Goal: Task Accomplishment & Management: Use online tool/utility

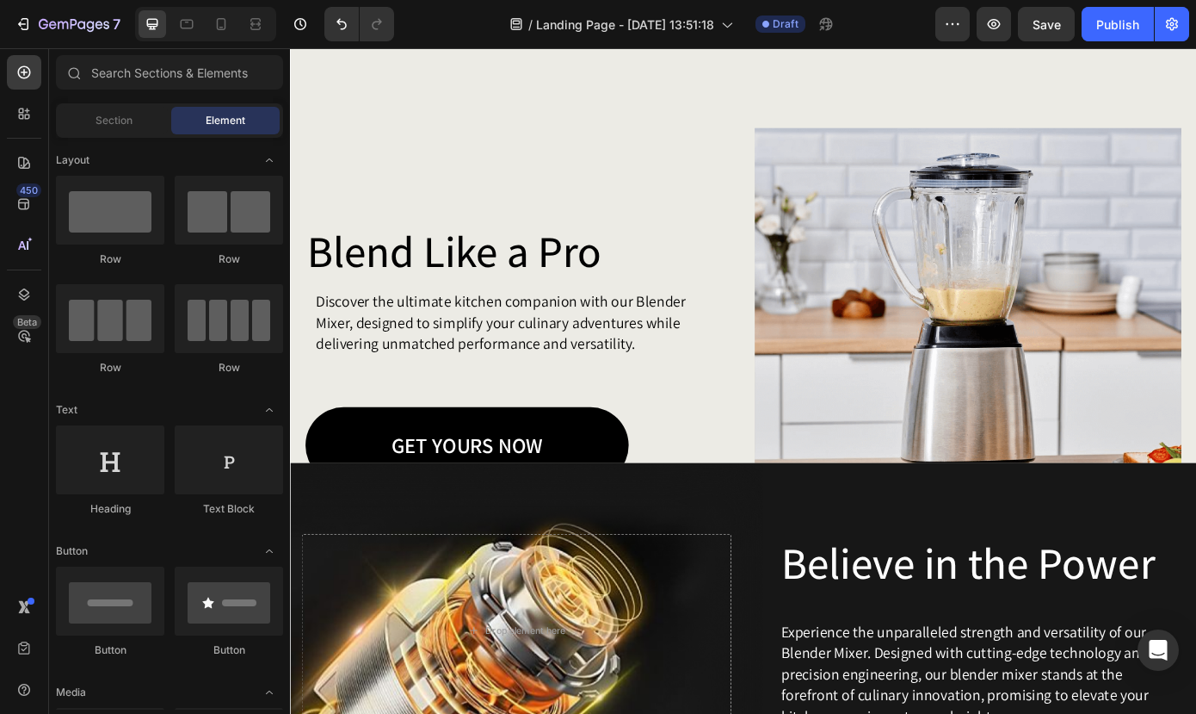
scroll to position [1538, 0]
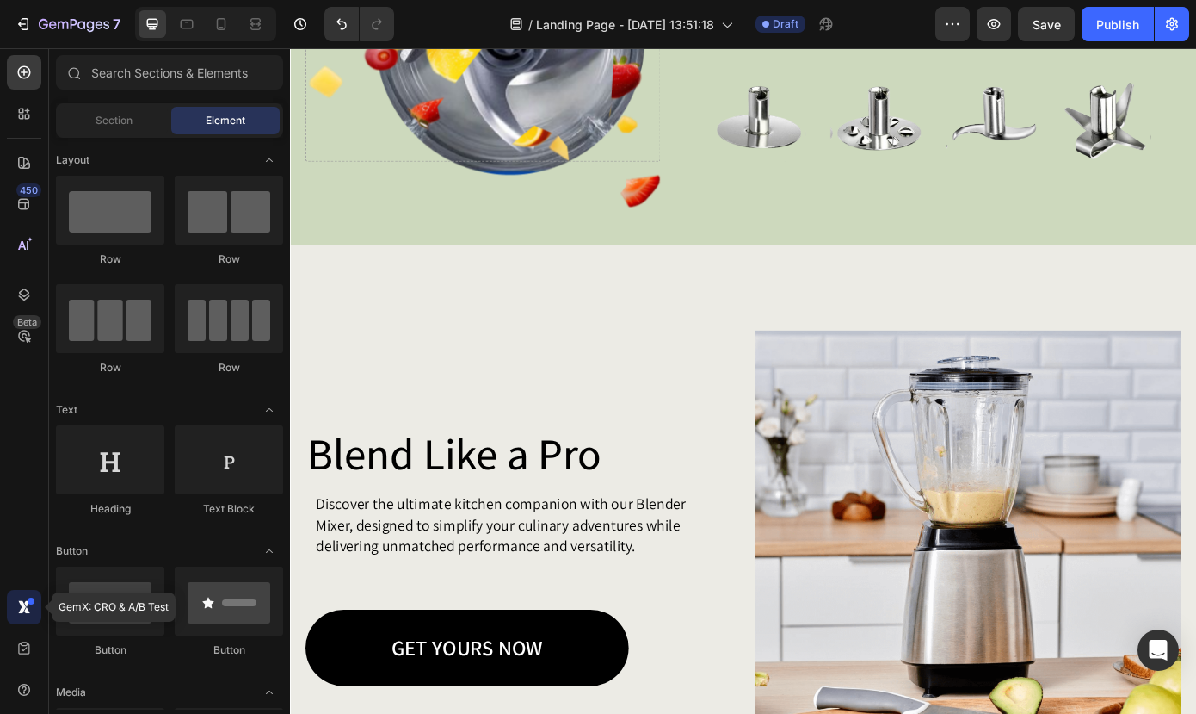
click at [25, 610] on icon at bounding box center [27, 610] width 6 height 6
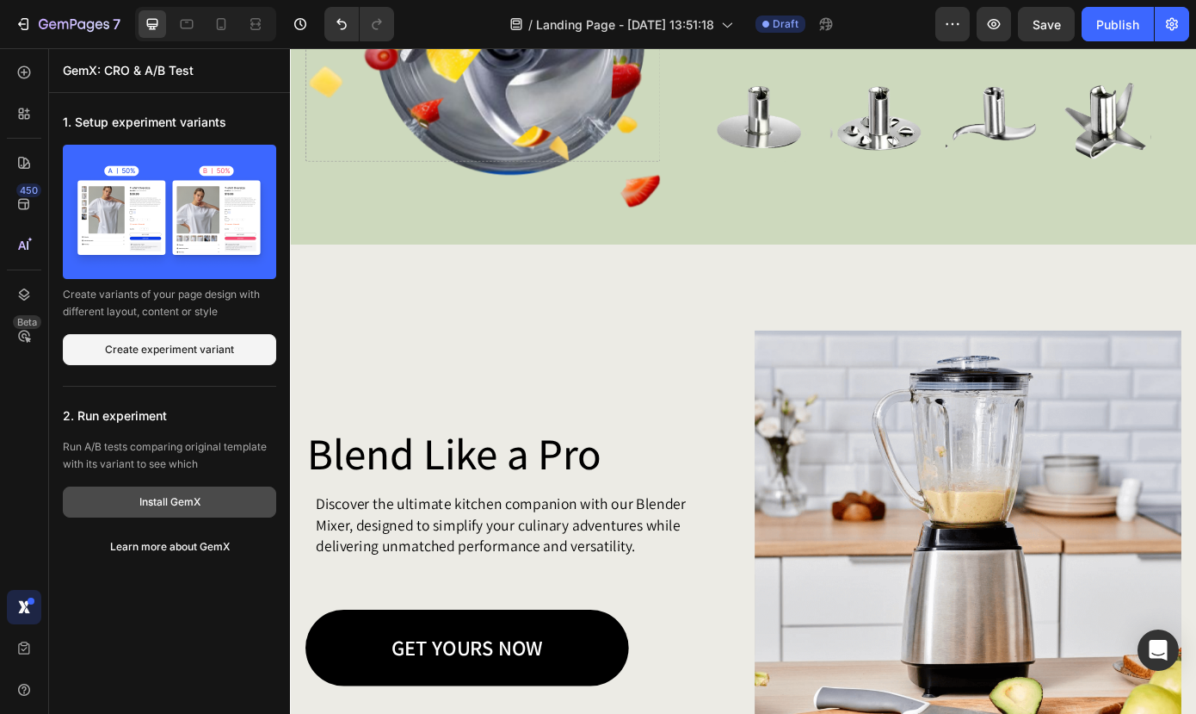
click at [159, 503] on div "Install GemX" at bounding box center [169, 501] width 61 height 15
click at [20, 333] on icon at bounding box center [24, 336] width 12 height 12
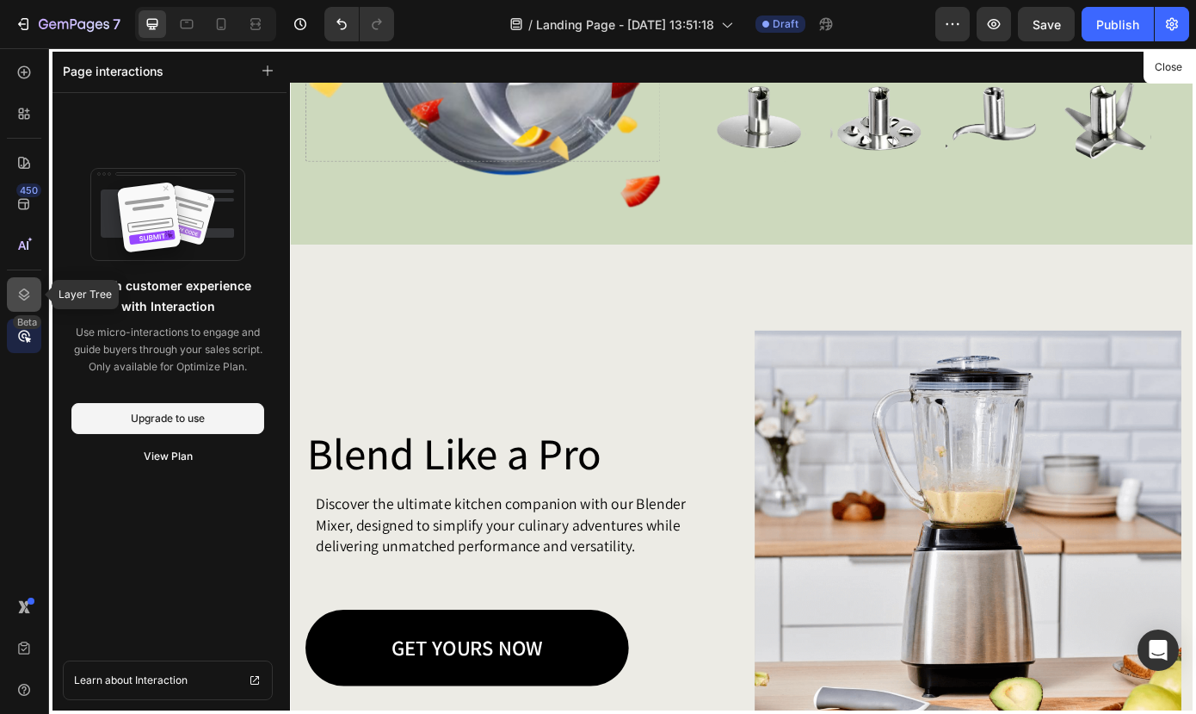
click at [27, 288] on icon at bounding box center [23, 294] width 17 height 17
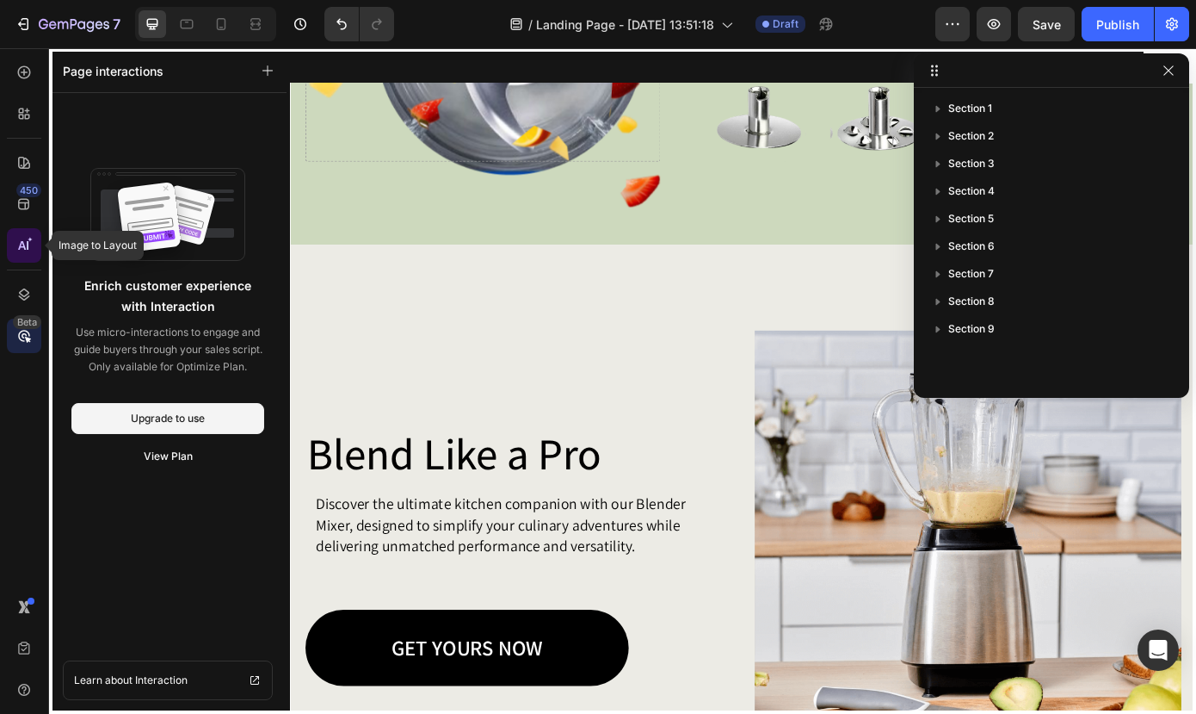
click at [24, 248] on icon at bounding box center [22, 245] width 8 height 9
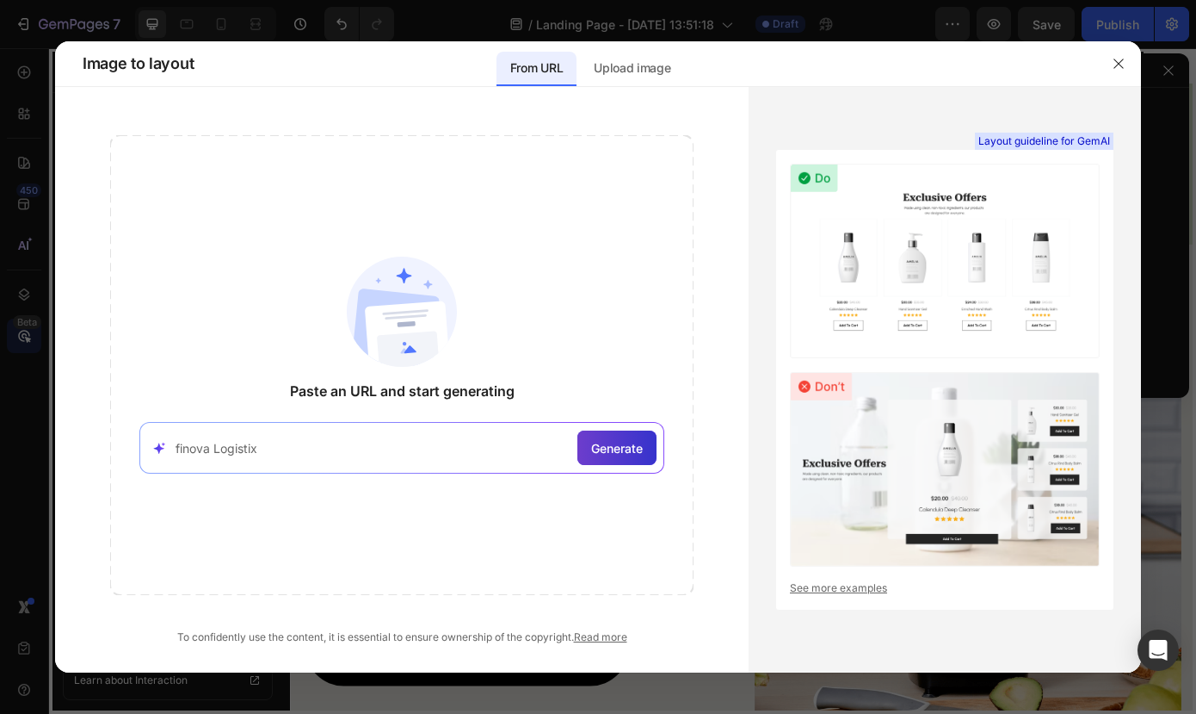
type input "finova Logistix"
click at [627, 445] on span "Generate" at bounding box center [617, 448] width 52 height 18
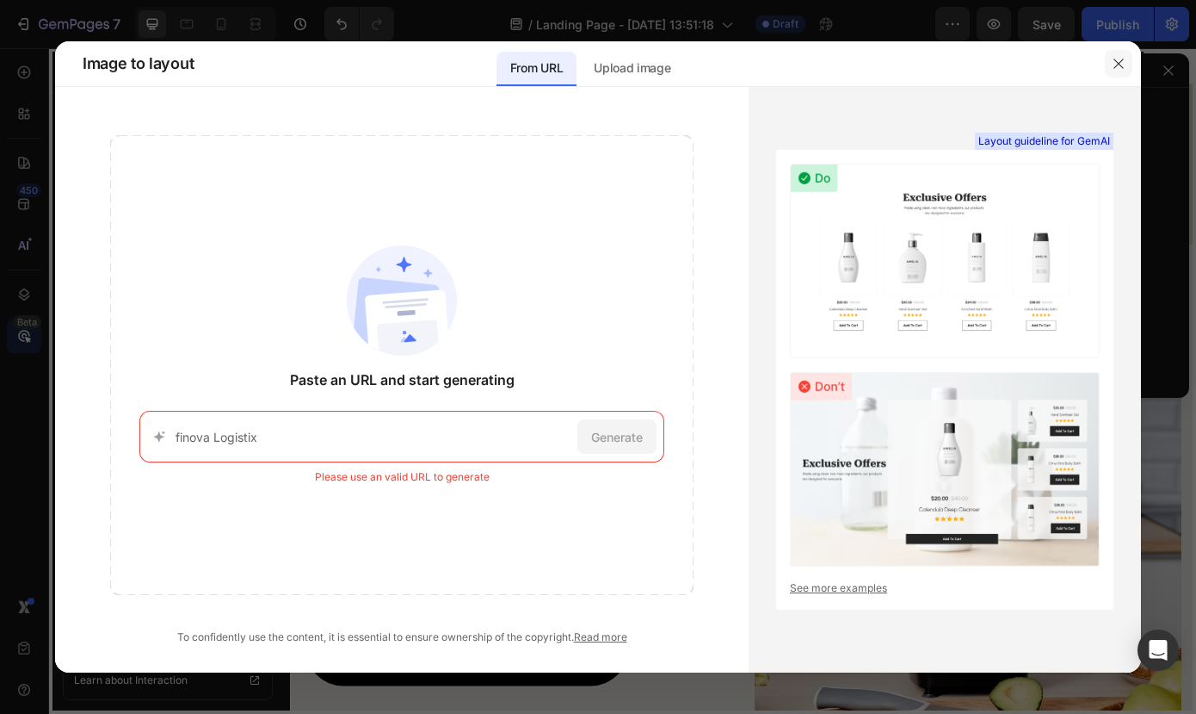
click at [1115, 63] on icon "button" at bounding box center [1119, 64] width 14 height 14
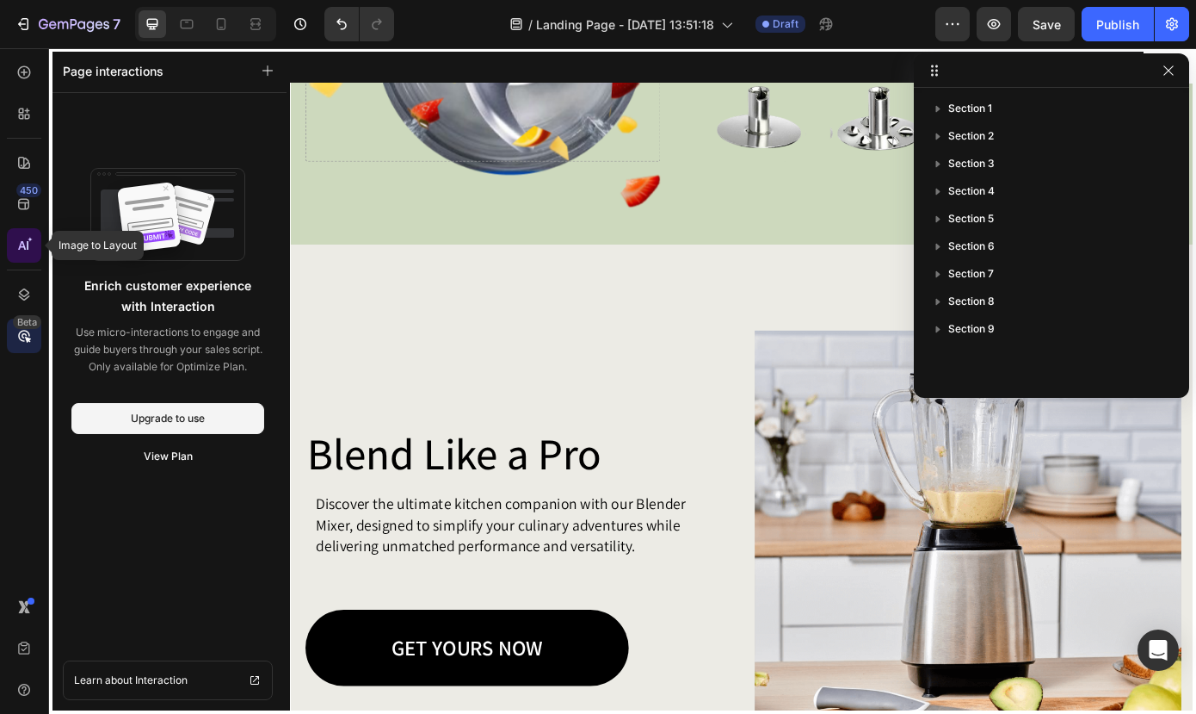
click at [22, 239] on icon at bounding box center [23, 245] width 17 height 17
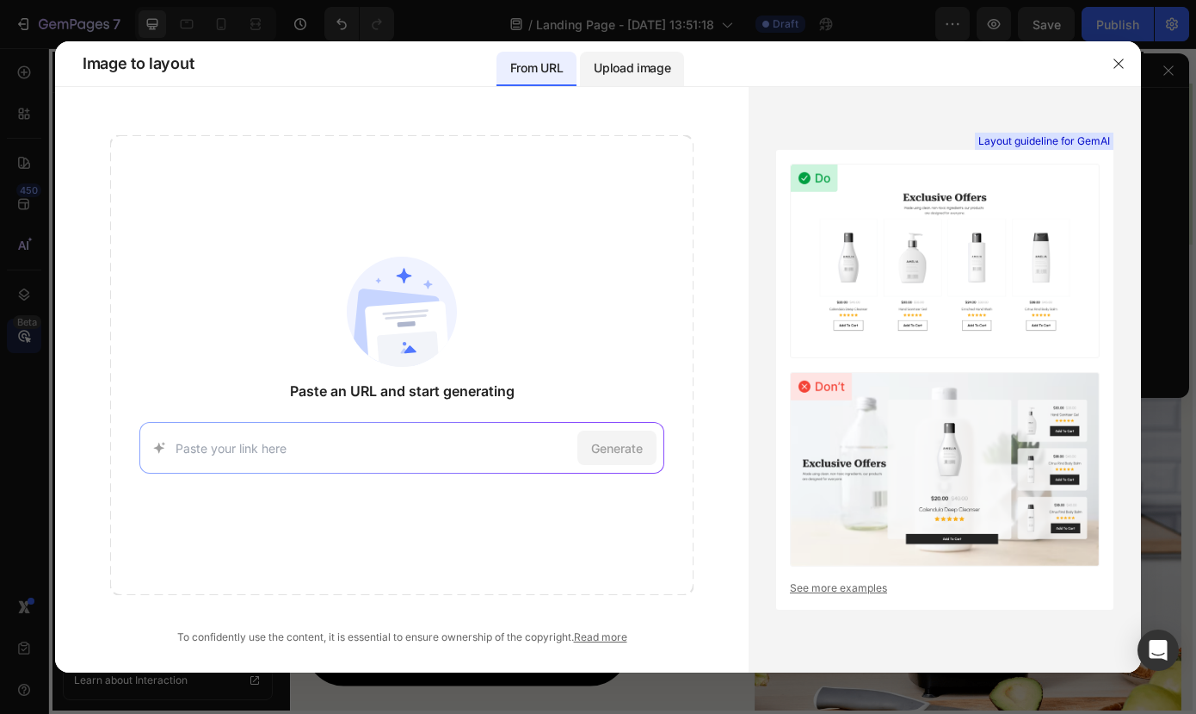
click at [633, 67] on p "Upload image" at bounding box center [632, 68] width 77 height 21
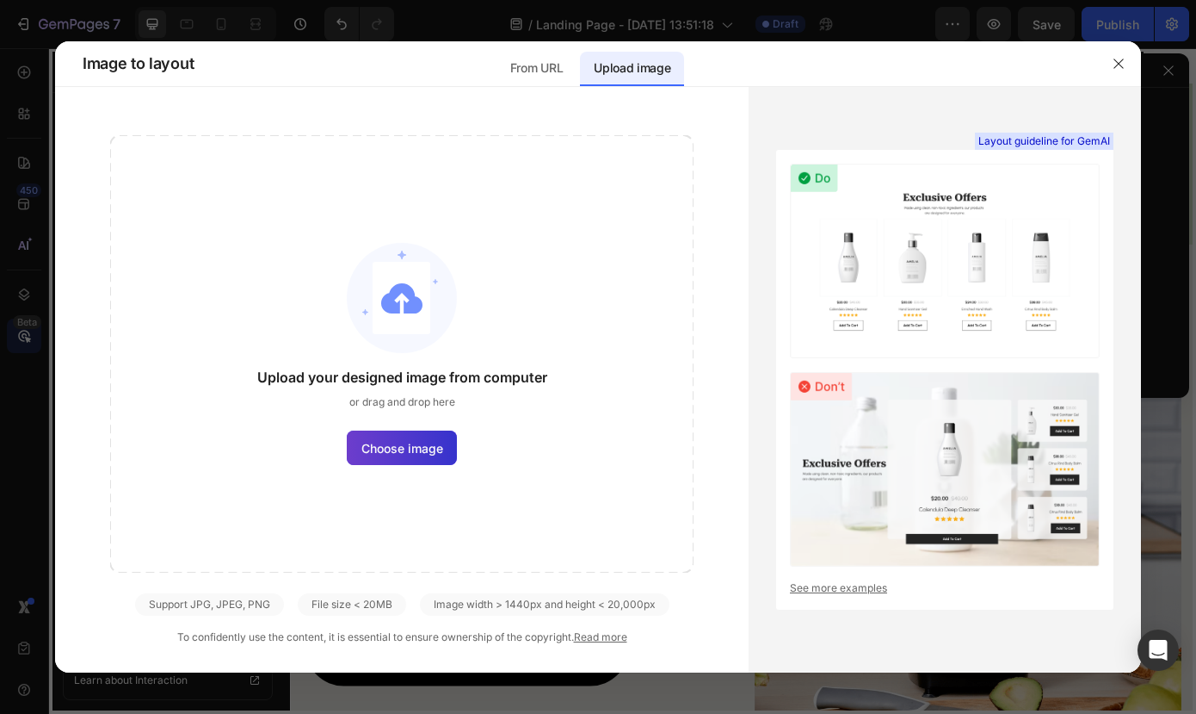
click at [382, 450] on span "Choose image" at bounding box center [402, 448] width 82 height 18
click at [0, 0] on input "Choose image" at bounding box center [0, 0] width 0 height 0
click at [1110, 67] on button "button" at bounding box center [1119, 64] width 28 height 28
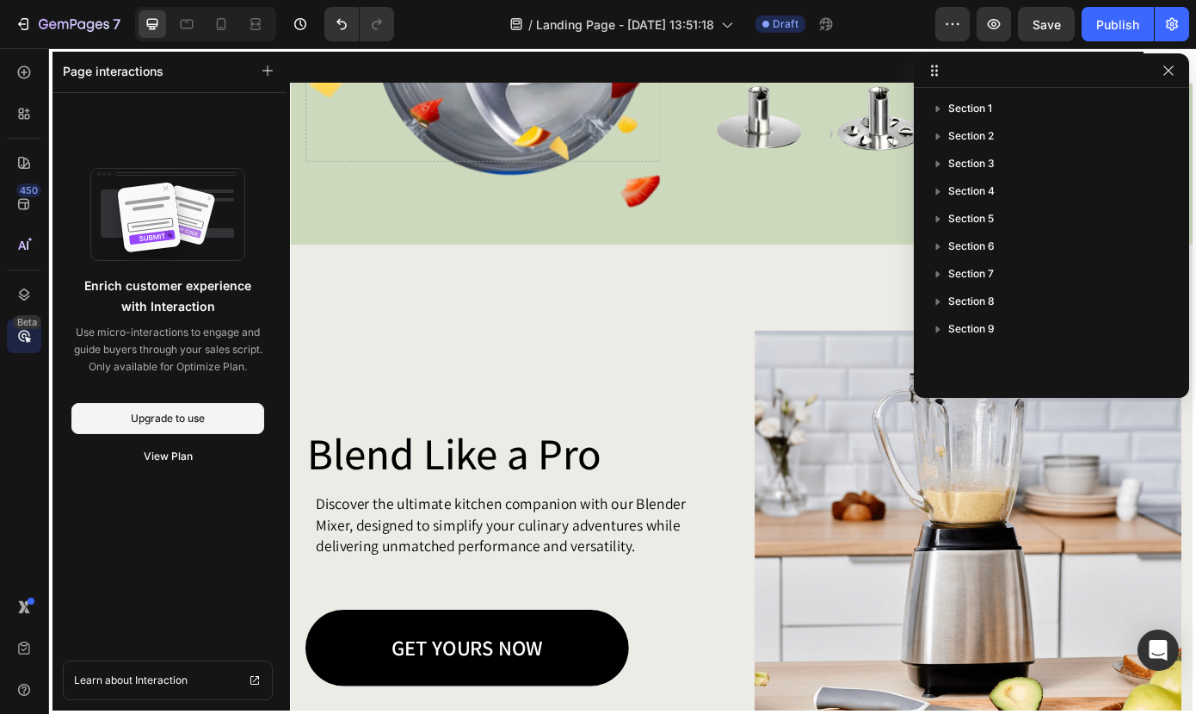
click at [633, 323] on div at bounding box center [806, 427] width 1033 height 758
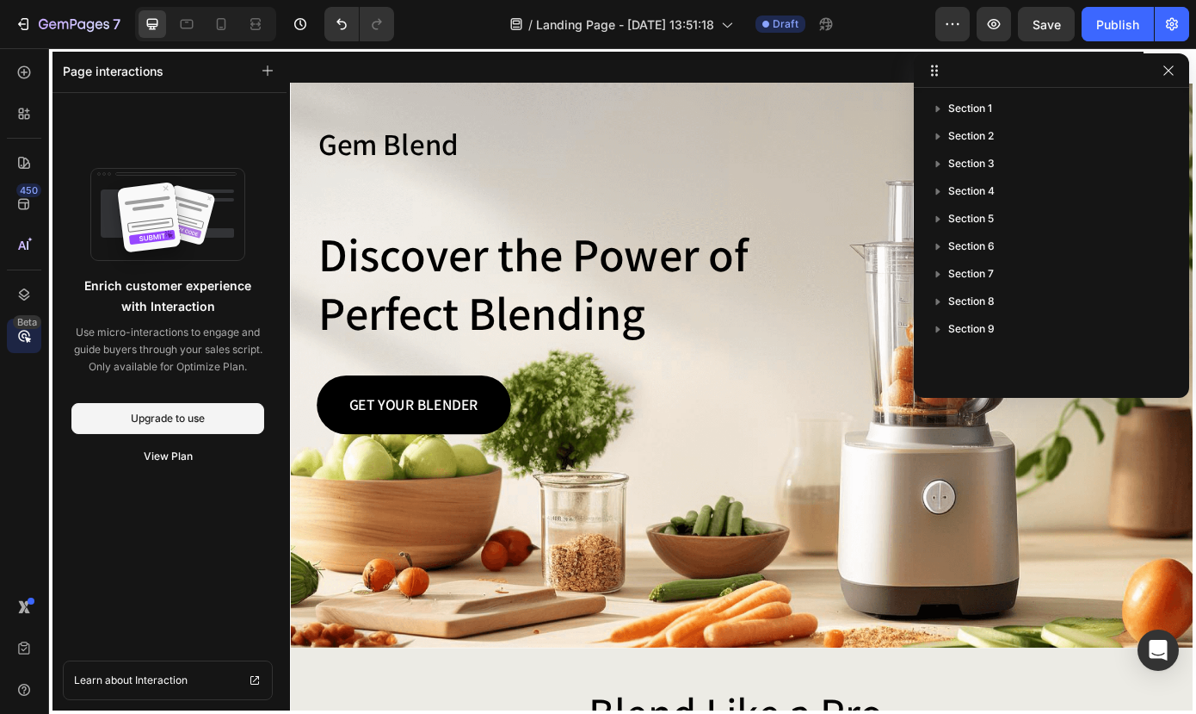
scroll to position [0, 0]
click at [28, 161] on icon at bounding box center [24, 163] width 12 height 12
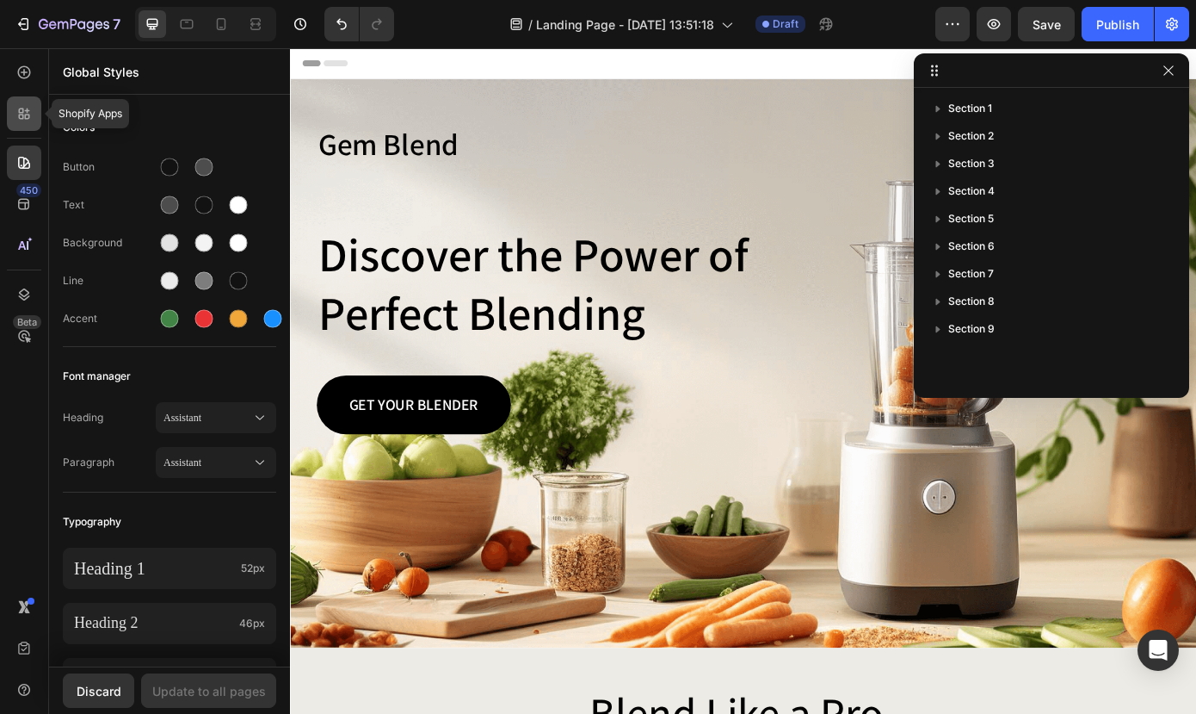
click at [28, 116] on icon at bounding box center [23, 113] width 17 height 17
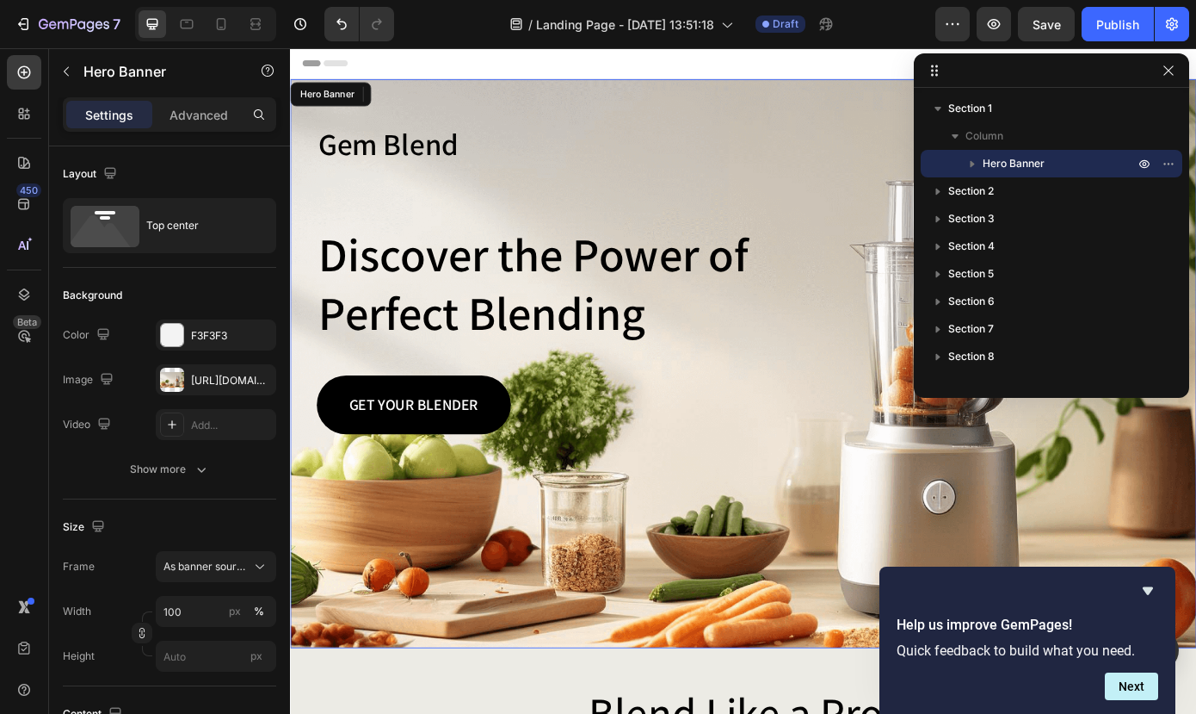
click at [618, 636] on div "Background Image" at bounding box center [806, 407] width 1033 height 648
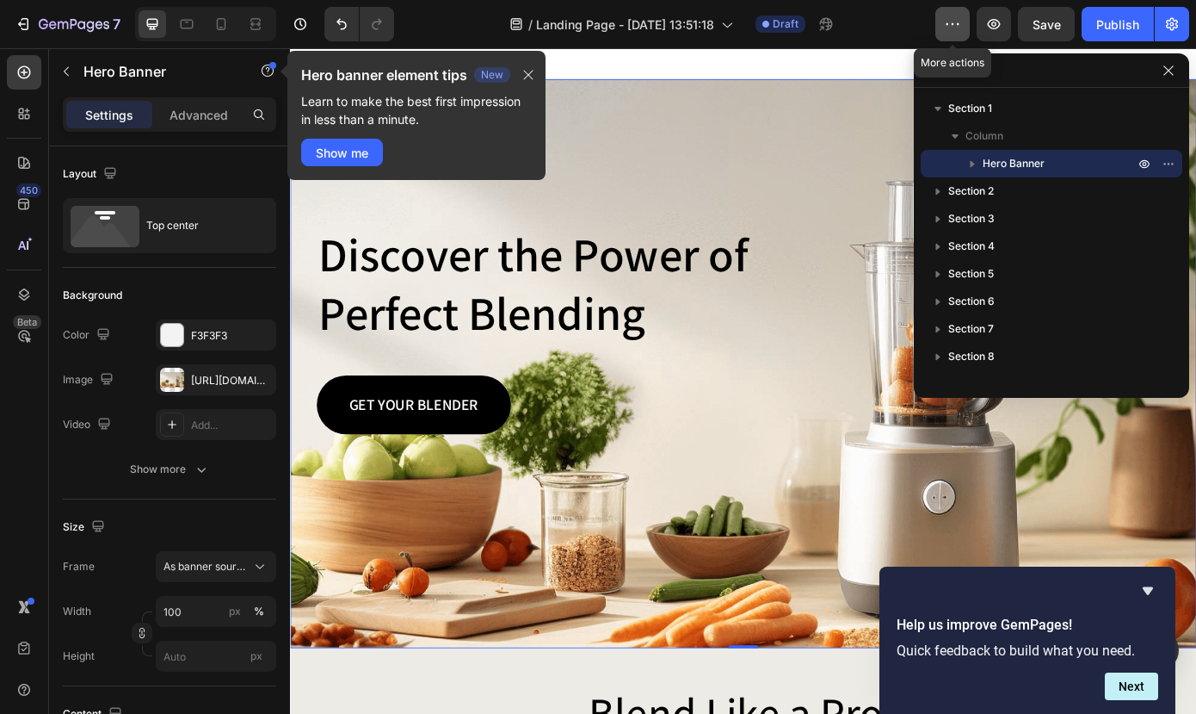
click at [955, 30] on icon "button" at bounding box center [952, 23] width 17 height 17
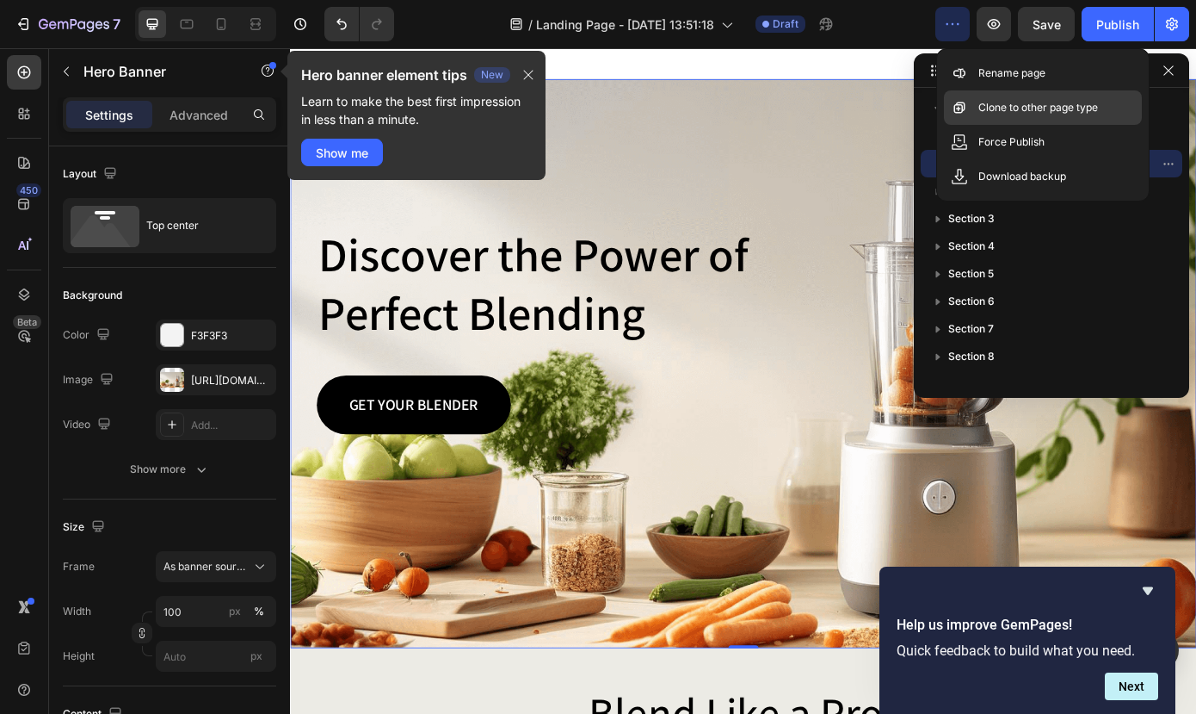
click at [992, 109] on p "Clone to other page type" at bounding box center [1039, 107] width 120 height 17
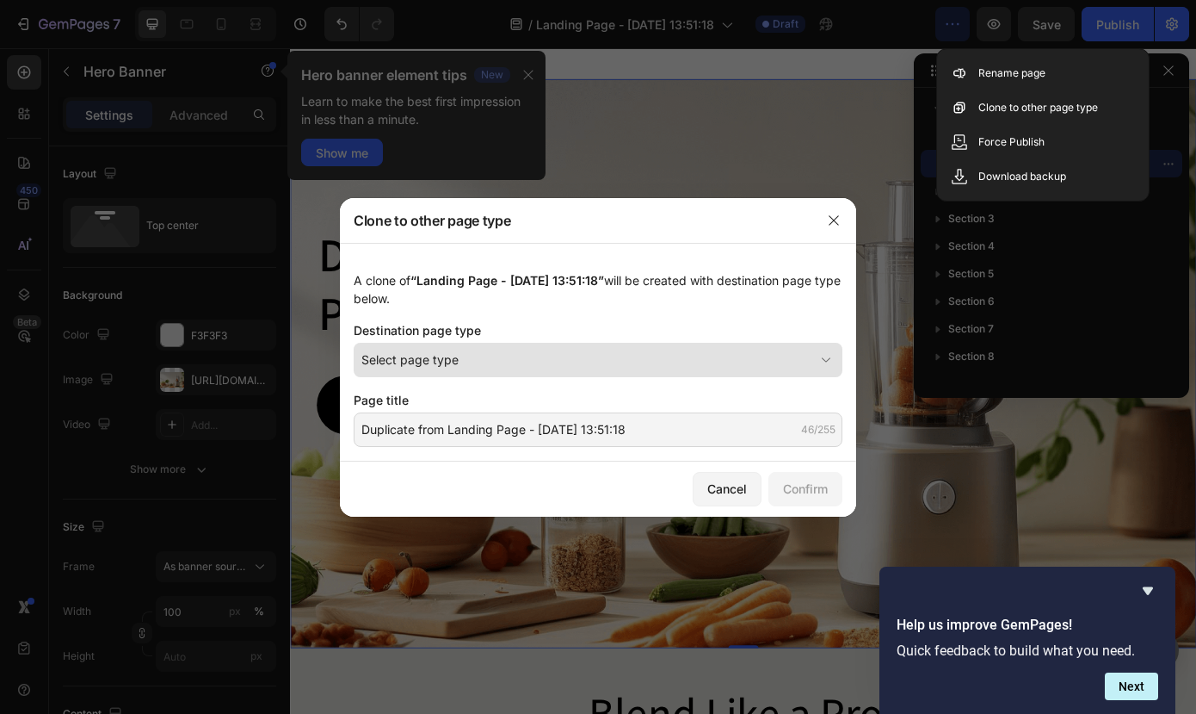
click at [500, 352] on div "Select page type" at bounding box center [587, 359] width 453 height 18
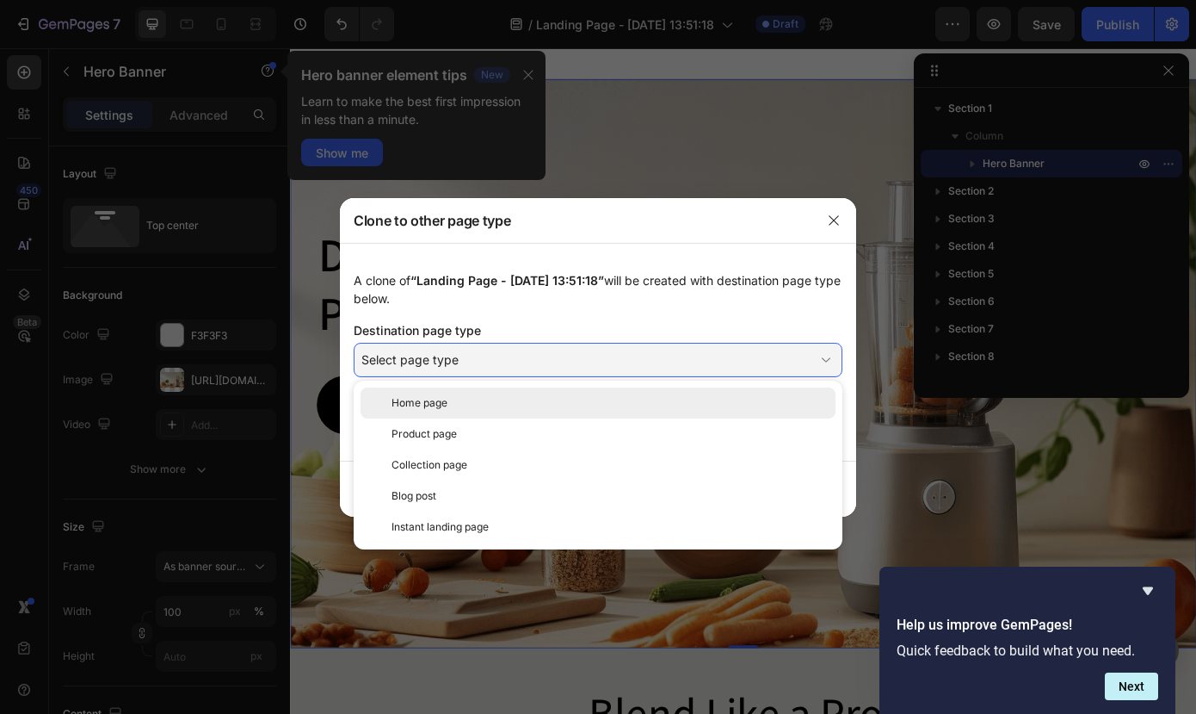
click at [461, 405] on div "Home page" at bounding box center [610, 402] width 437 height 15
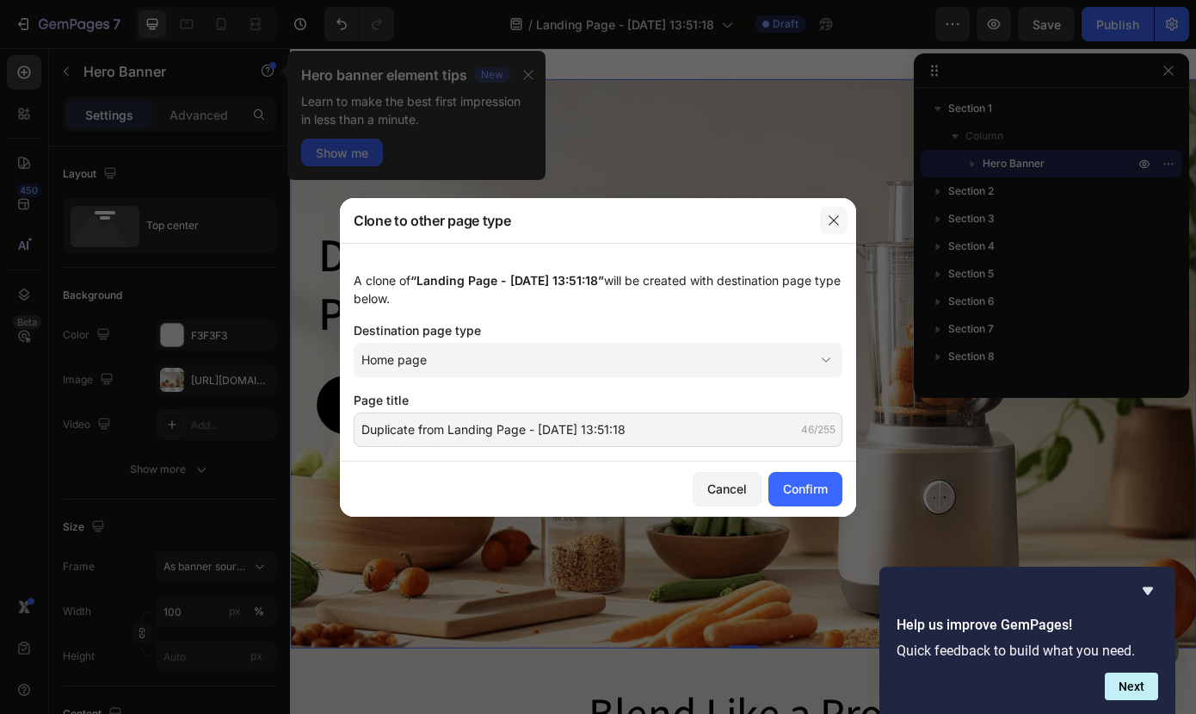
click at [827, 224] on icon "button" at bounding box center [834, 220] width 14 height 14
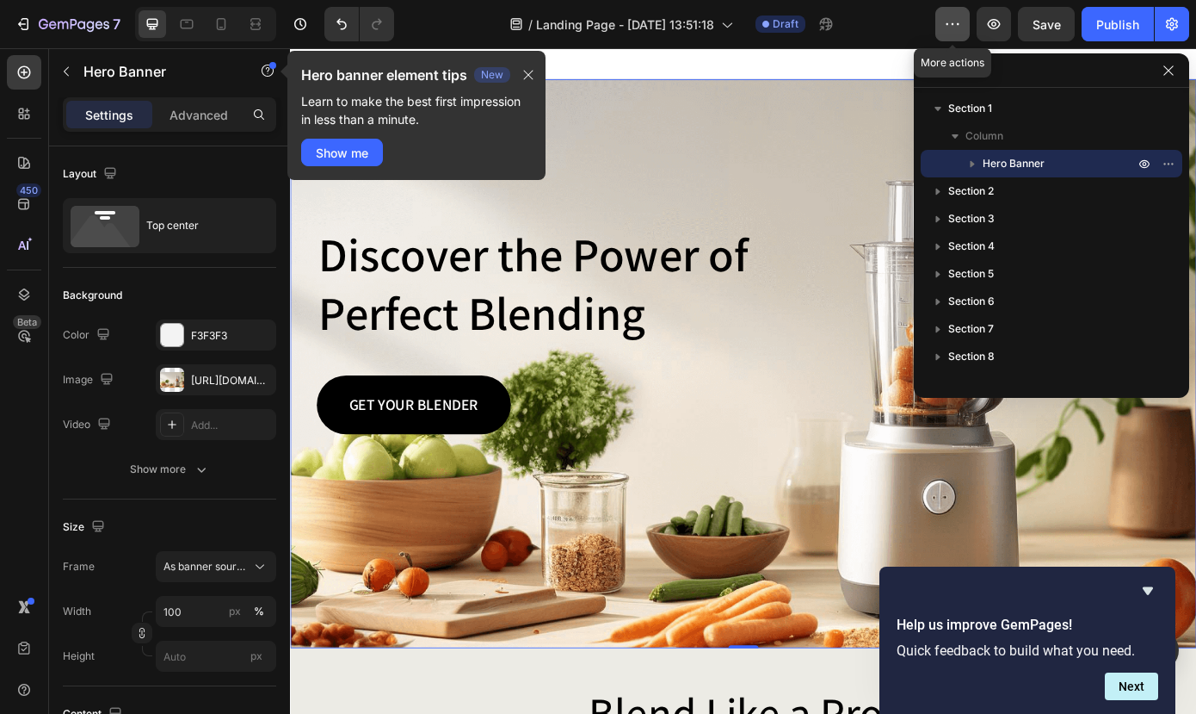
click at [961, 22] on icon "button" at bounding box center [952, 23] width 17 height 17
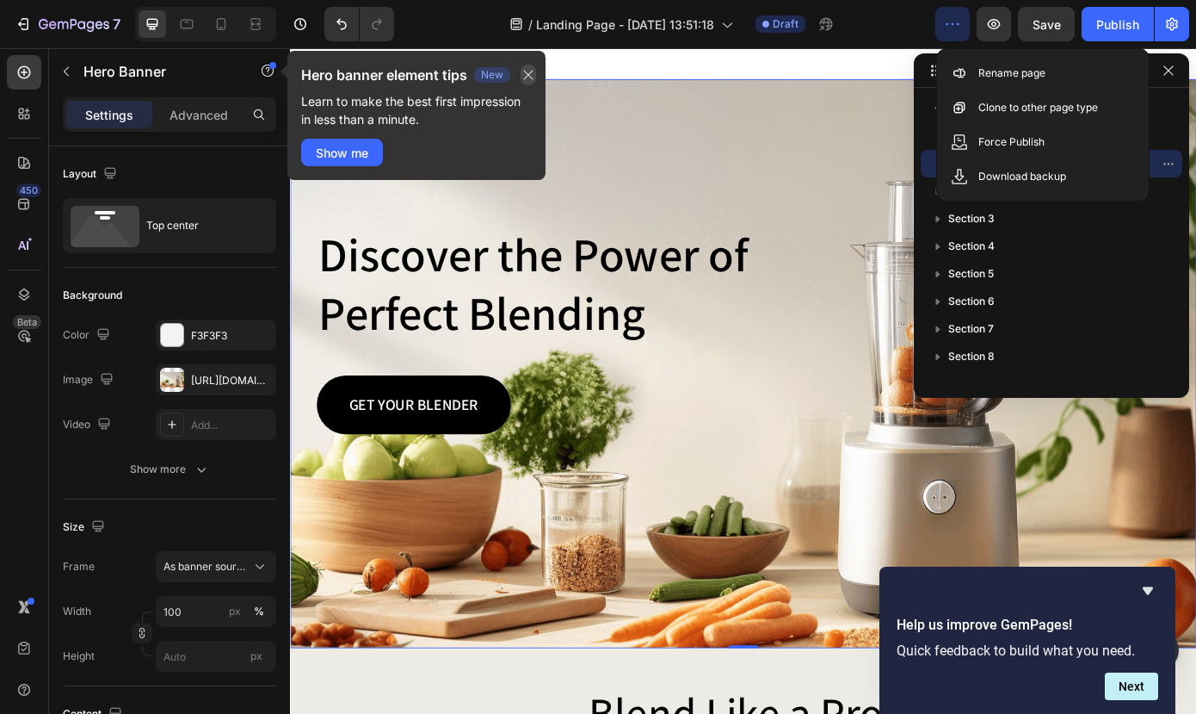
click at [532, 74] on icon "button" at bounding box center [529, 75] width 14 height 14
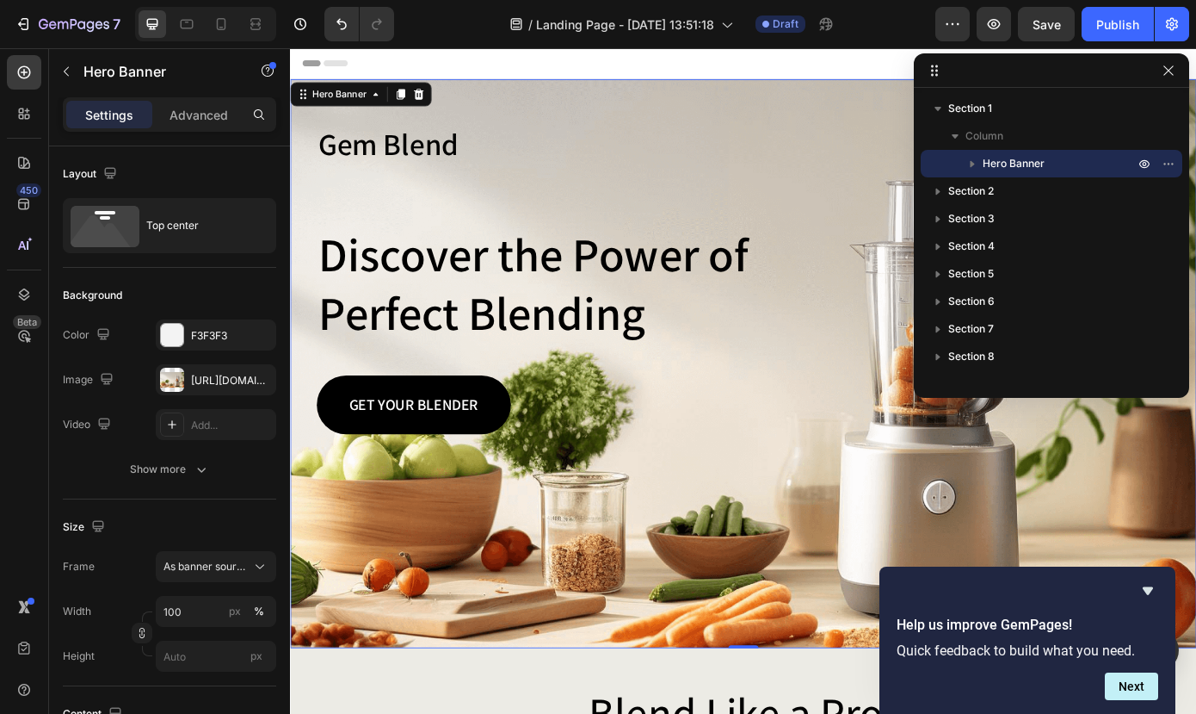
click at [1168, 81] on div at bounding box center [1051, 70] width 275 height 34
click at [1168, 71] on icon "button" at bounding box center [1168, 69] width 9 height 9
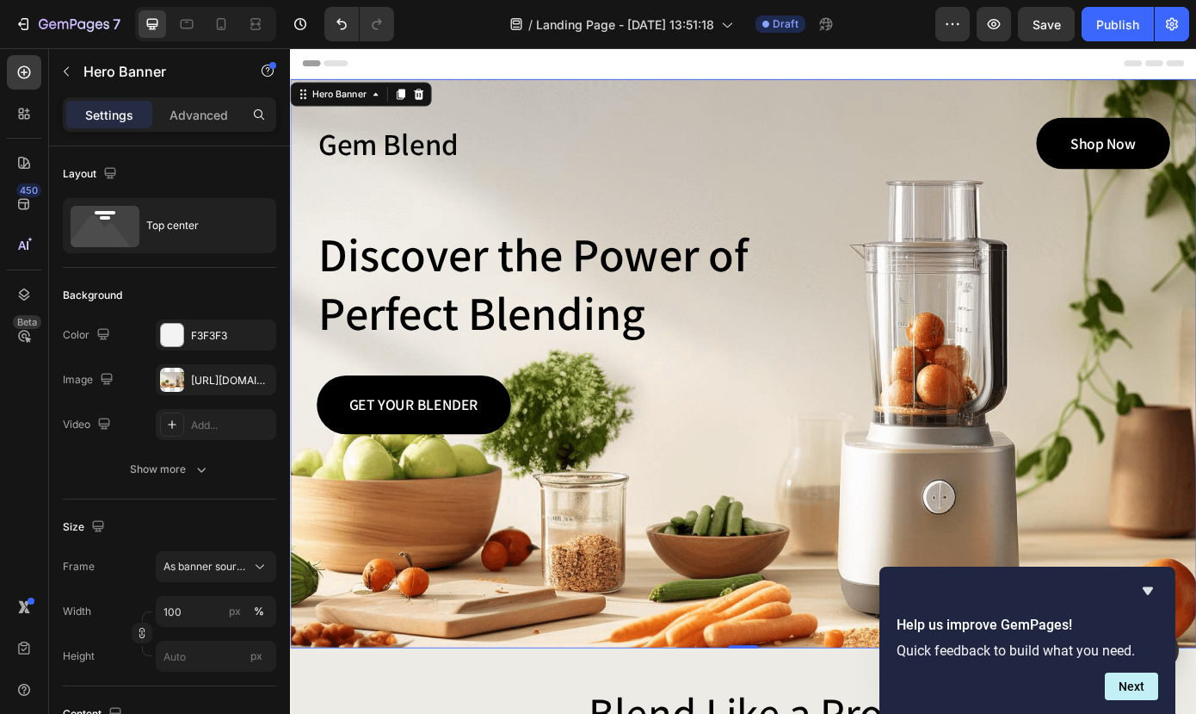
click at [658, 701] on div "Background Image" at bounding box center [806, 407] width 1033 height 648
click at [225, 383] on div "[URL][DOMAIN_NAME]" at bounding box center [216, 380] width 50 height 15
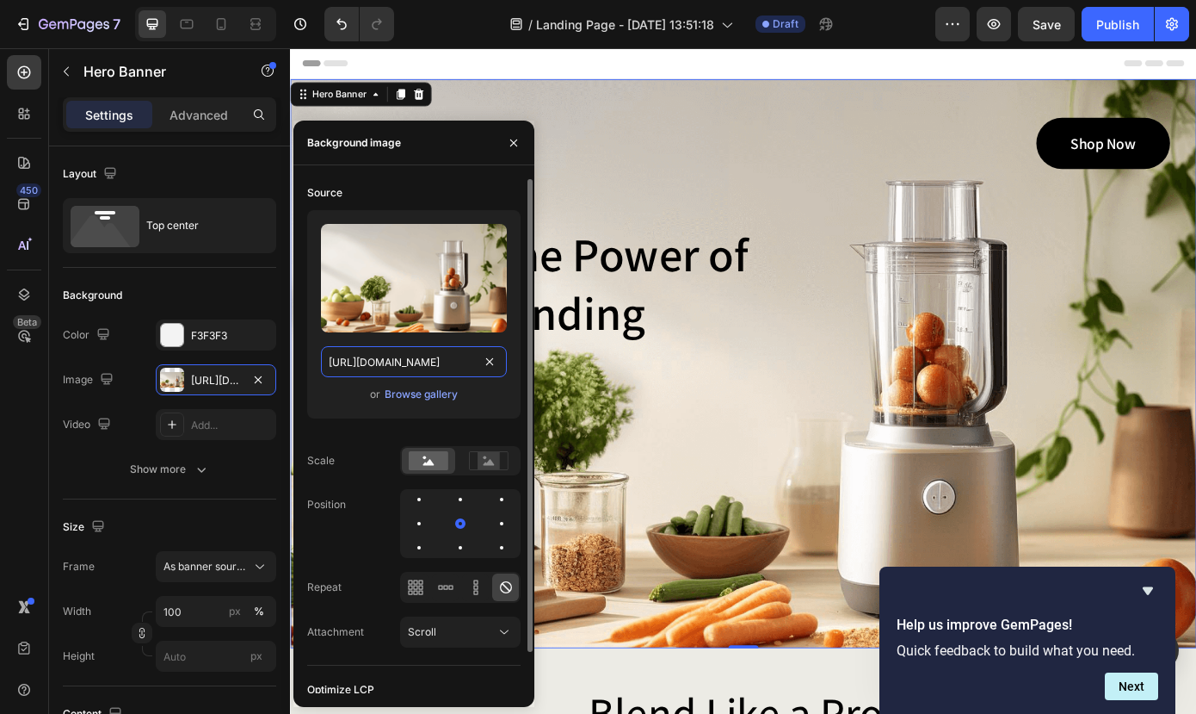
click at [364, 360] on input "[URL][DOMAIN_NAME]" at bounding box center [414, 361] width 186 height 31
drag, startPoint x: 619, startPoint y: 408, endPoint x: 592, endPoint y: 430, distance: 34.8
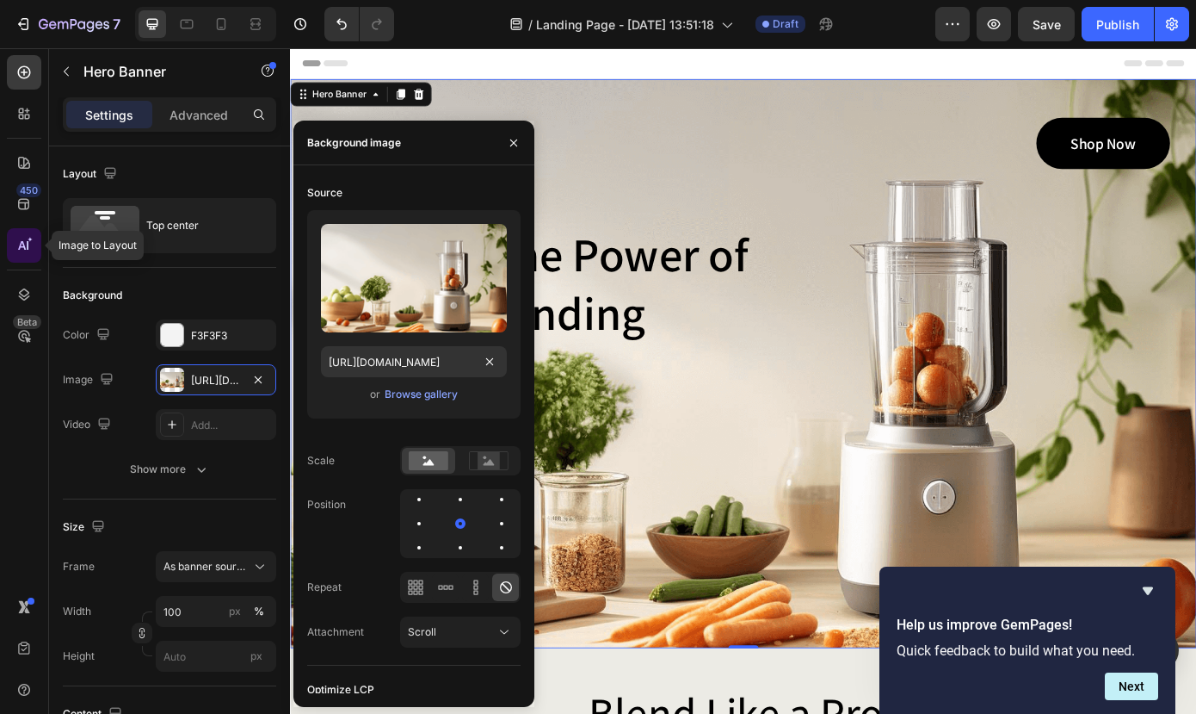
click at [31, 248] on icon at bounding box center [23, 245] width 17 height 17
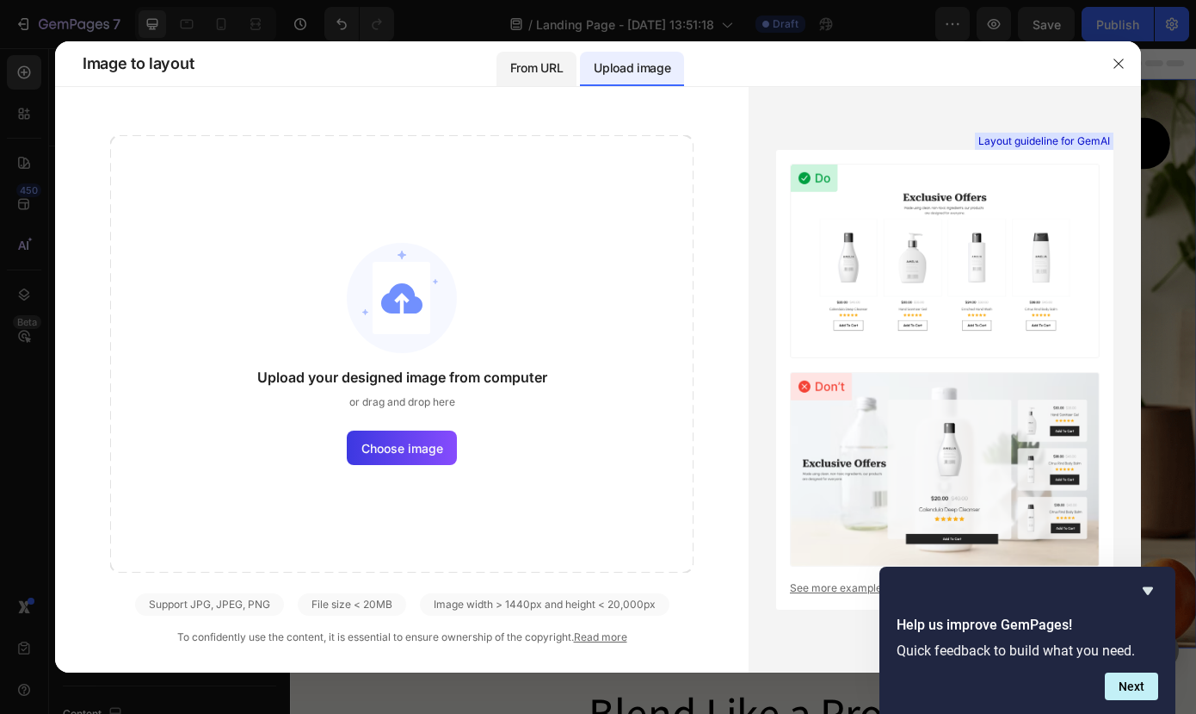
click at [528, 76] on p "From URL" at bounding box center [536, 68] width 53 height 21
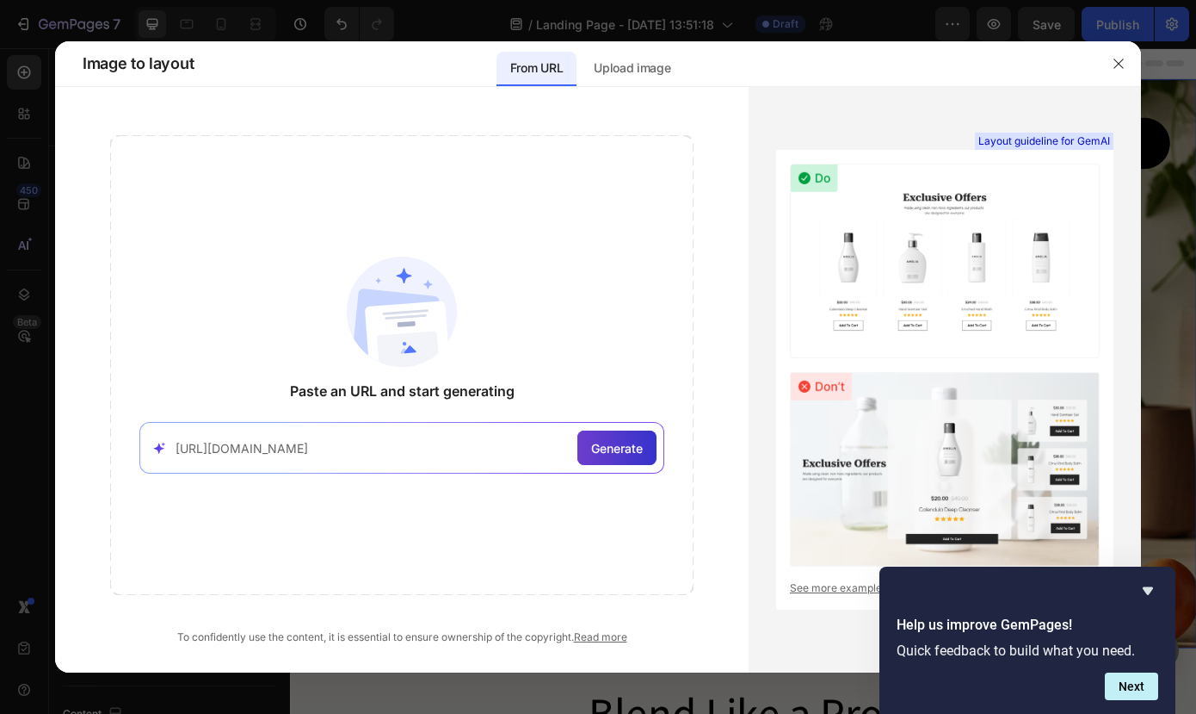
type input "[URL][DOMAIN_NAME]"
click at [611, 457] on div "Generate" at bounding box center [617, 447] width 79 height 34
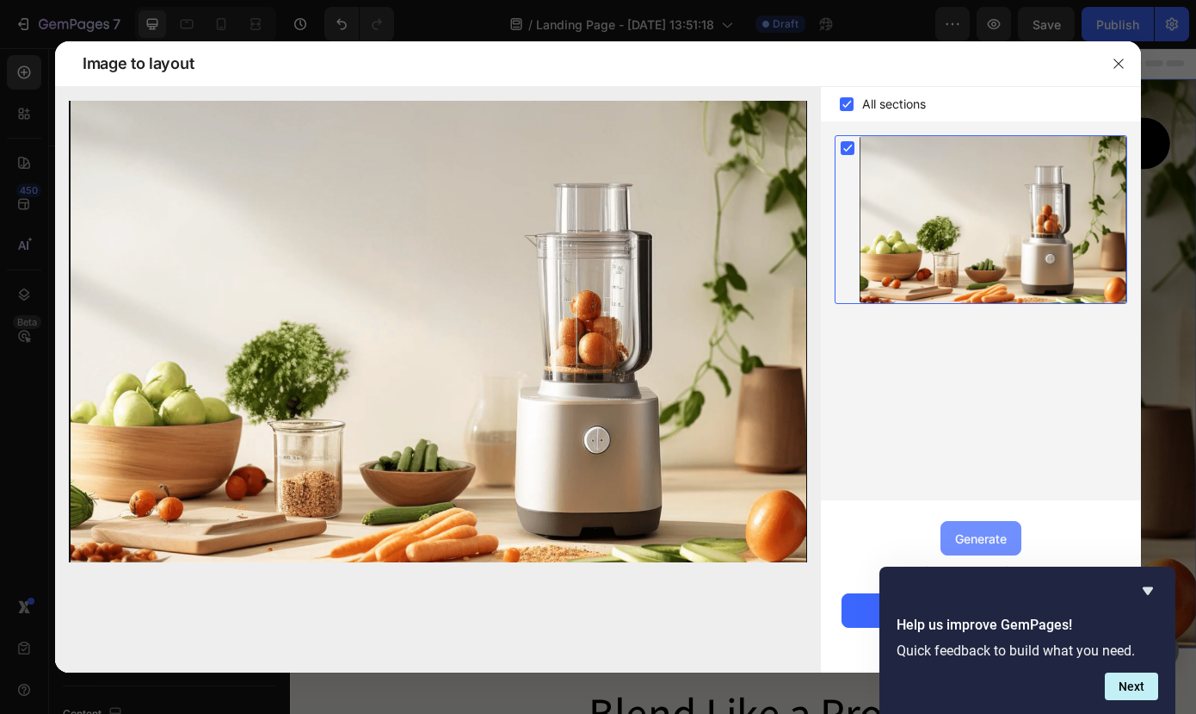
click at [986, 538] on div "Generate" at bounding box center [981, 538] width 52 height 18
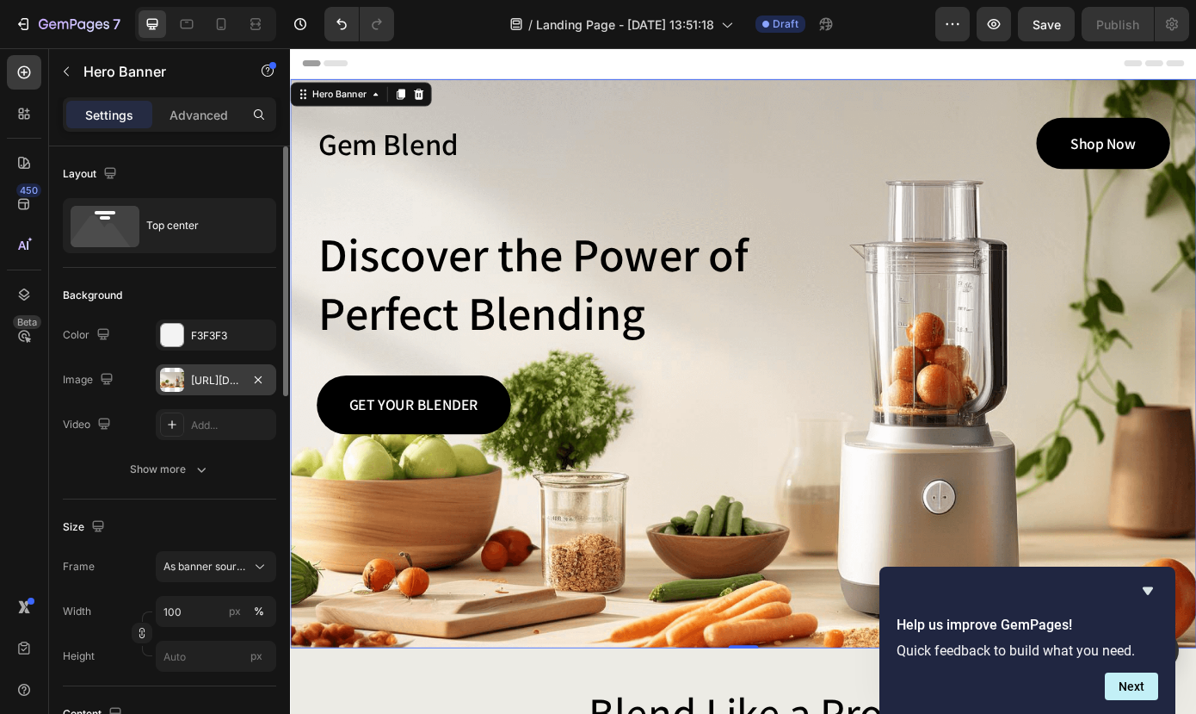
click at [173, 378] on div at bounding box center [172, 380] width 24 height 24
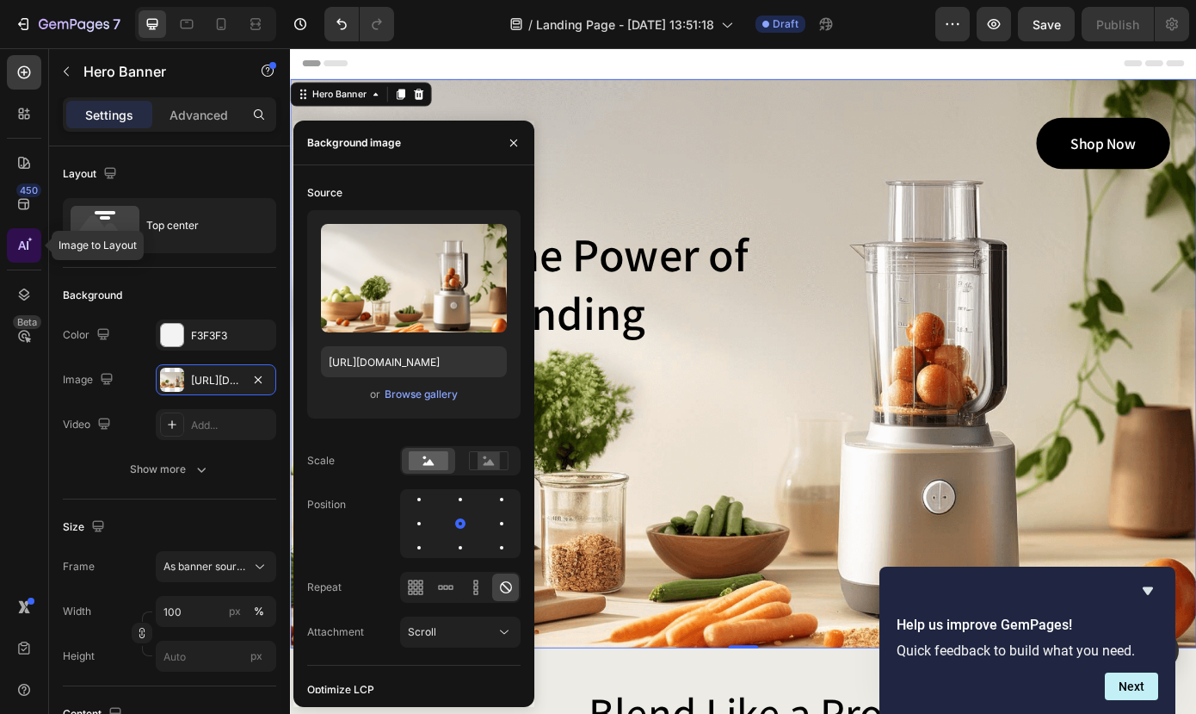
click at [28, 240] on icon at bounding box center [23, 245] width 17 height 17
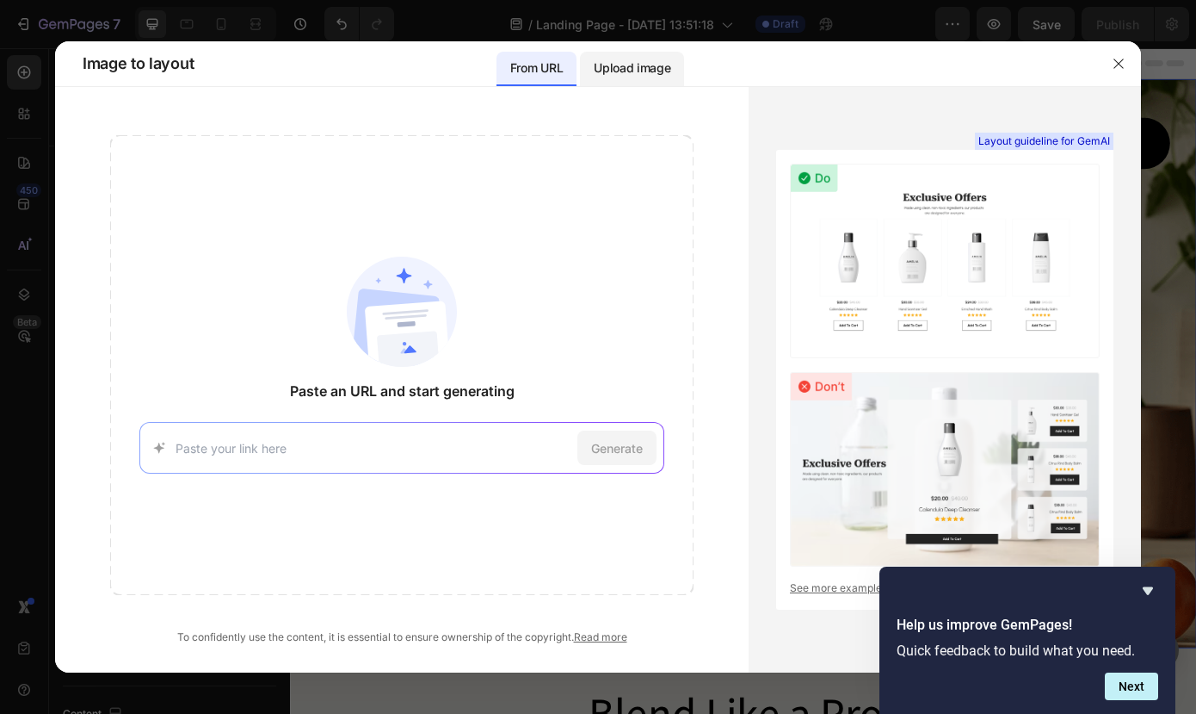
click at [659, 62] on p "Upload image" at bounding box center [632, 68] width 77 height 21
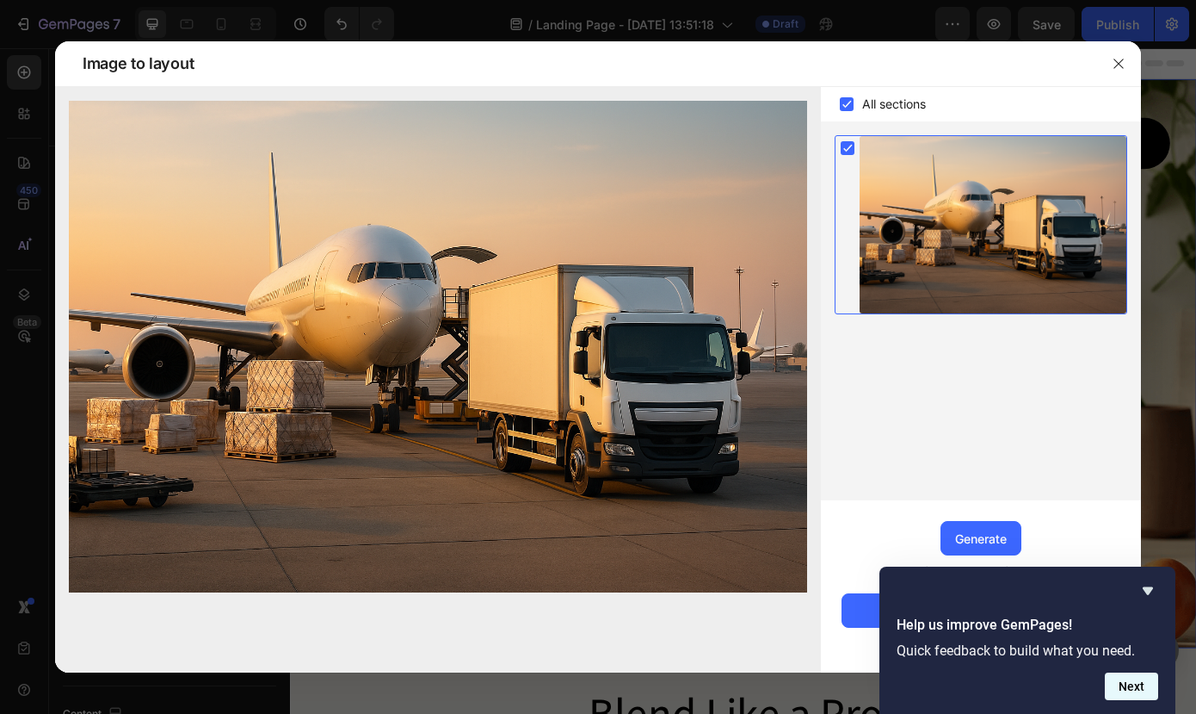
click at [1136, 692] on button "Next" at bounding box center [1131, 686] width 53 height 28
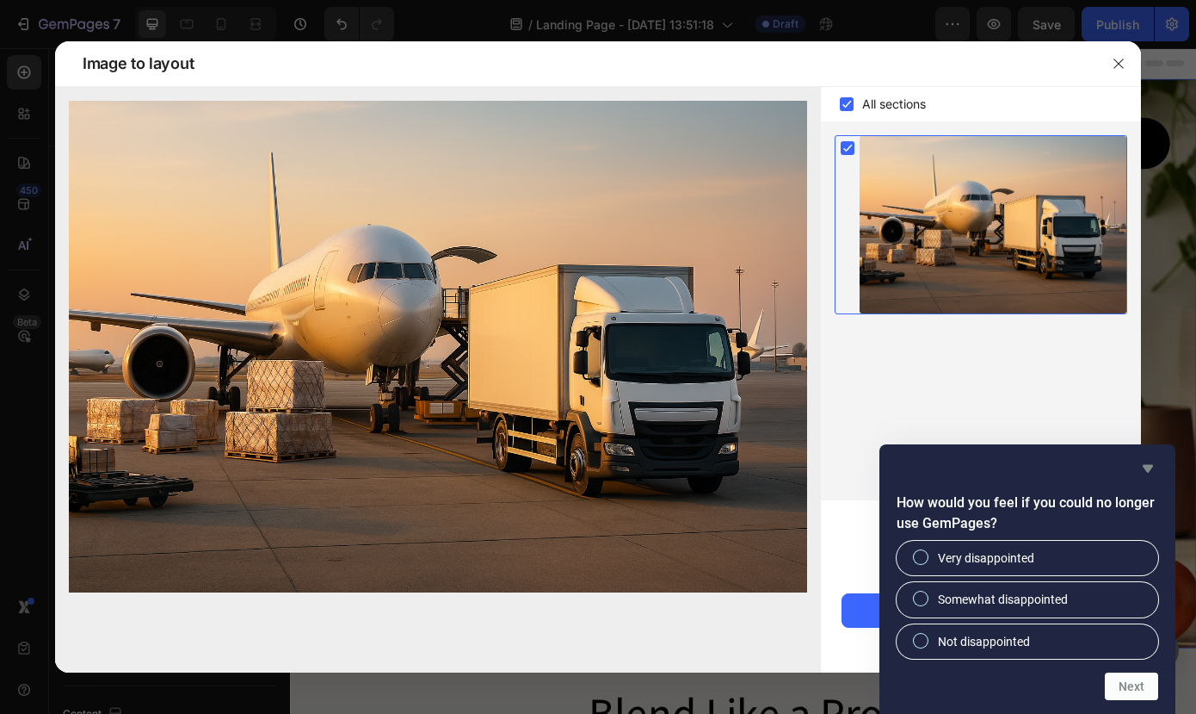
click at [1146, 472] on icon "Hide survey" at bounding box center [1148, 468] width 21 height 21
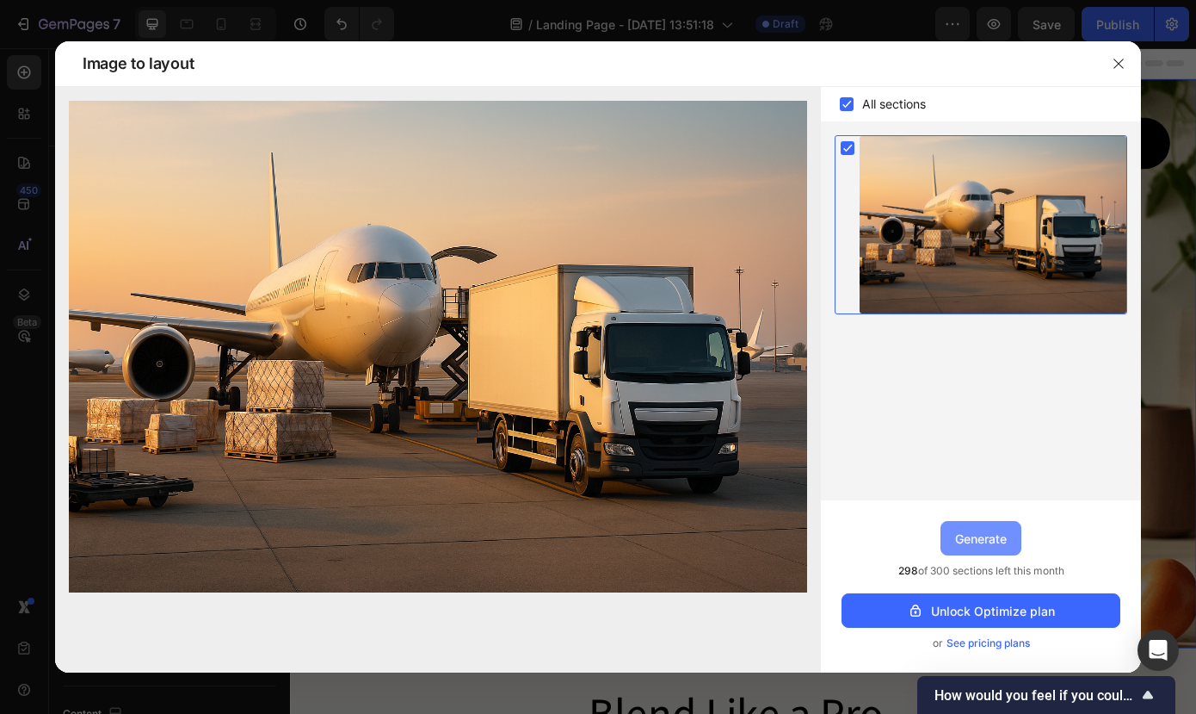
click at [989, 539] on div "Generate" at bounding box center [981, 538] width 52 height 18
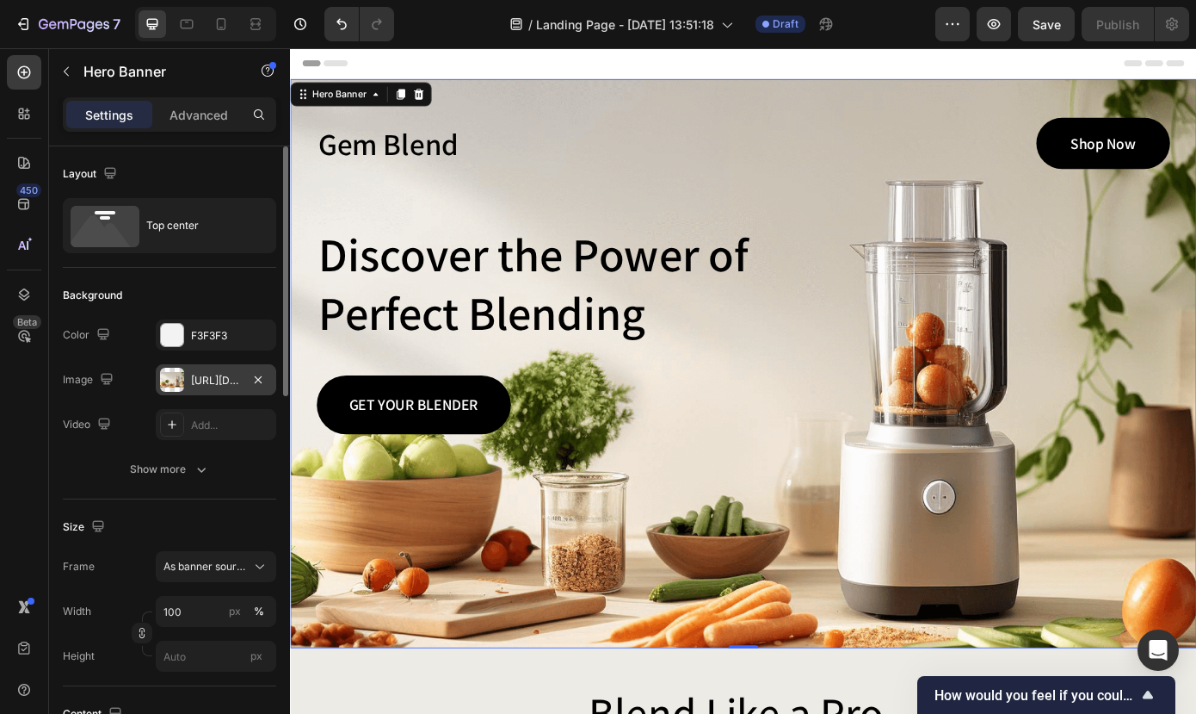
click at [186, 379] on div "[URL][DOMAIN_NAME]" at bounding box center [216, 379] width 120 height 31
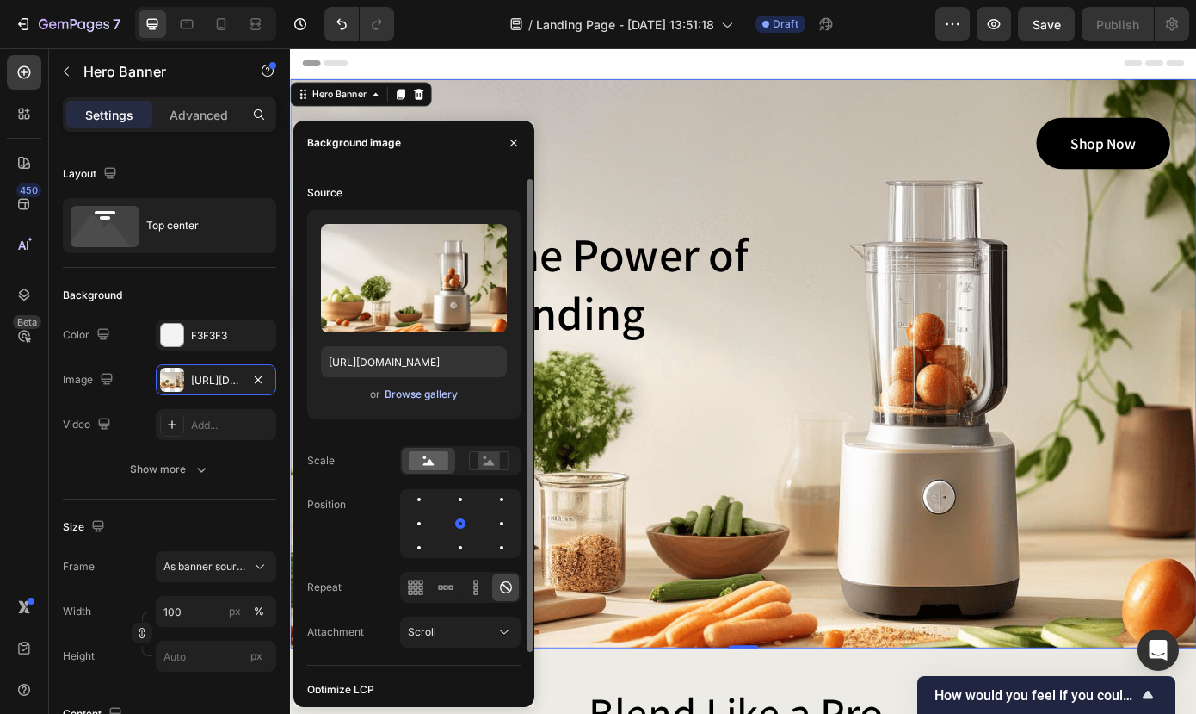
click at [431, 396] on div "Browse gallery" at bounding box center [421, 393] width 73 height 15
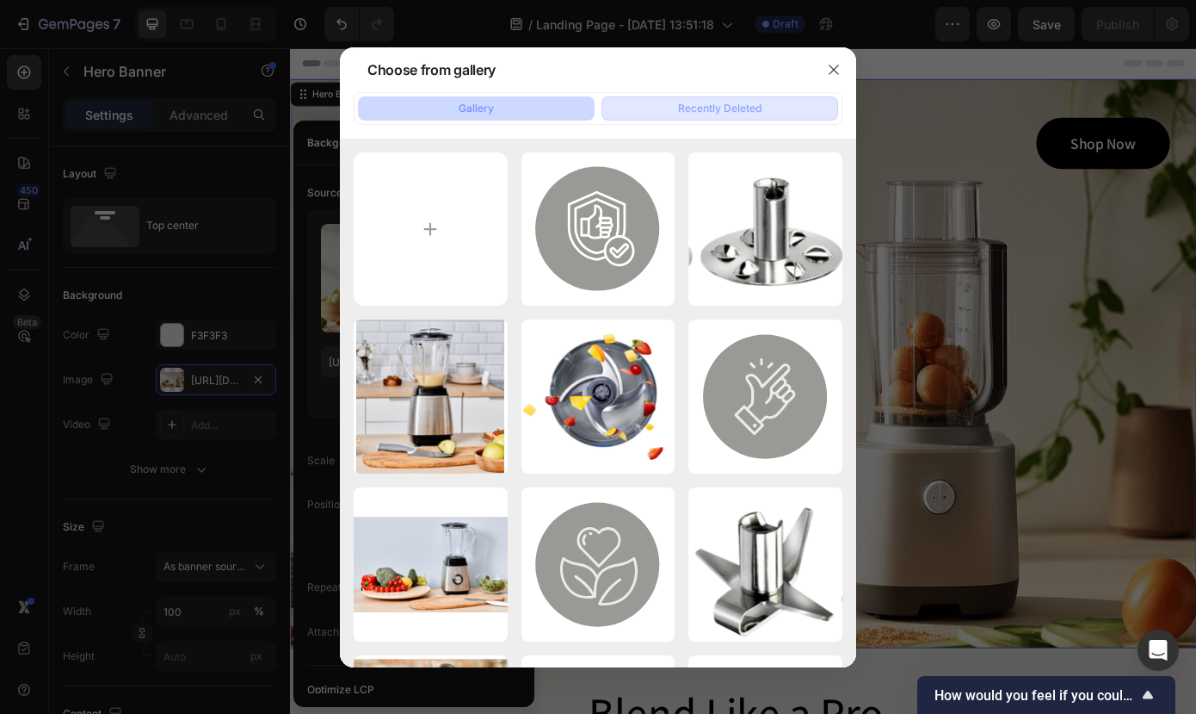
click at [664, 110] on button "Recently Deleted" at bounding box center [720, 108] width 237 height 24
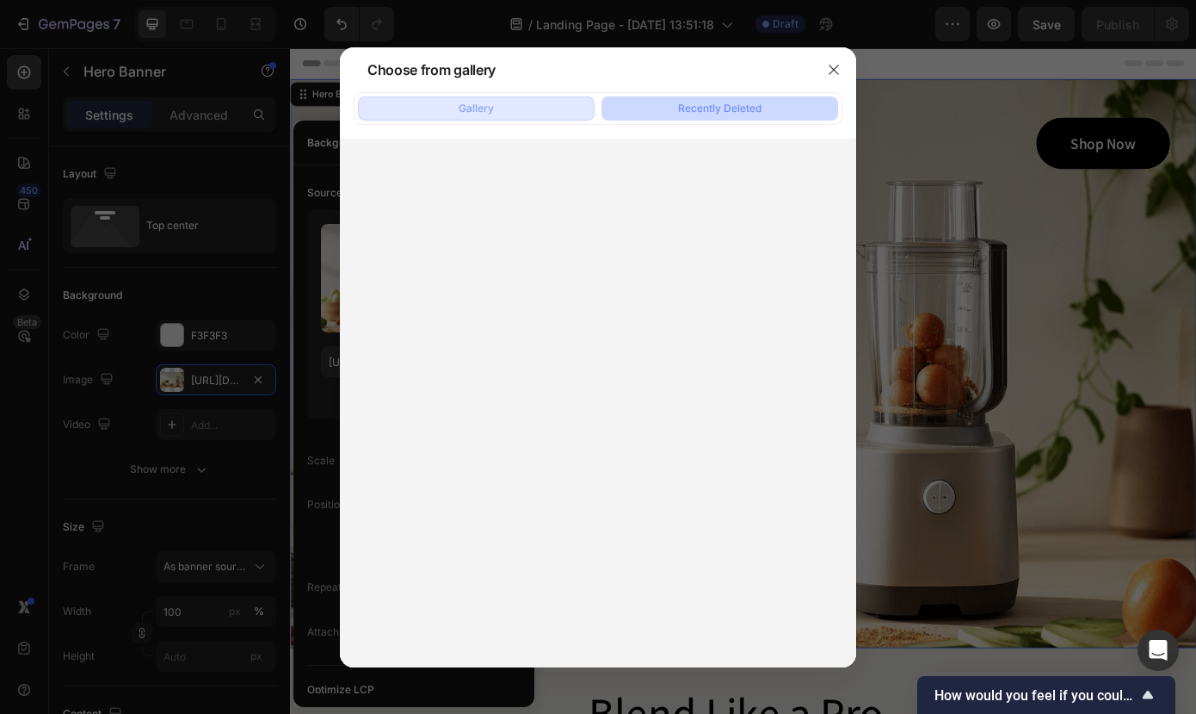
click at [523, 111] on button "Gallery" at bounding box center [476, 108] width 237 height 24
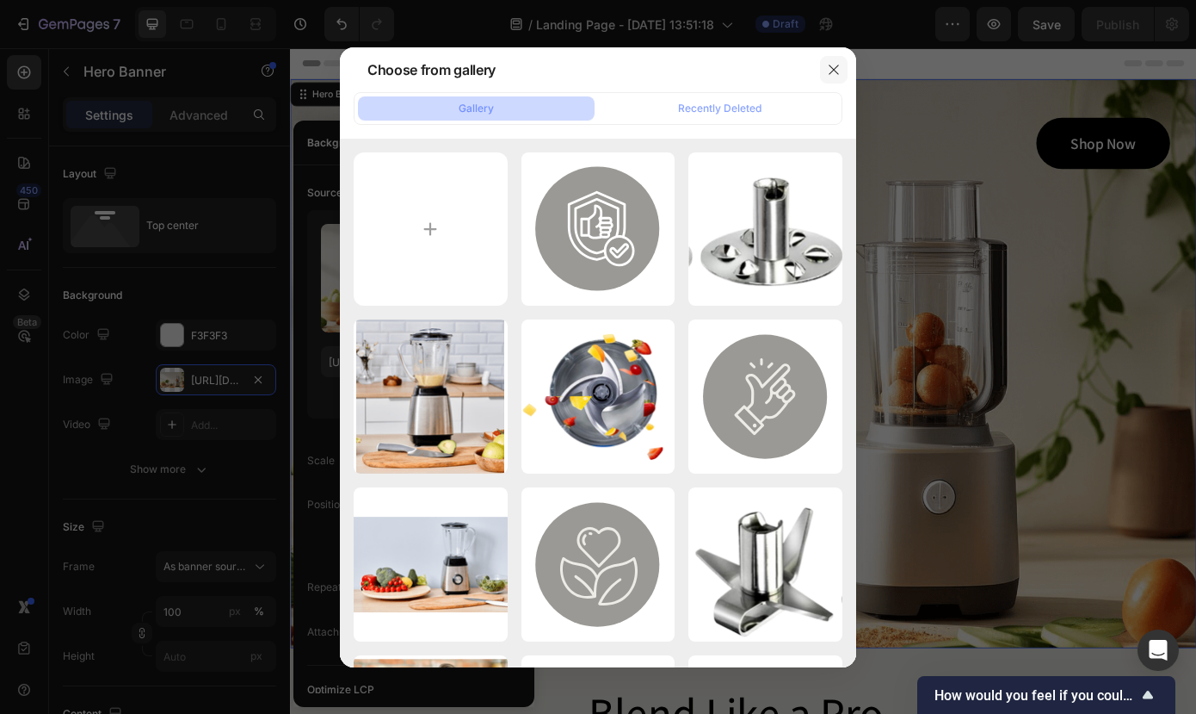
click at [833, 72] on icon "button" at bounding box center [834, 70] width 14 height 14
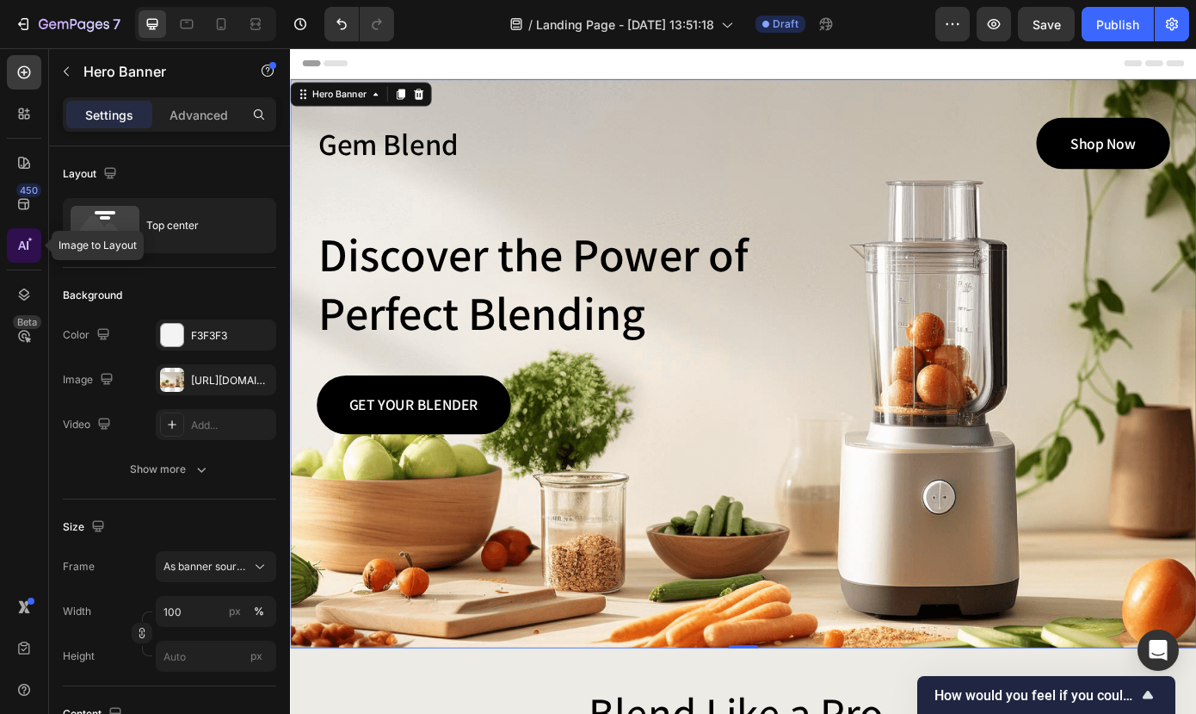
click at [26, 247] on icon at bounding box center [23, 245] width 17 height 17
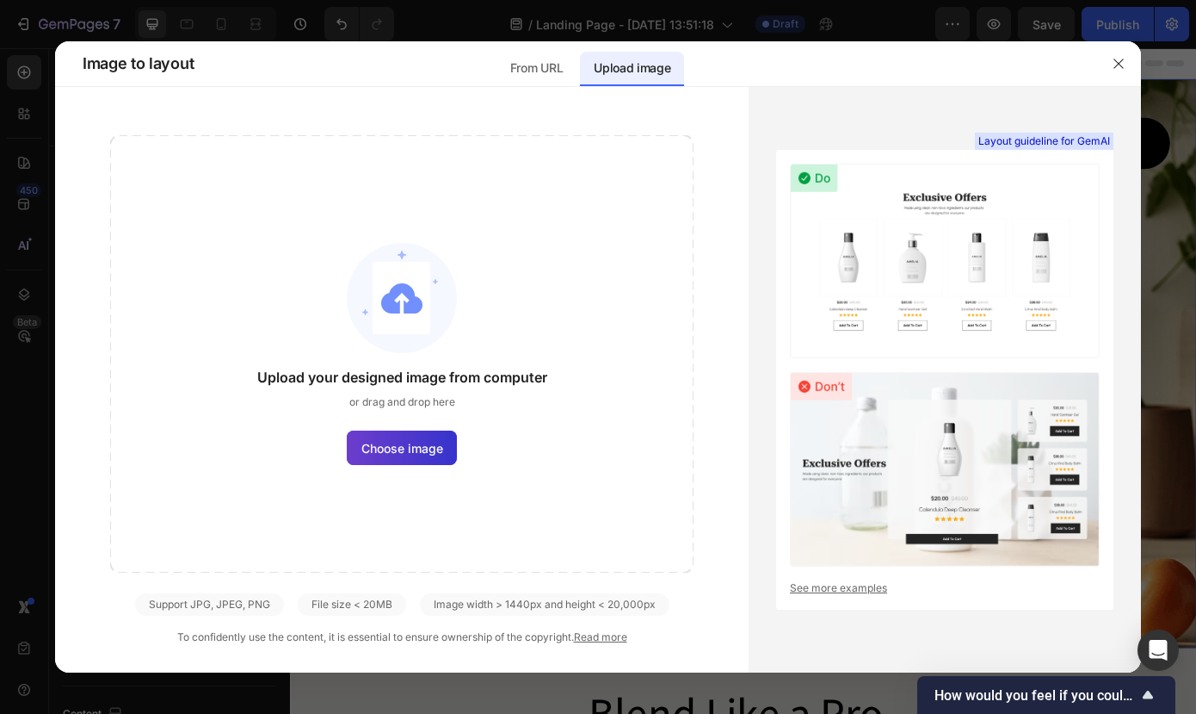
click at [374, 455] on span "Choose image" at bounding box center [402, 448] width 82 height 18
click at [0, 0] on input "Choose image" at bounding box center [0, 0] width 0 height 0
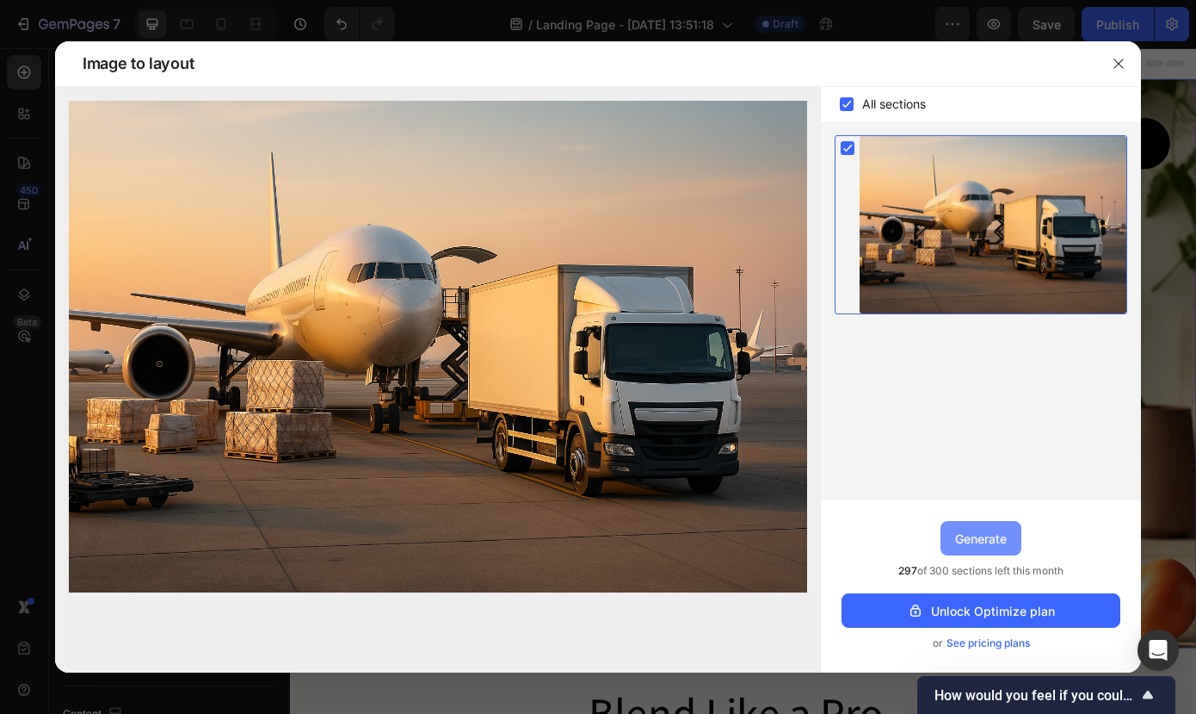
click at [974, 544] on div "Generate" at bounding box center [981, 538] width 52 height 18
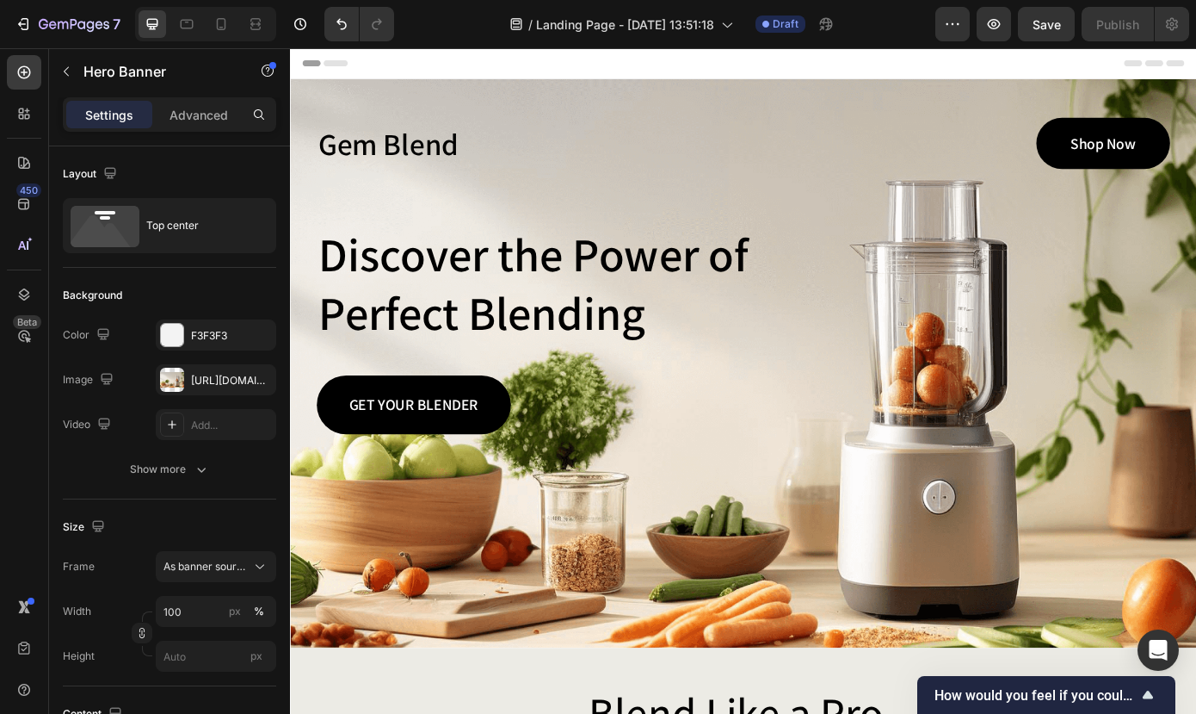
click at [993, 688] on div "Background Image" at bounding box center [806, 407] width 1033 height 648
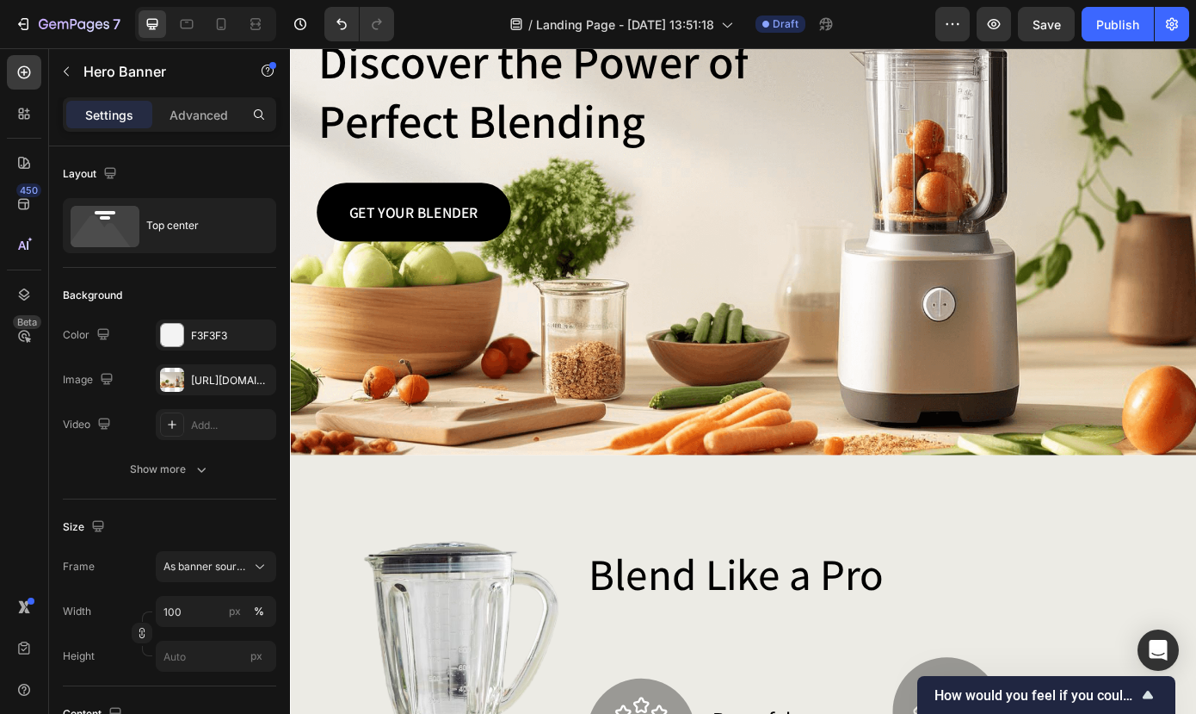
scroll to position [301, 0]
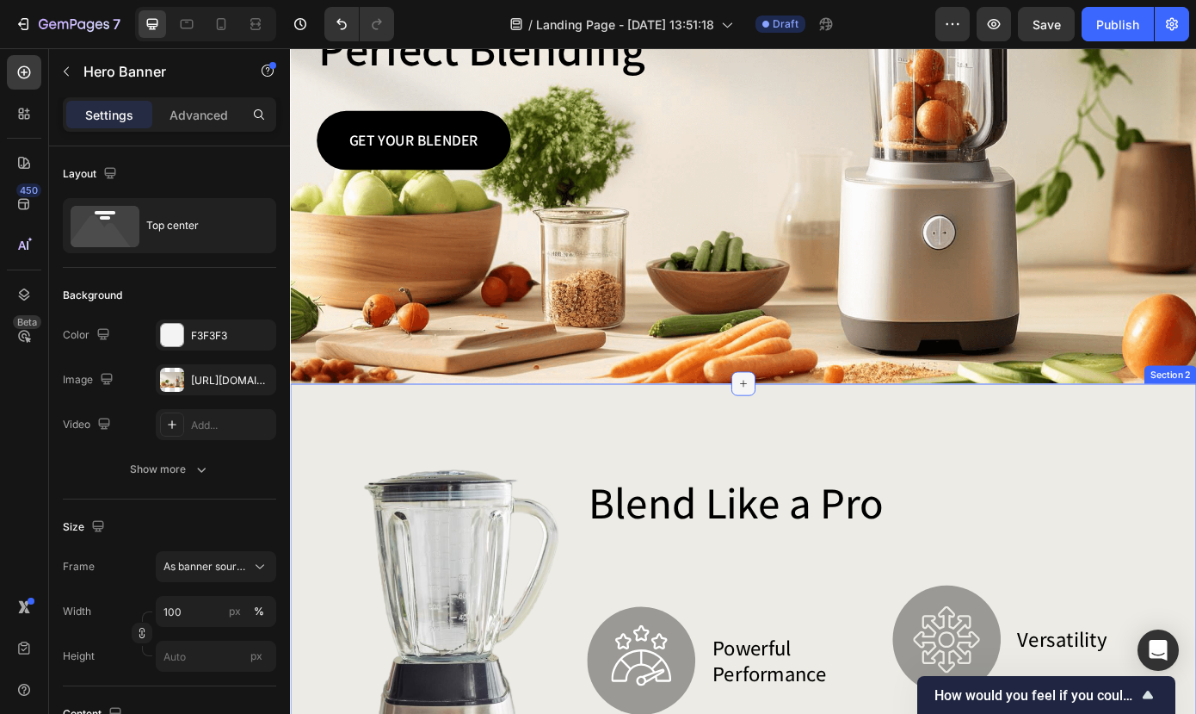
click at [807, 436] on icon at bounding box center [807, 430] width 14 height 14
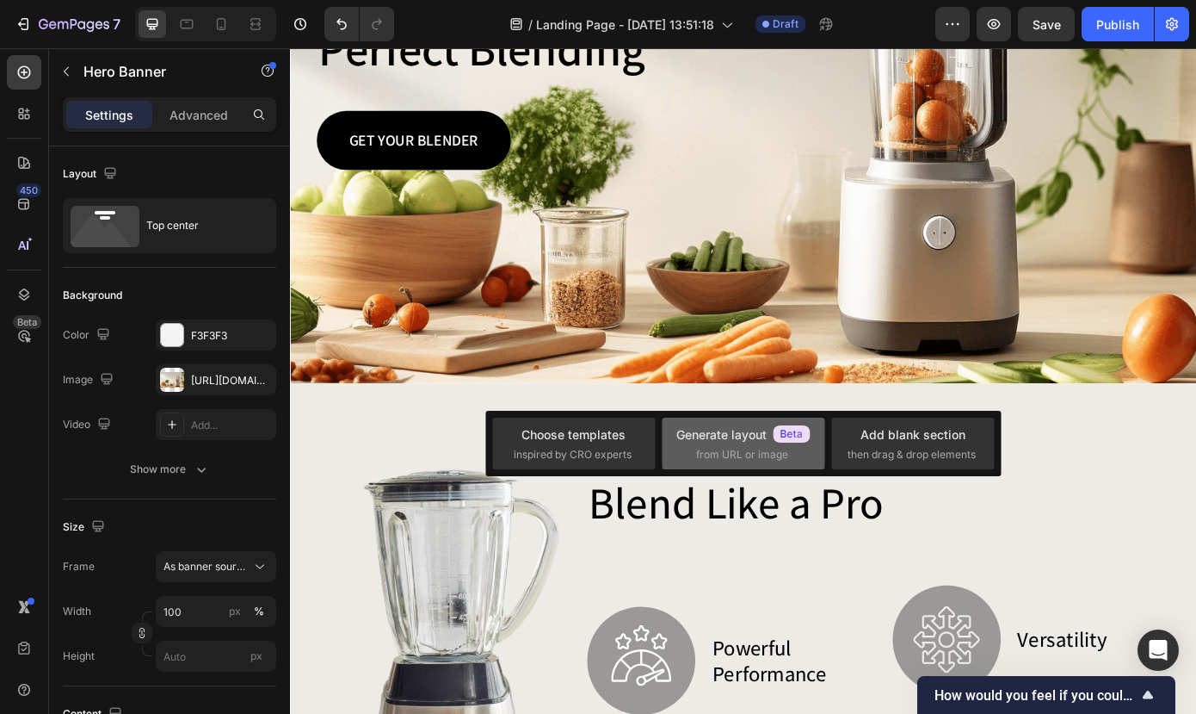
click at [762, 456] on span "from URL or image" at bounding box center [742, 454] width 92 height 15
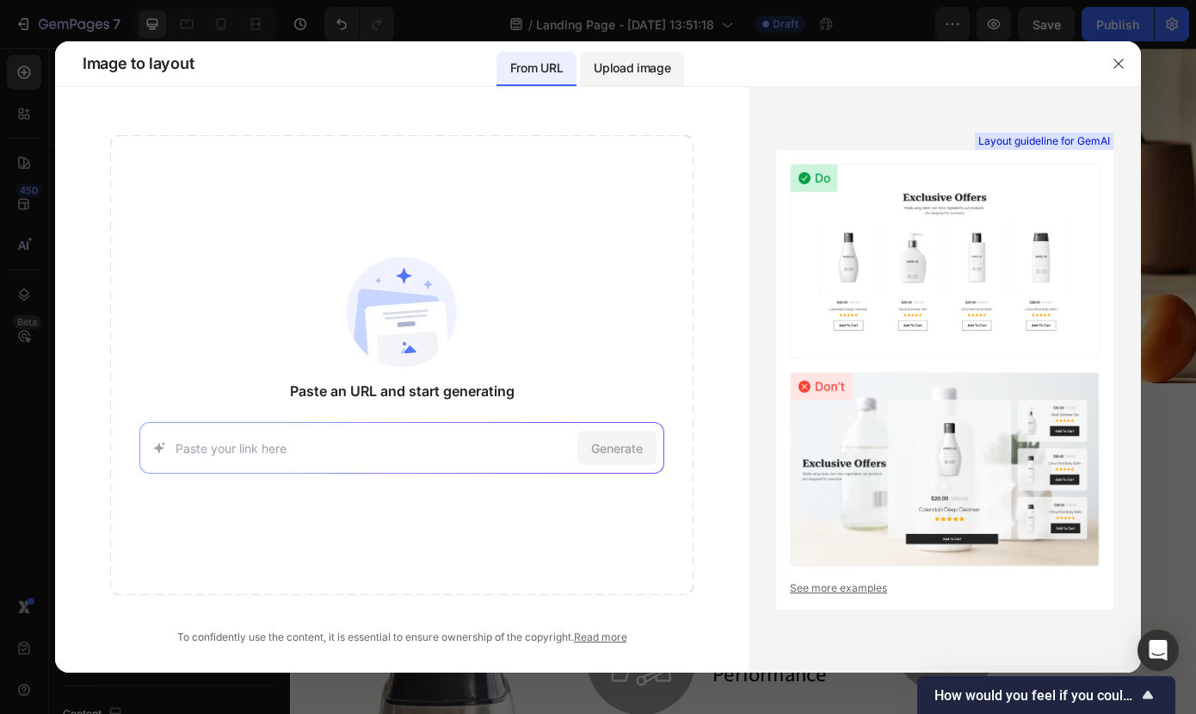
click at [620, 66] on p "Upload image" at bounding box center [632, 68] width 77 height 21
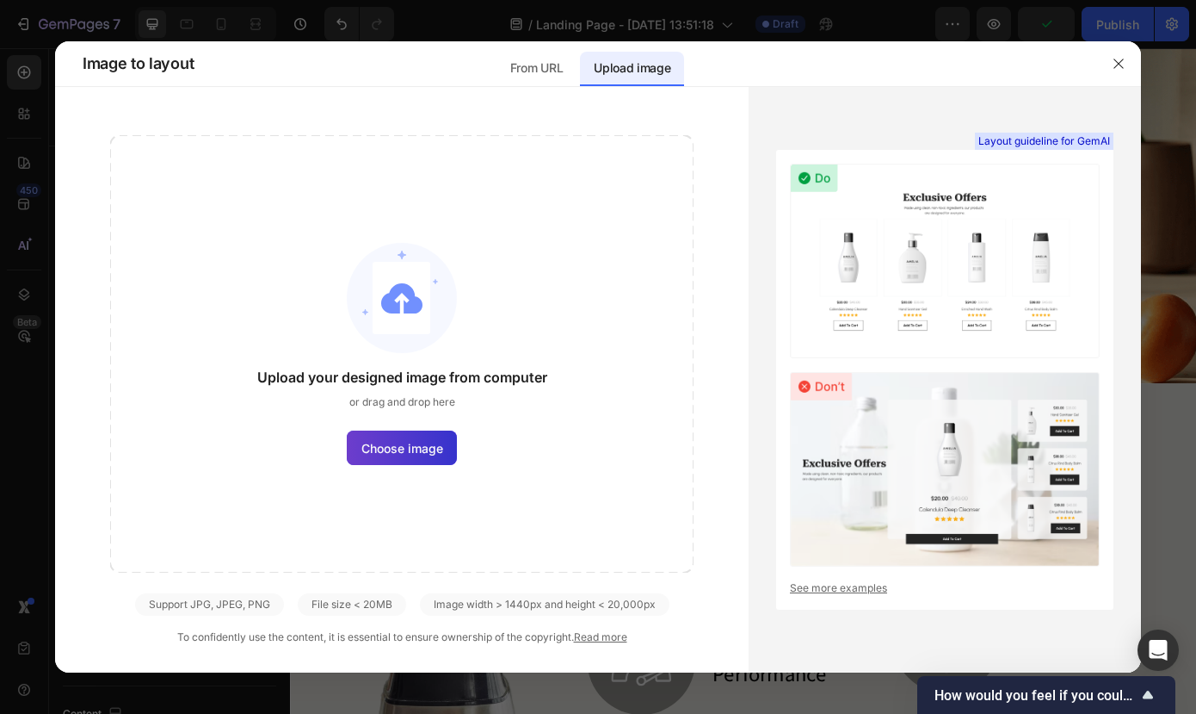
click at [390, 453] on span "Choose image" at bounding box center [402, 448] width 82 height 18
click at [0, 0] on input "Choose image" at bounding box center [0, 0] width 0 height 0
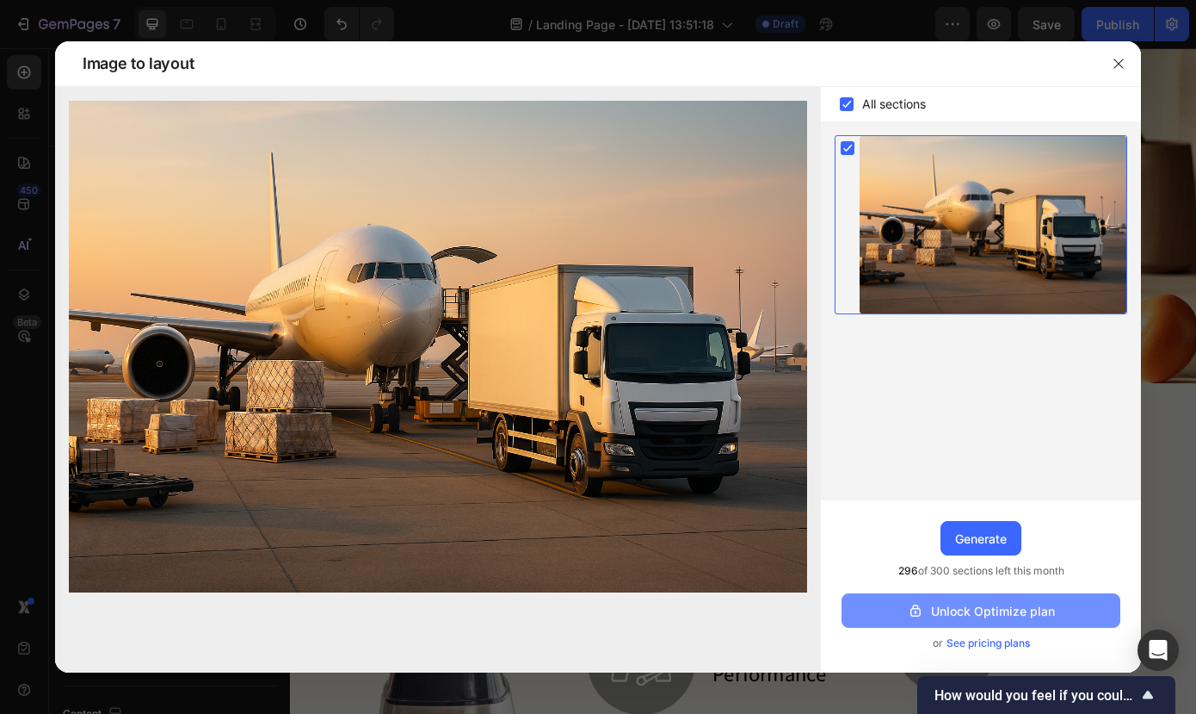
click at [990, 613] on div "Unlock Optimize plan" at bounding box center [981, 611] width 148 height 18
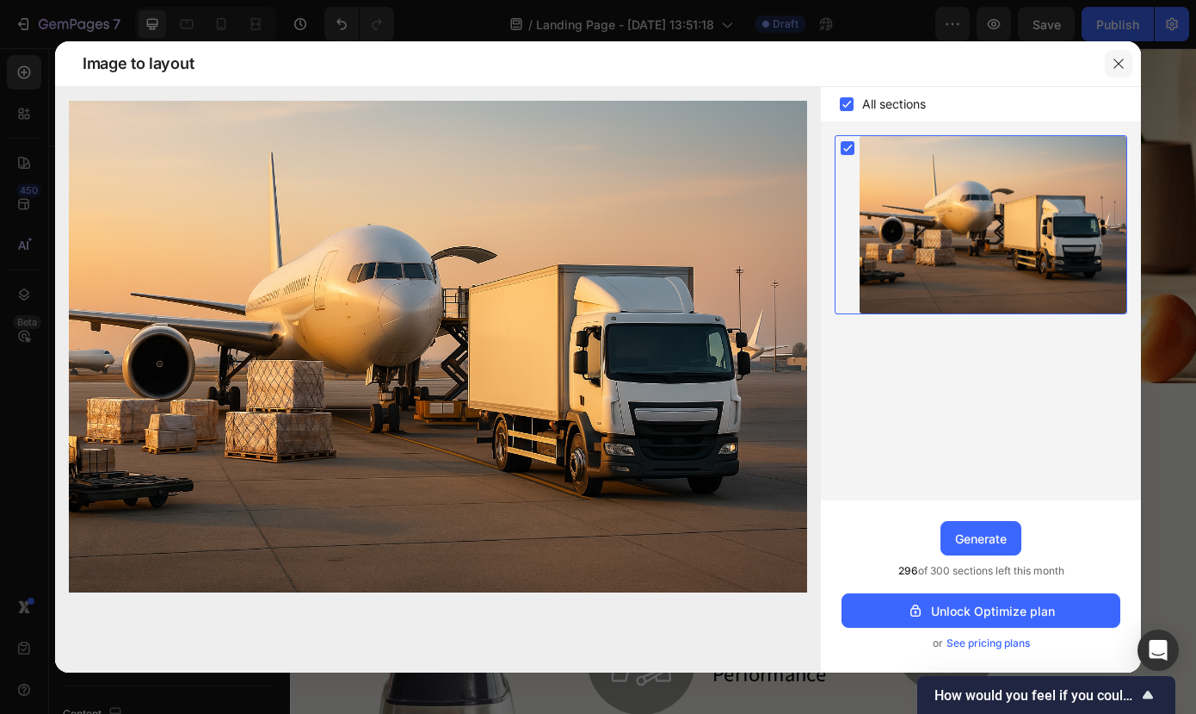
click at [1121, 61] on icon "button" at bounding box center [1119, 64] width 14 height 14
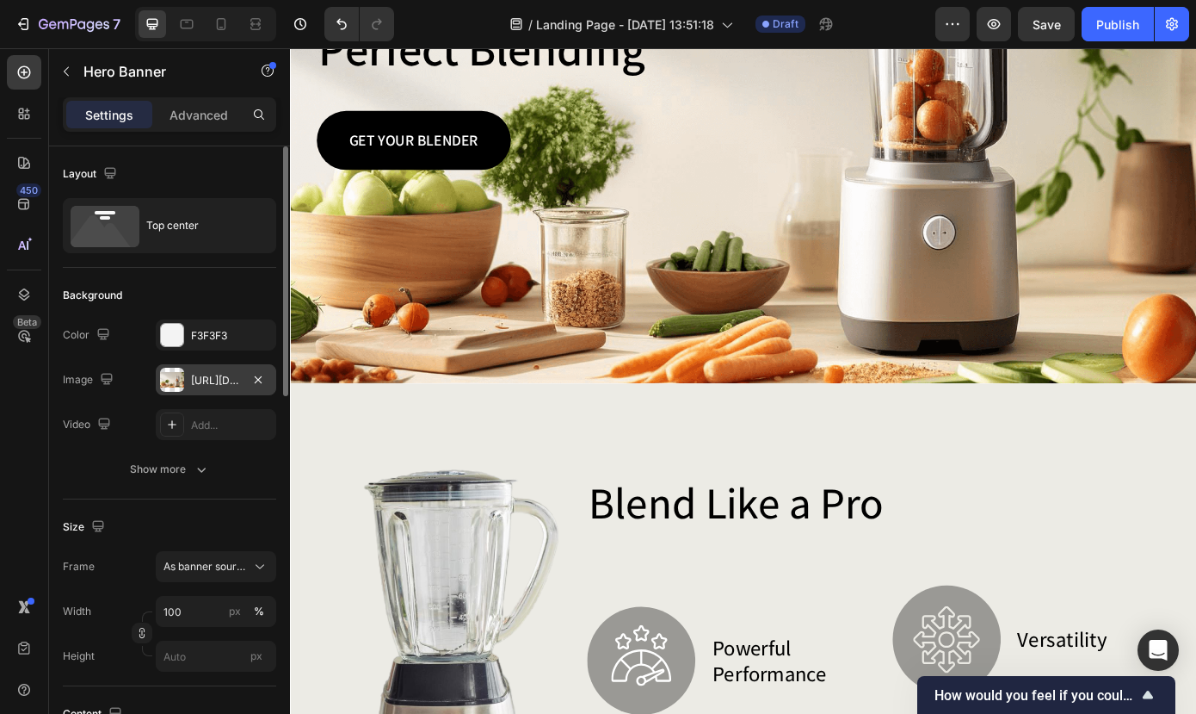
click at [172, 380] on div at bounding box center [172, 380] width 24 height 24
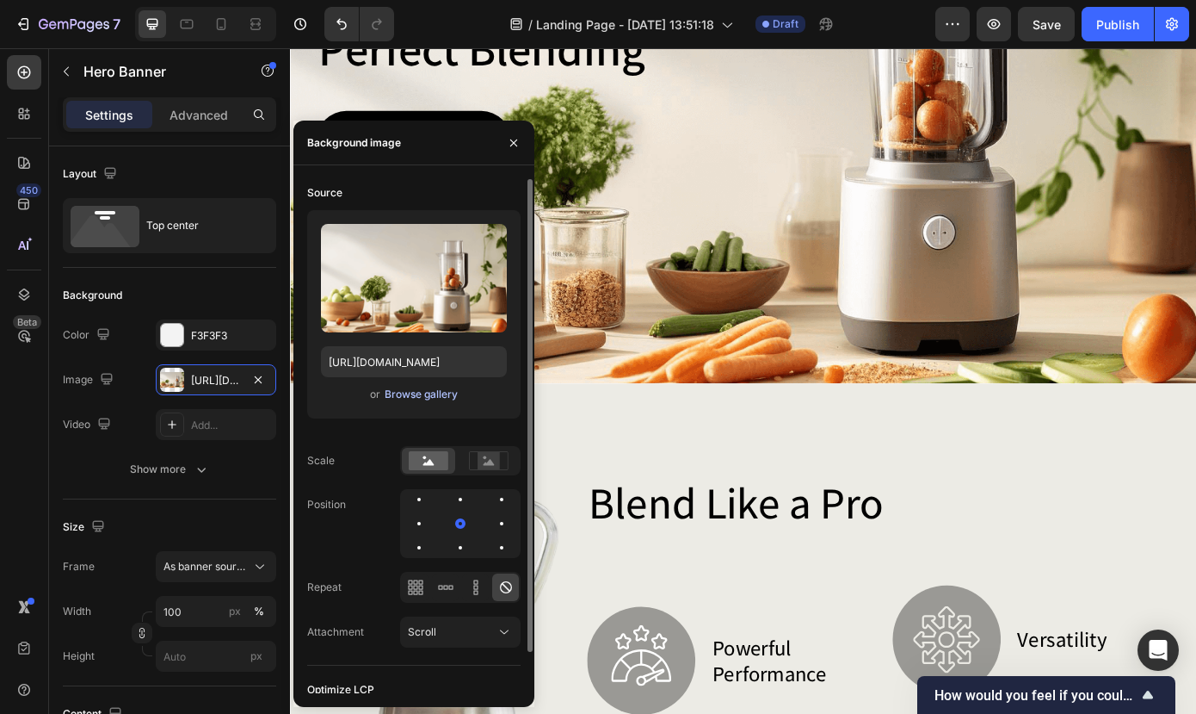
click at [411, 392] on div "Browse gallery" at bounding box center [421, 393] width 73 height 15
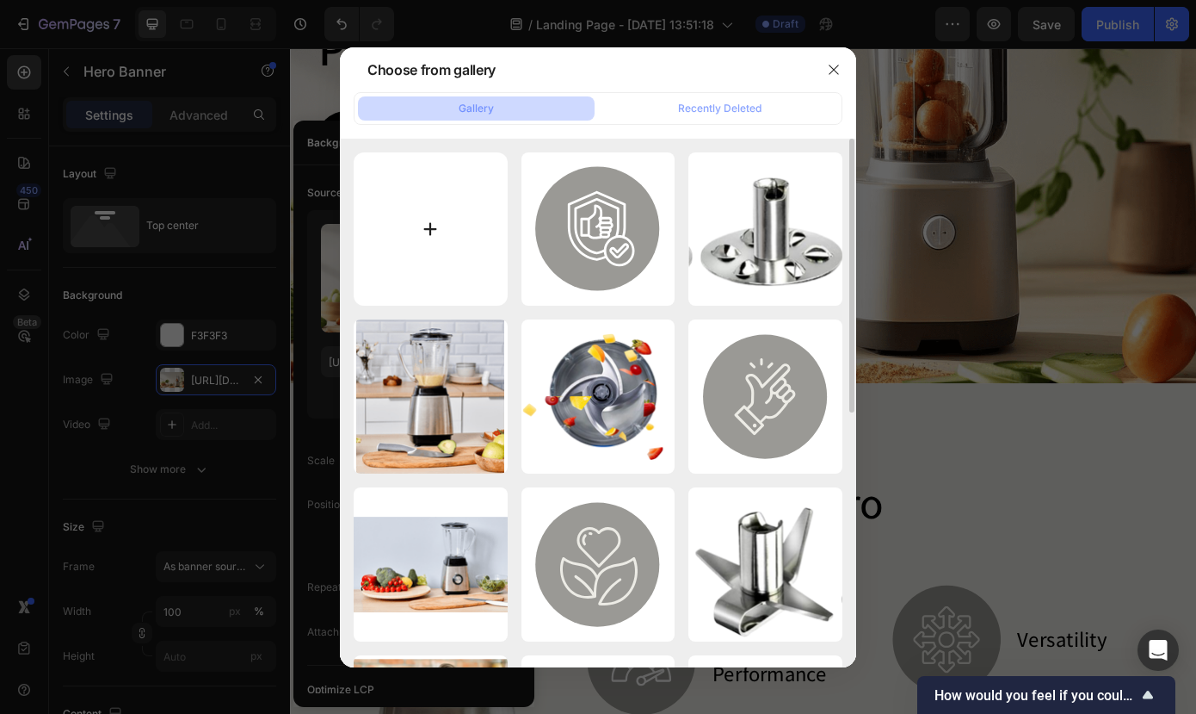
click at [408, 234] on input "file" at bounding box center [431, 229] width 154 height 154
type input "C:\fakepath\E4F19C09-9D46-428E-AD49-EAFF062C1947.PNG"
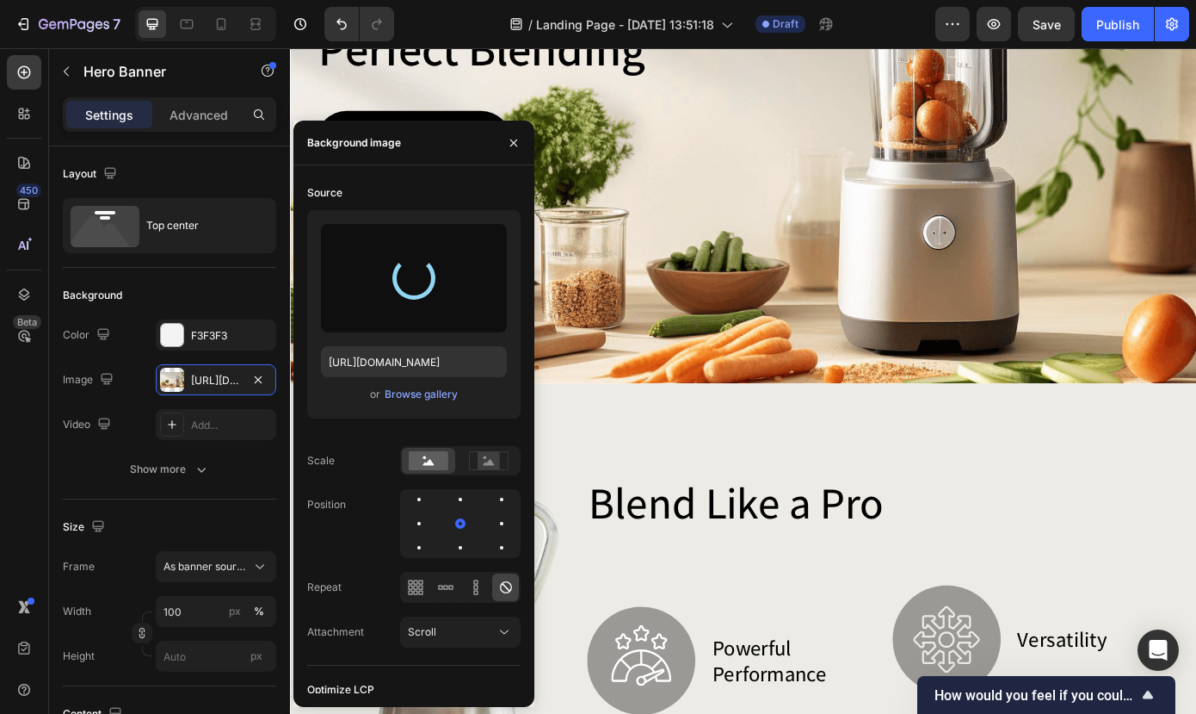
type input "[URL][DOMAIN_NAME]"
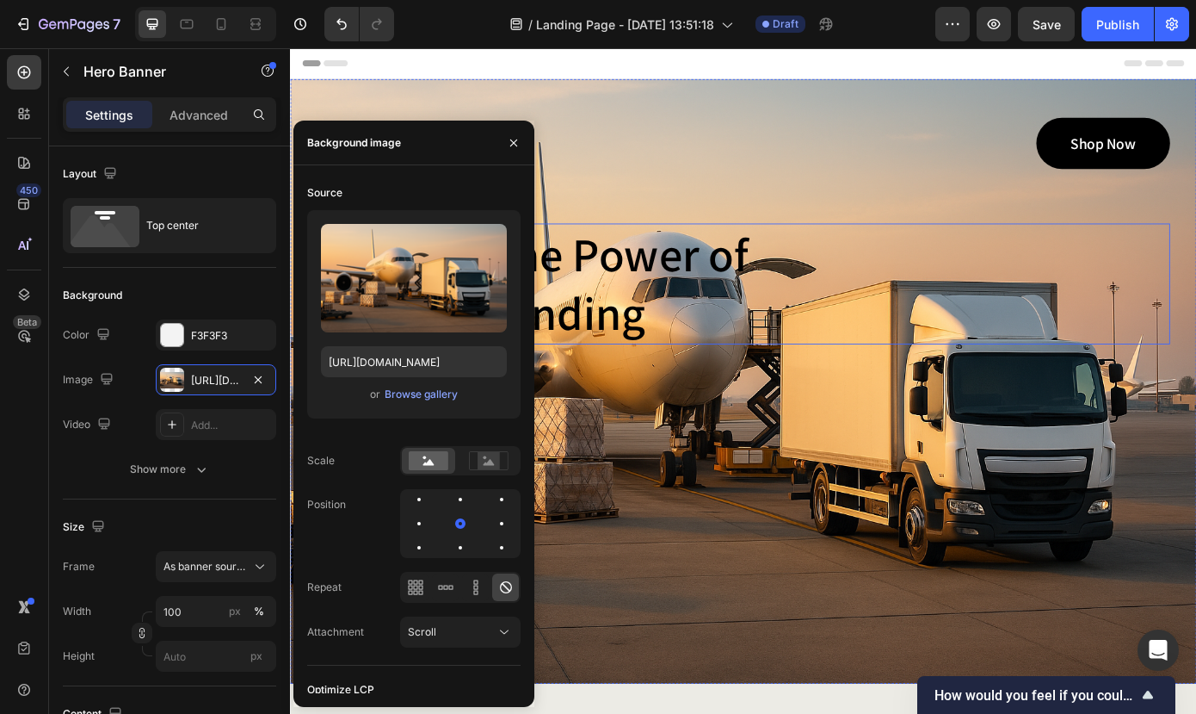
scroll to position [0, 0]
click at [871, 193] on div "Gem Blend Heading Shop Now Button Row Discover the Power of Perfect Blending He…" at bounding box center [806, 307] width 973 height 361
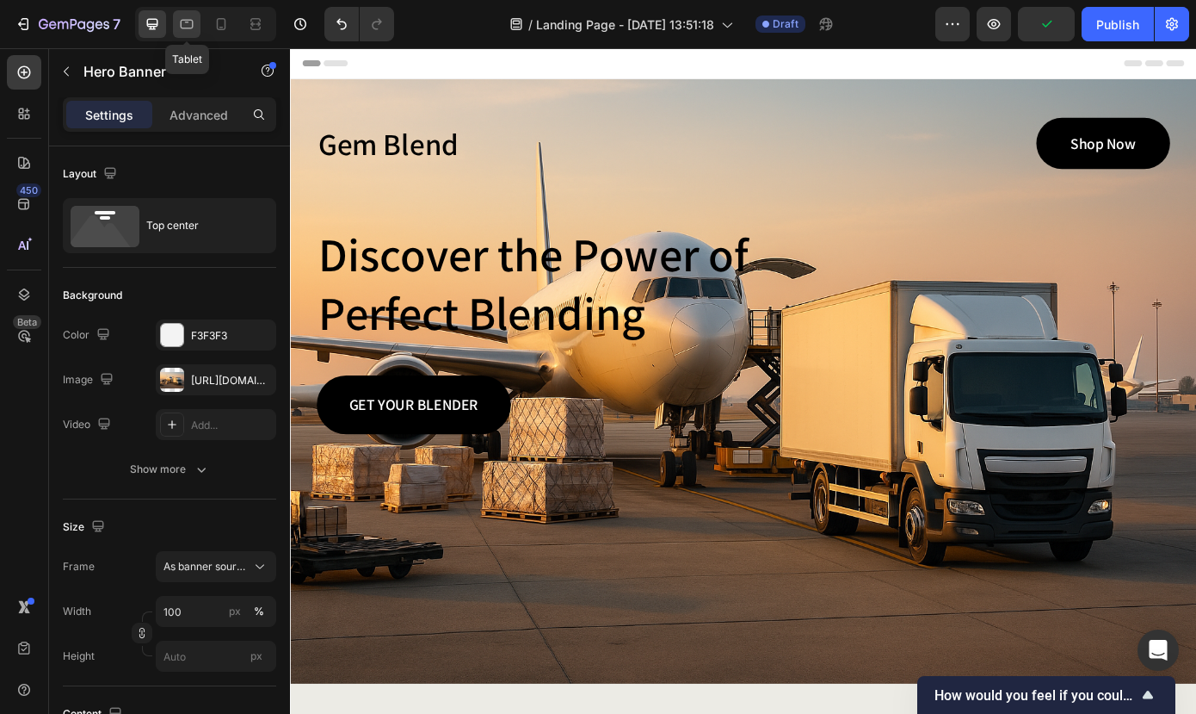
click at [173, 26] on div at bounding box center [187, 24] width 28 height 28
type input "100%"
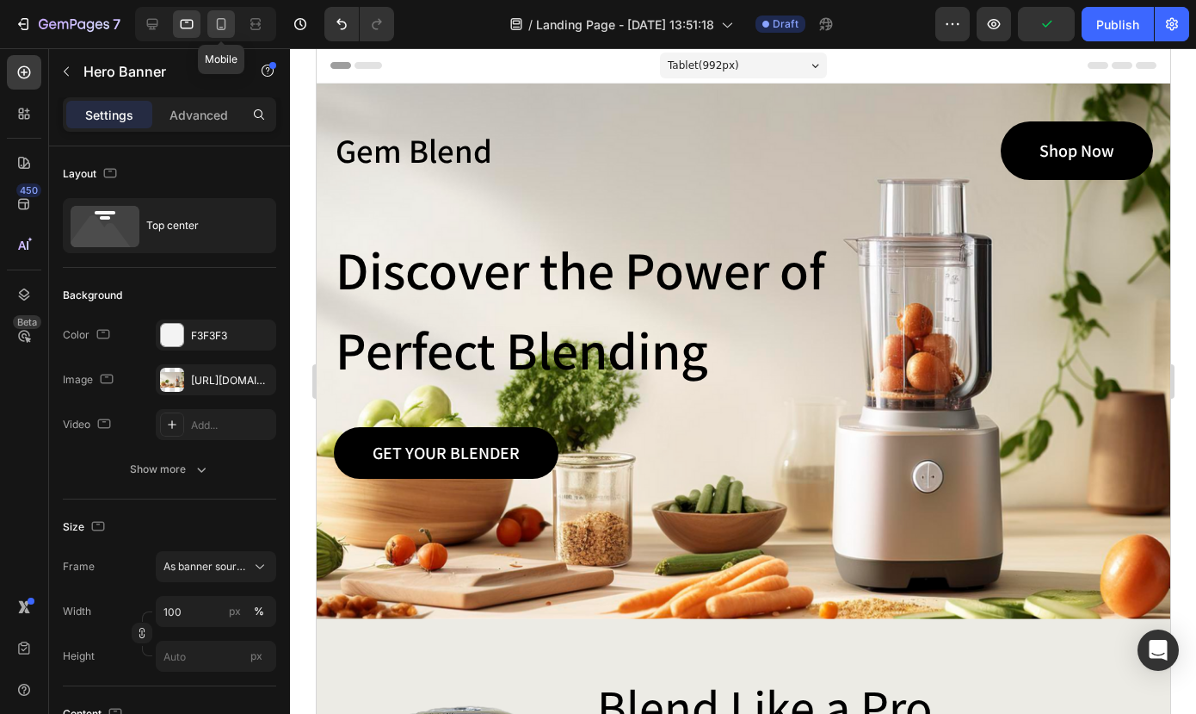
click at [217, 26] on icon at bounding box center [221, 24] width 9 height 12
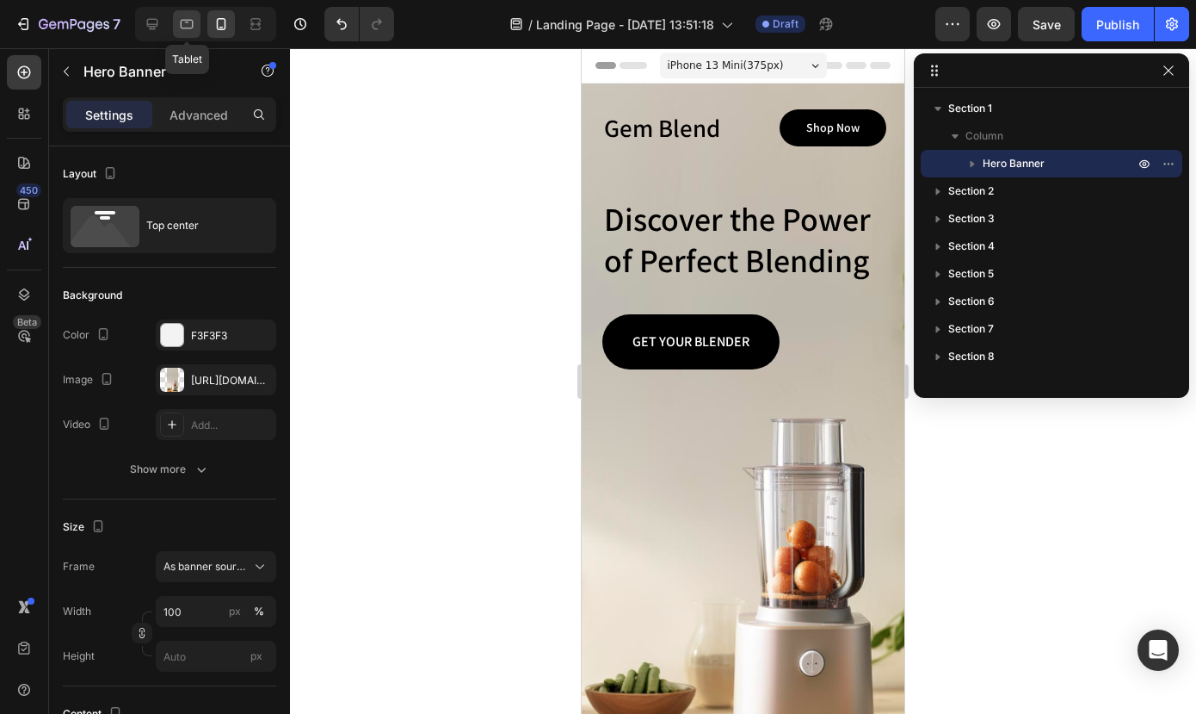
click at [192, 22] on icon at bounding box center [186, 23] width 17 height 17
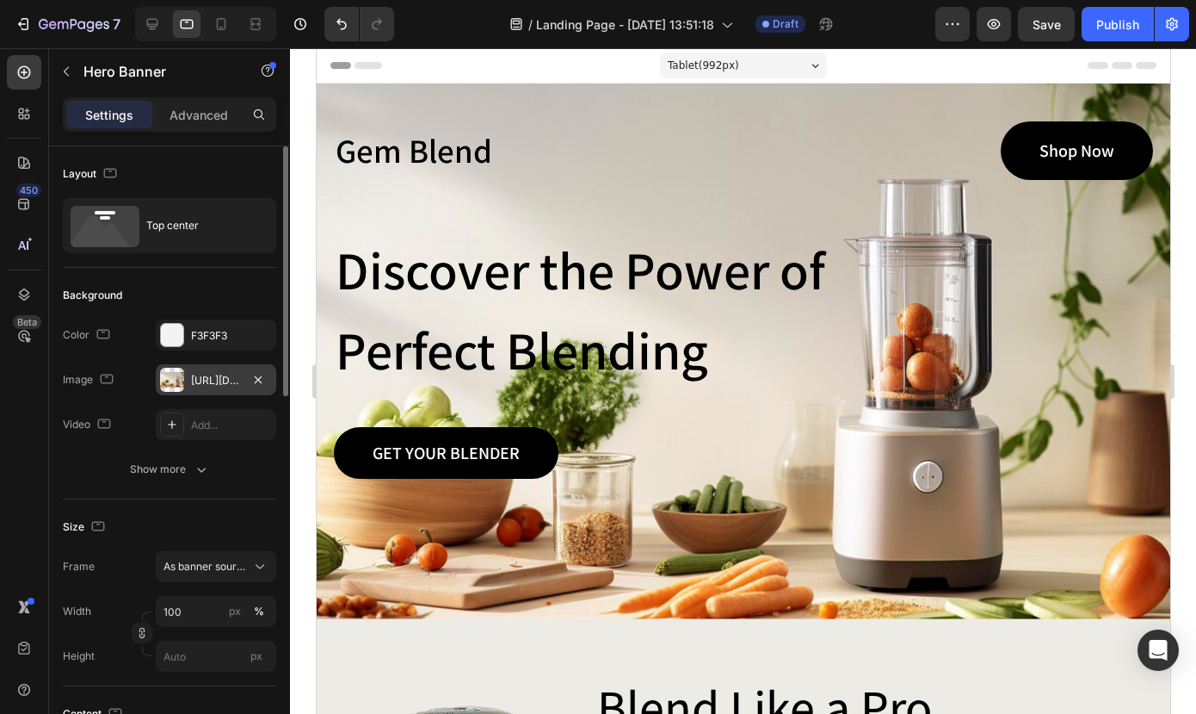
click at [169, 386] on div at bounding box center [172, 380] width 24 height 24
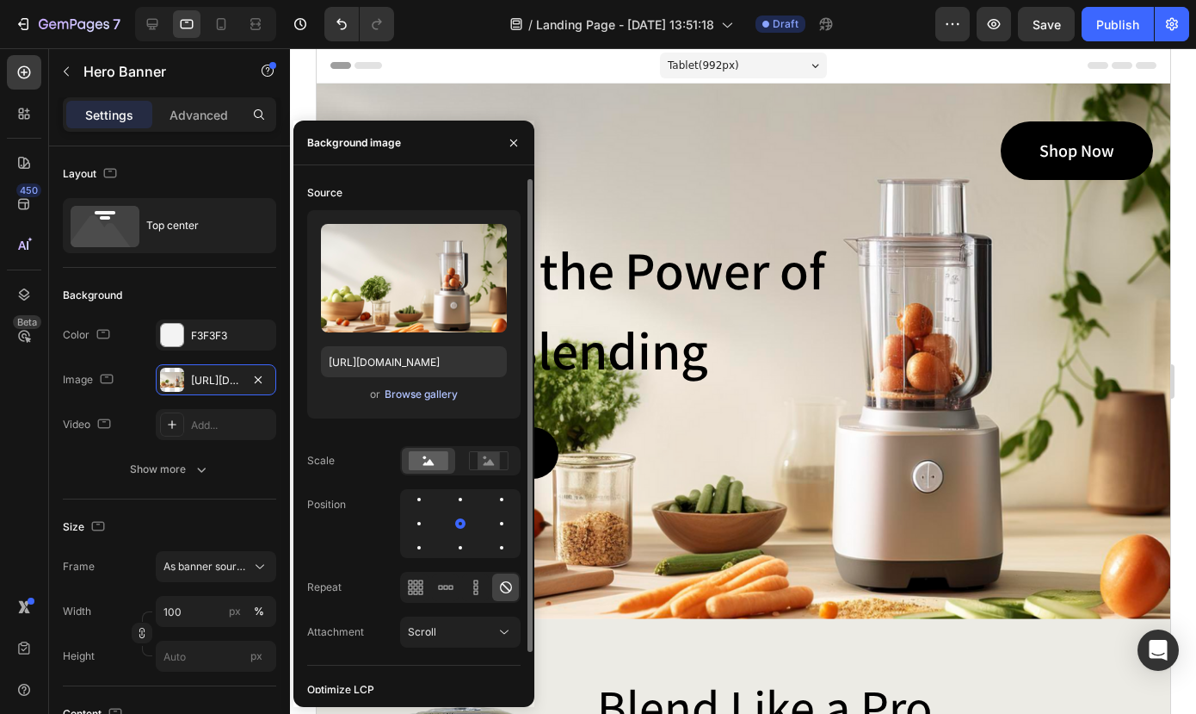
click at [428, 397] on div "Browse gallery" at bounding box center [421, 393] width 73 height 15
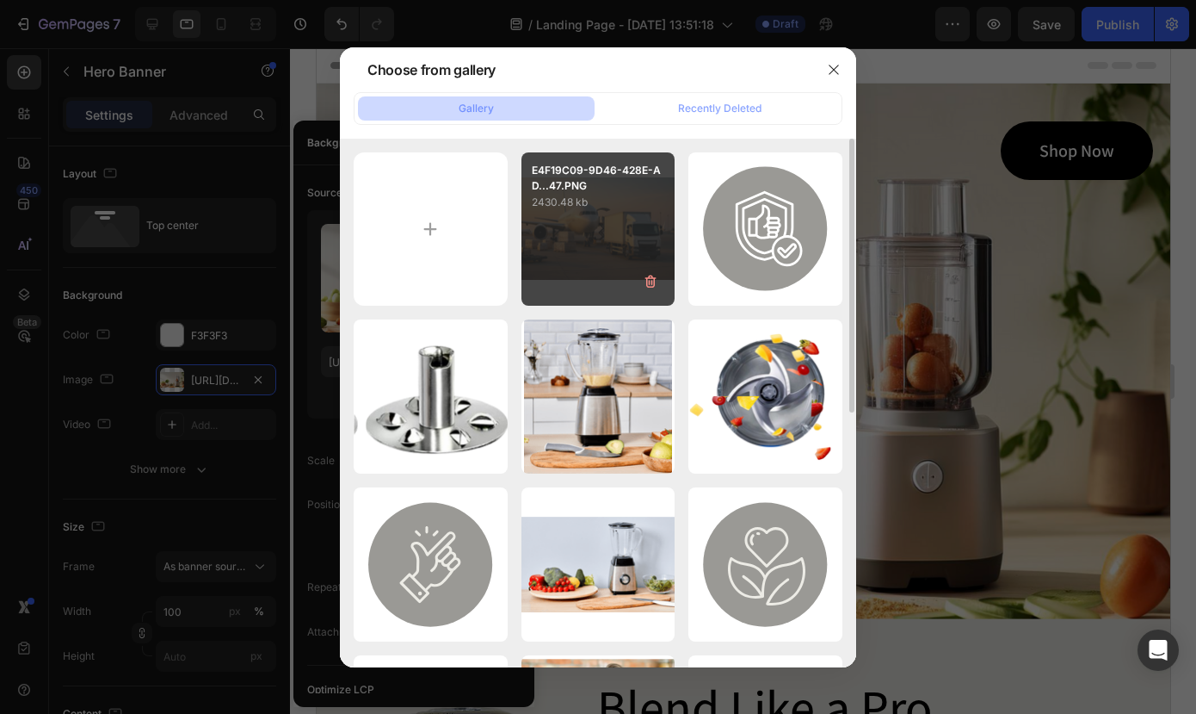
click at [558, 217] on div "E4F19C09-9D46-428E-AD...47.PNG 2430.48 kb" at bounding box center [599, 229] width 154 height 154
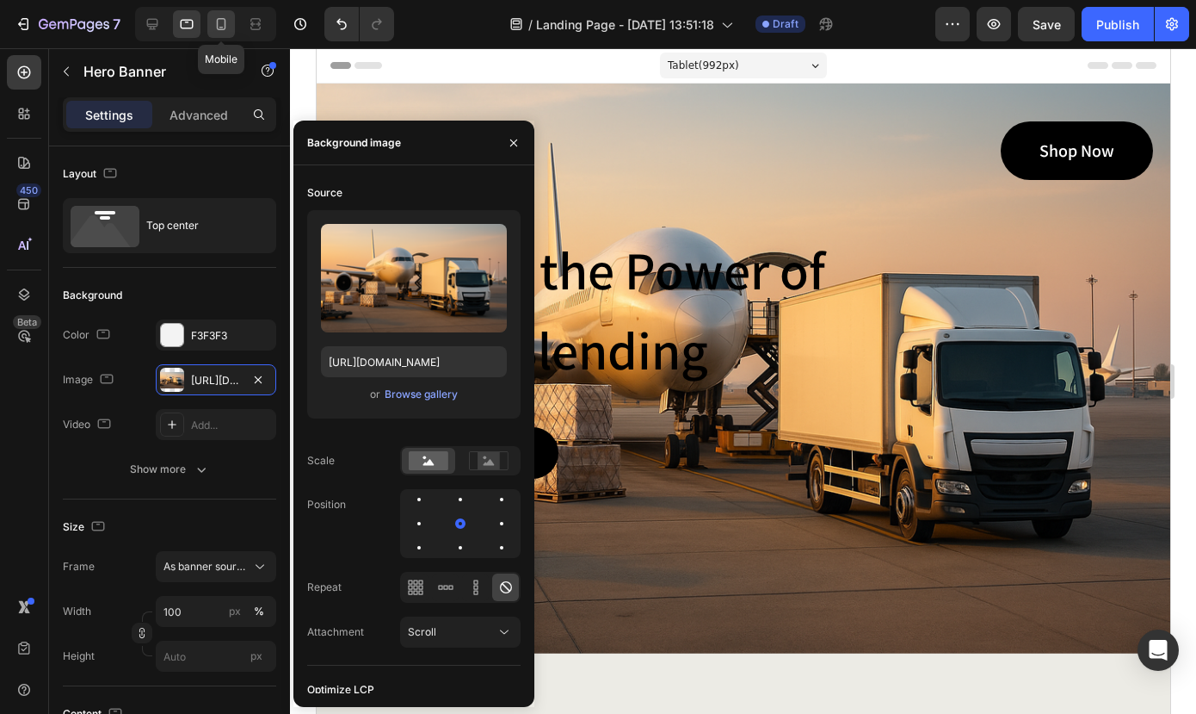
click at [220, 25] on icon at bounding box center [221, 23] width 17 height 17
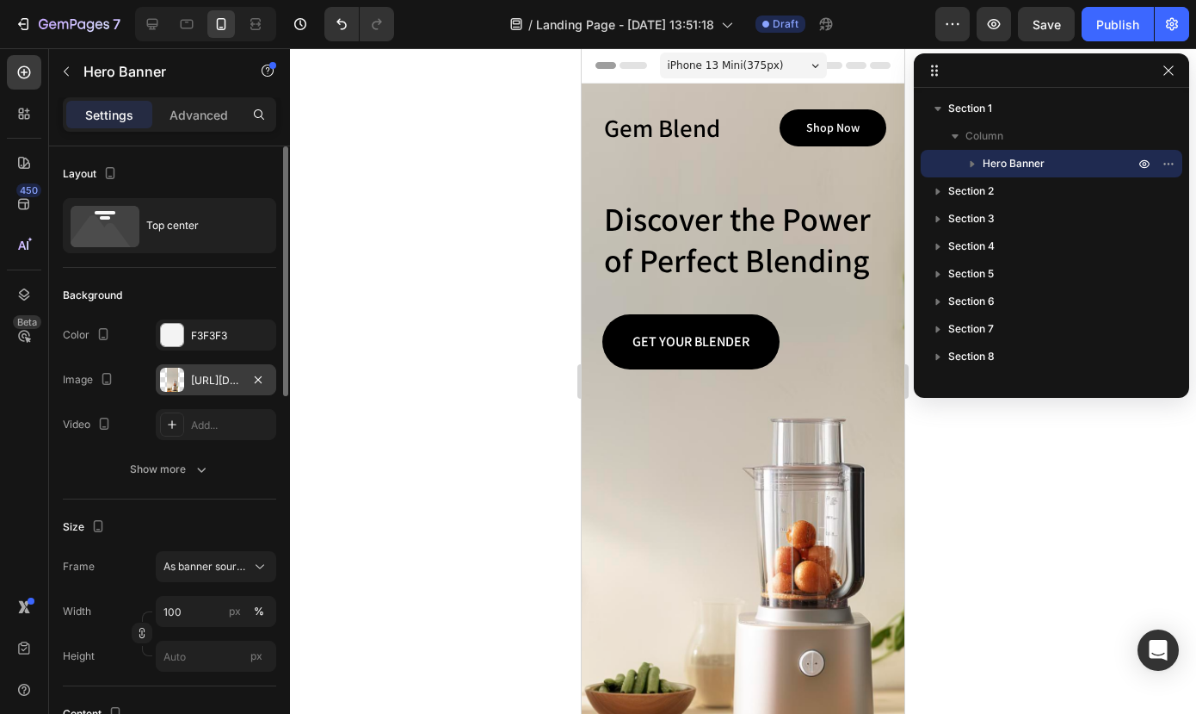
click at [170, 381] on div at bounding box center [172, 380] width 24 height 24
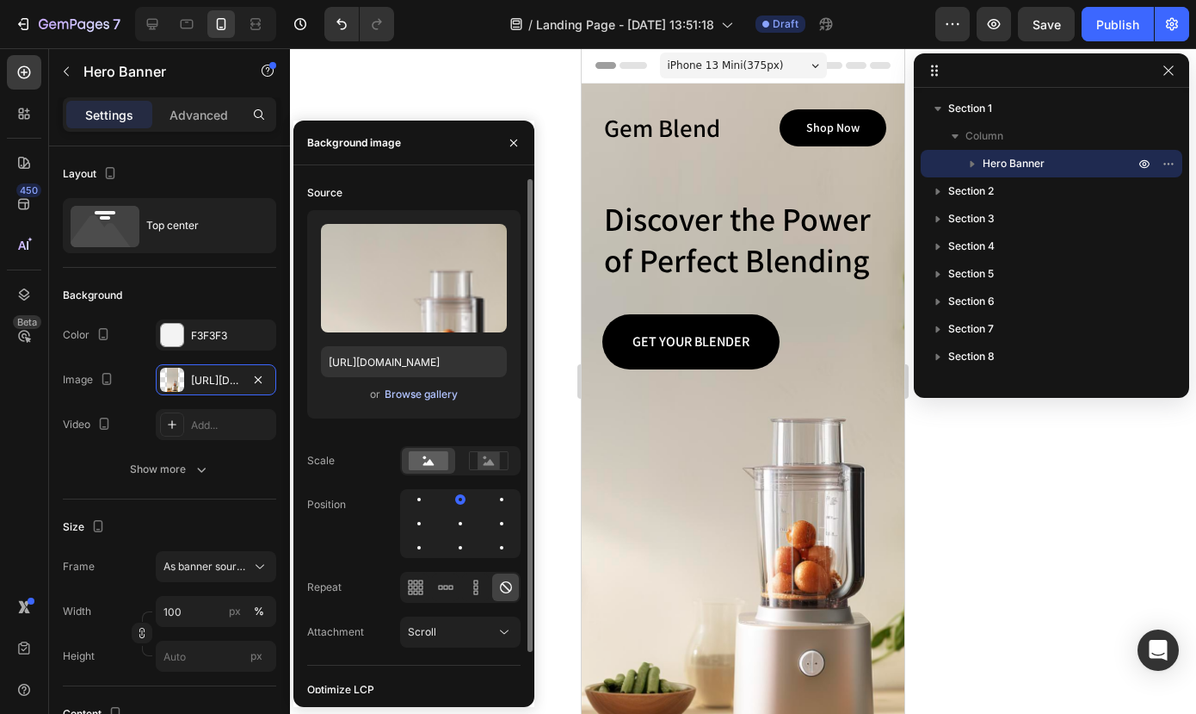
click at [403, 391] on div "Browse gallery" at bounding box center [421, 393] width 73 height 15
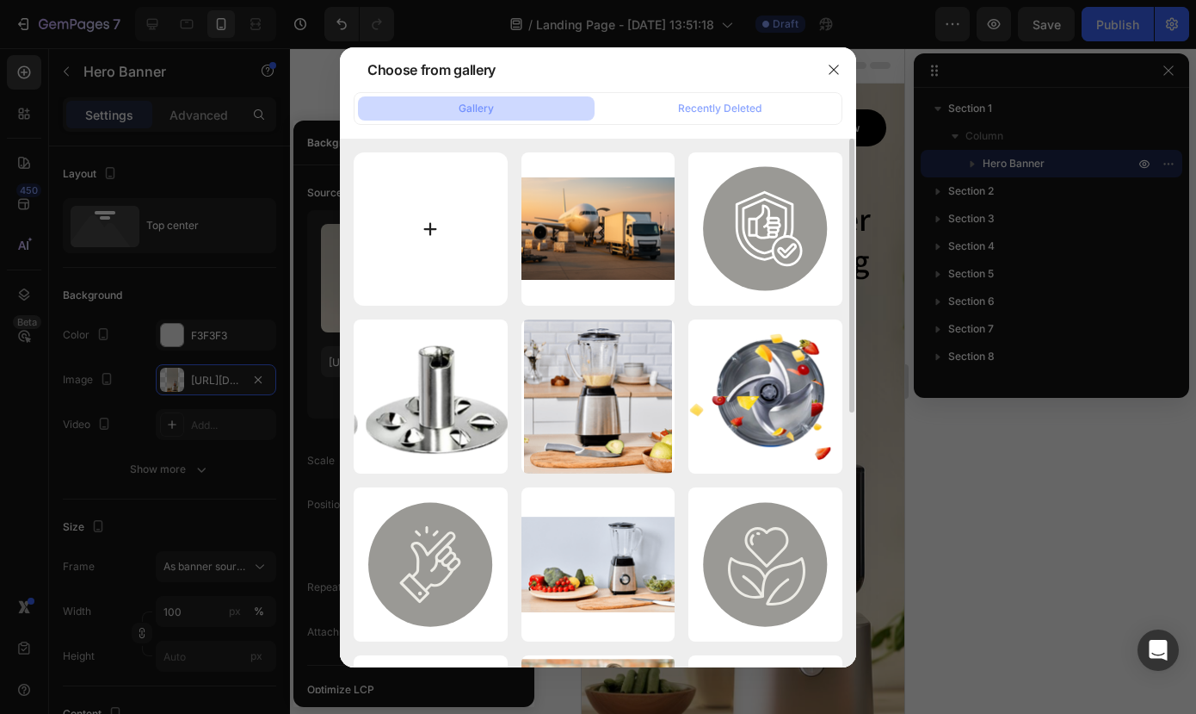
click at [445, 188] on input "file" at bounding box center [431, 229] width 154 height 154
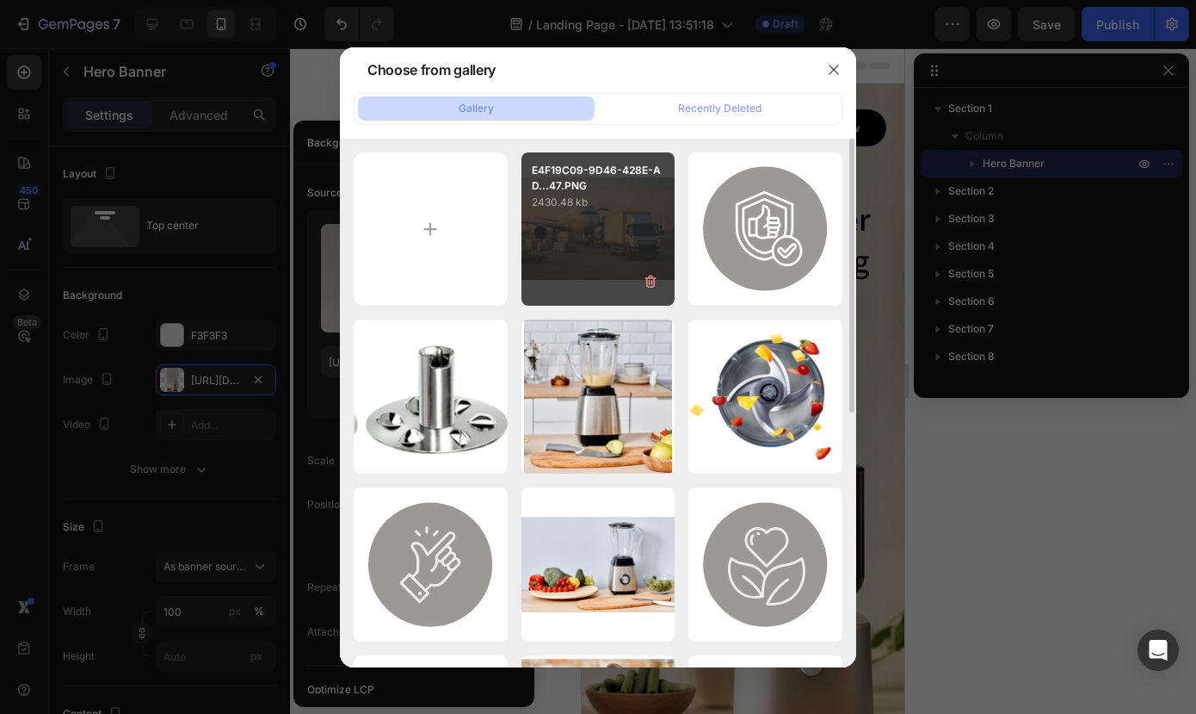
click at [552, 237] on div "E4F19C09-9D46-428E-AD...47.PNG 2430.48 kb" at bounding box center [599, 229] width 154 height 154
type input "[URL][DOMAIN_NAME]"
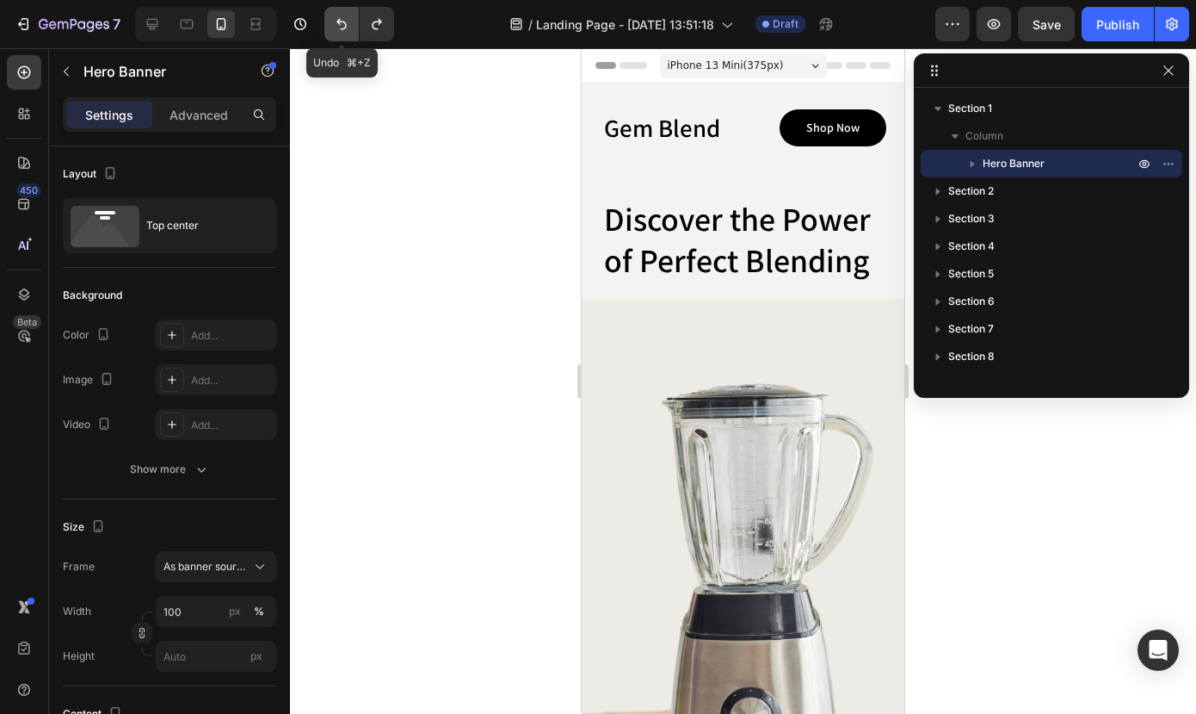
click at [341, 27] on icon "Undo/Redo" at bounding box center [341, 23] width 17 height 17
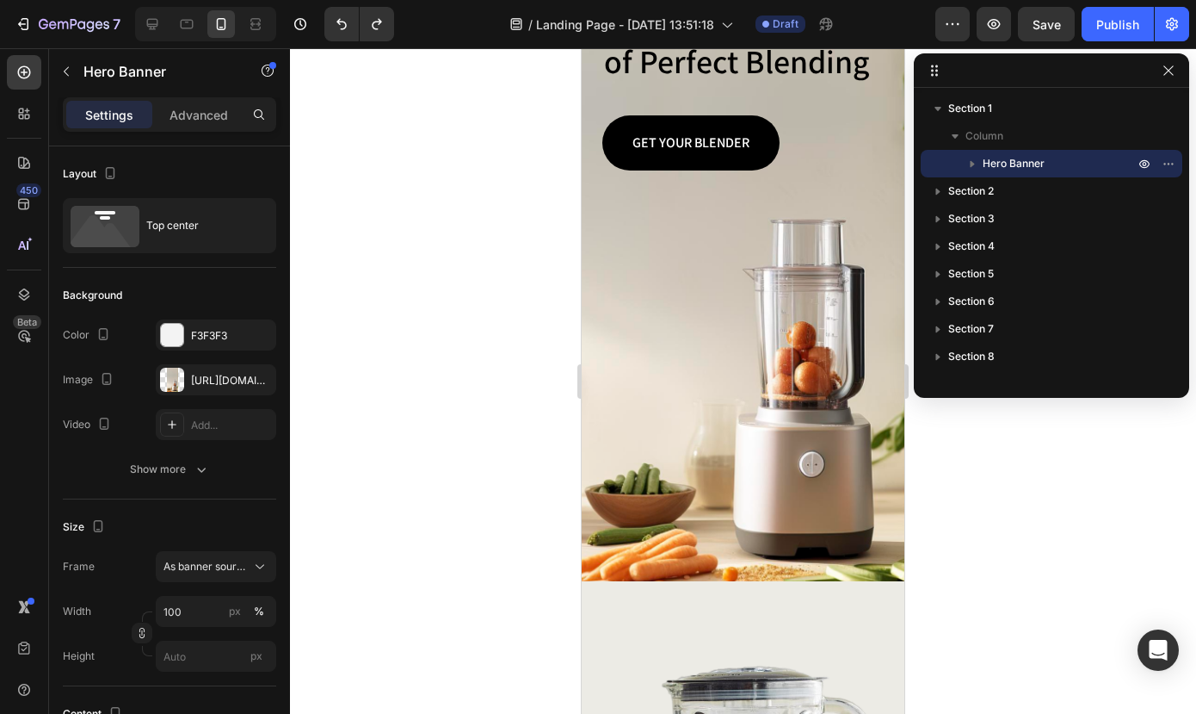
scroll to position [268, 0]
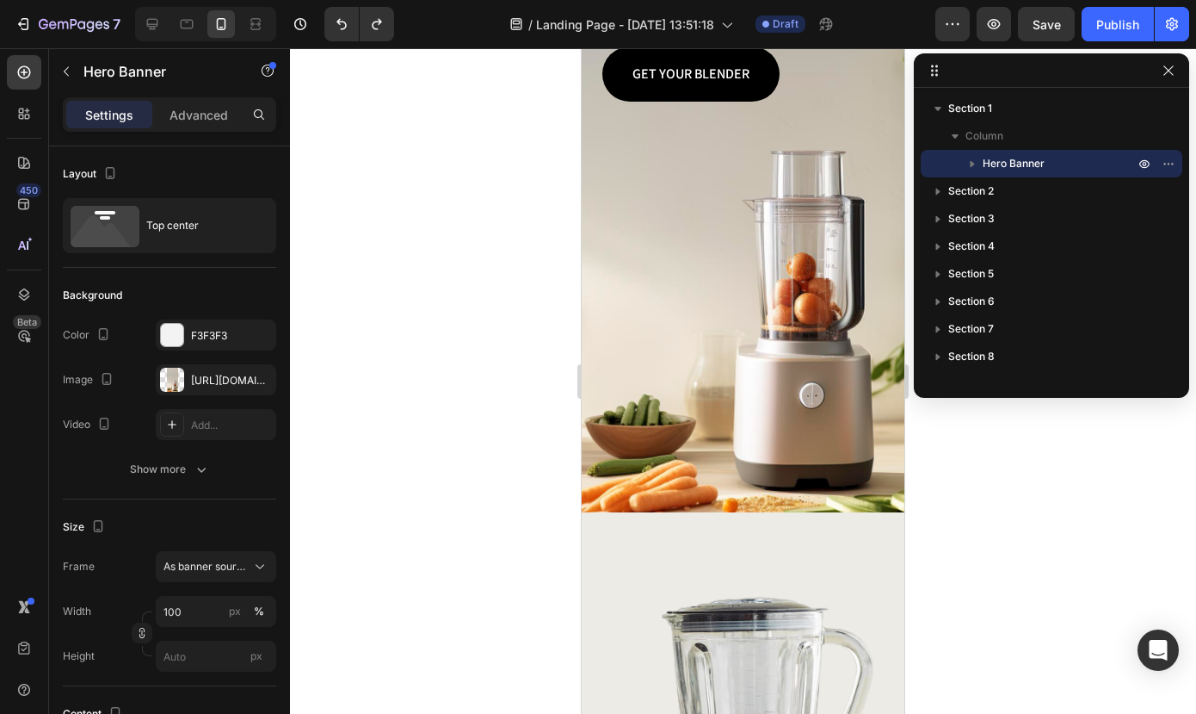
click at [738, 447] on div "Background Image" at bounding box center [743, 164] width 323 height 696
click at [715, 382] on div "Background Image" at bounding box center [743, 164] width 323 height 696
click at [167, 381] on div at bounding box center [172, 380] width 24 height 24
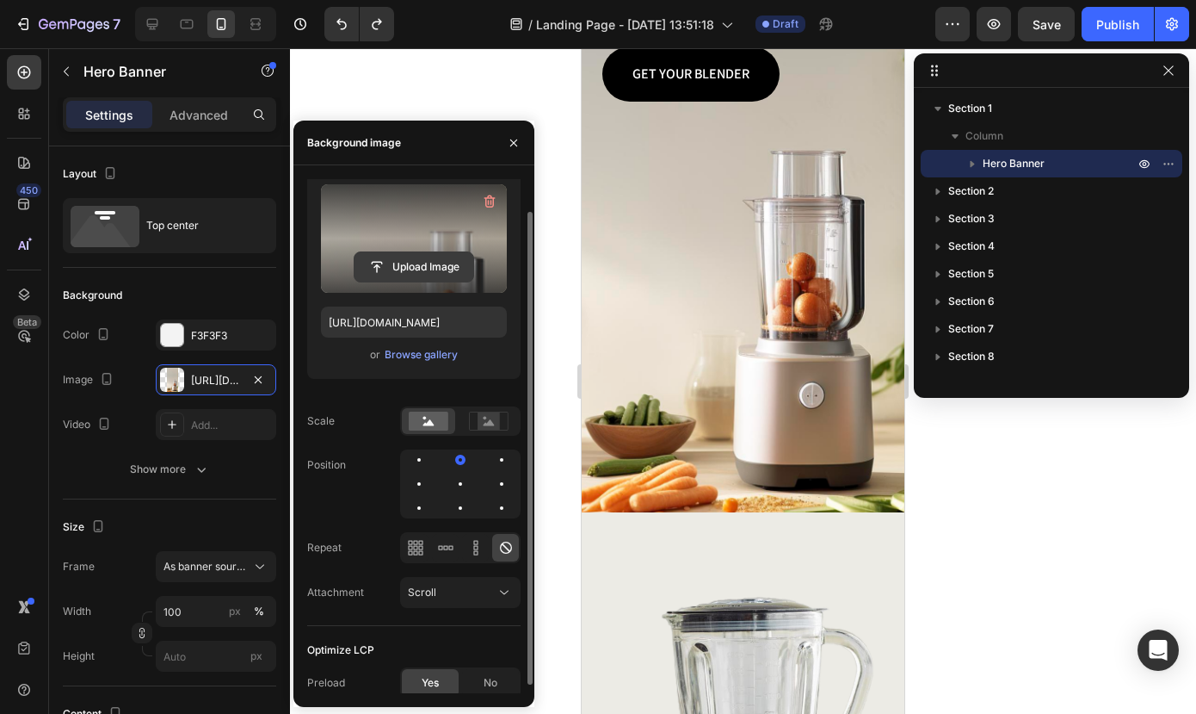
scroll to position [45, 0]
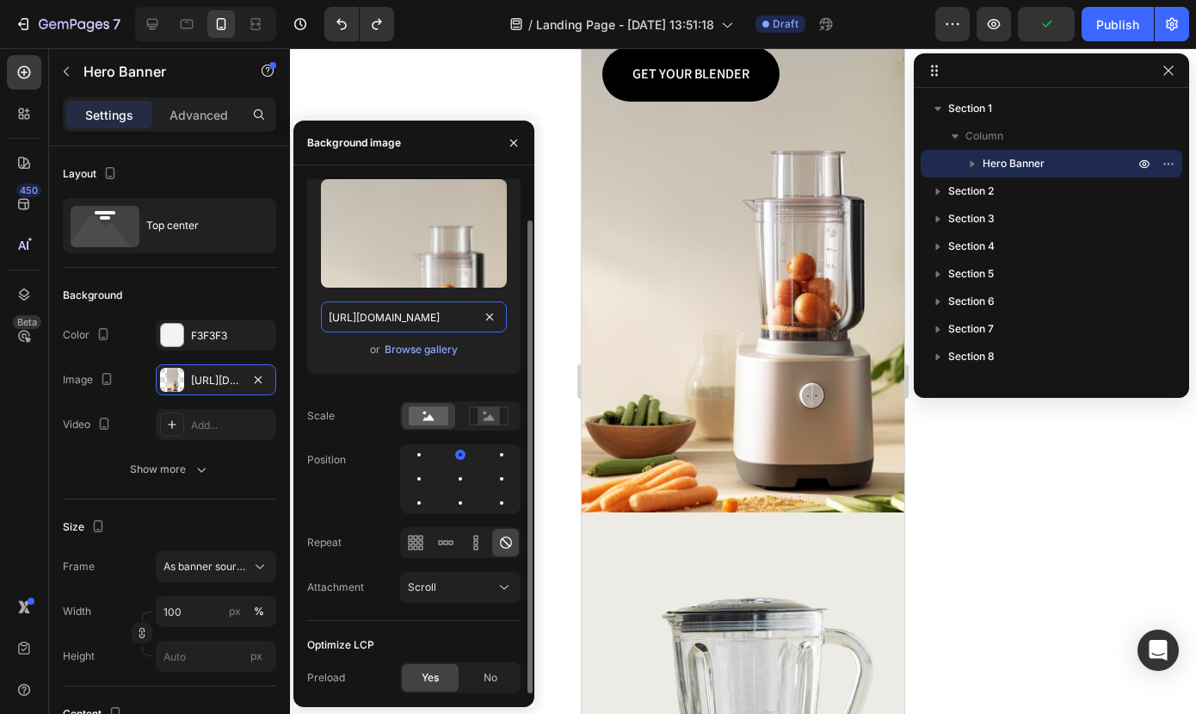
click at [414, 319] on input "[URL][DOMAIN_NAME]" at bounding box center [414, 316] width 186 height 31
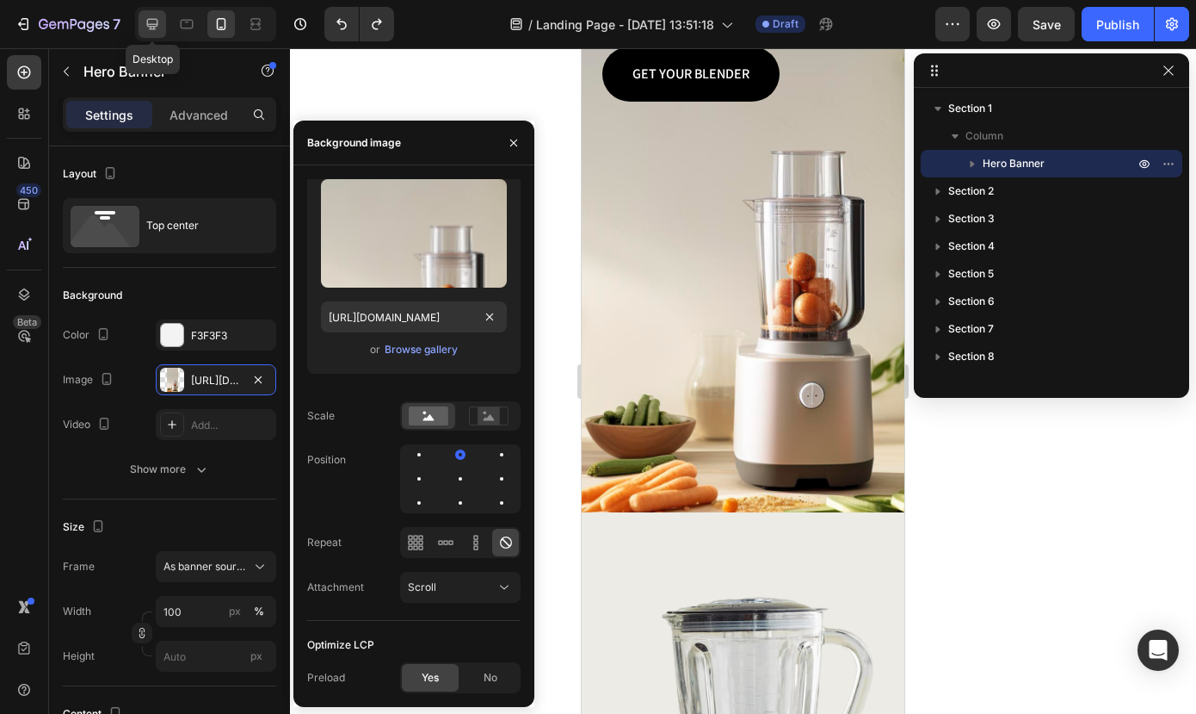
click at [151, 28] on icon at bounding box center [152, 24] width 11 height 11
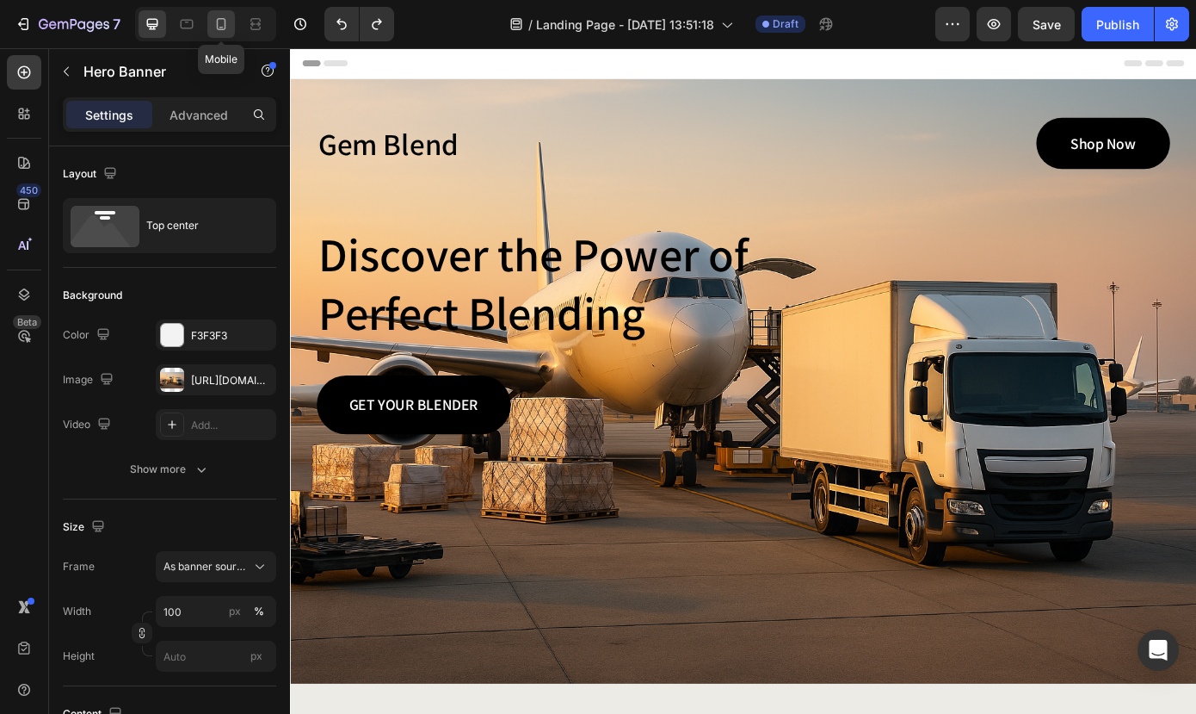
click at [219, 22] on icon at bounding box center [221, 23] width 17 height 17
type input "100%"
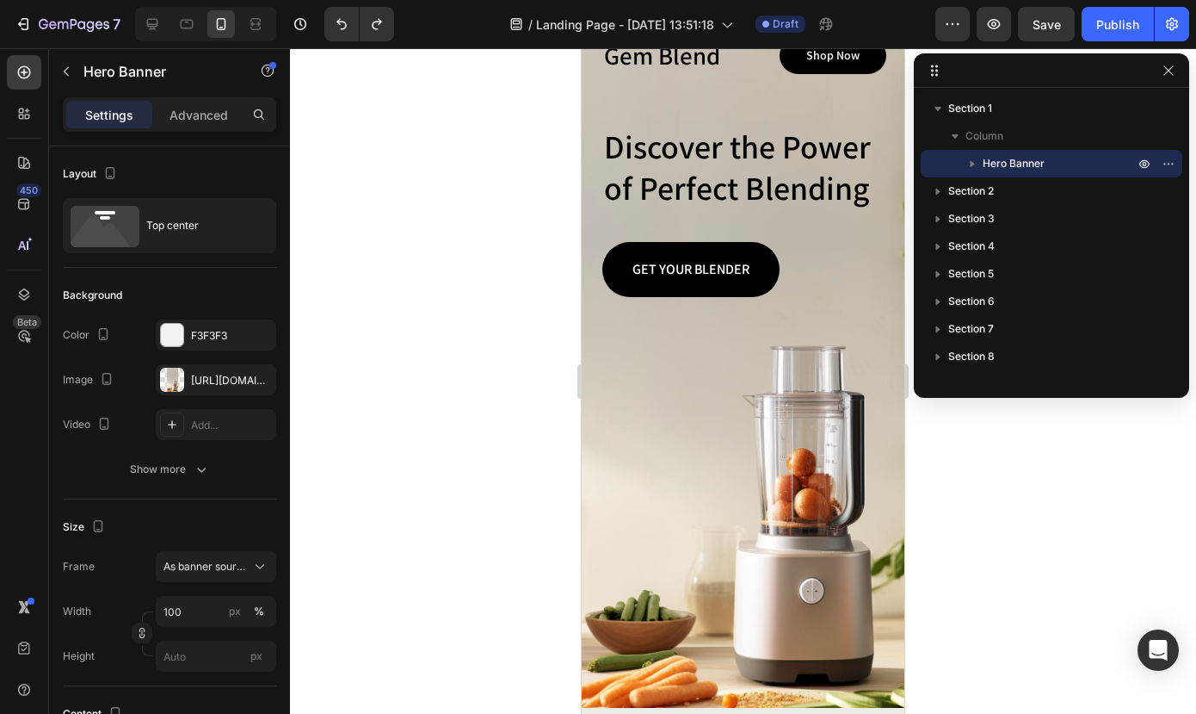
scroll to position [274, 0]
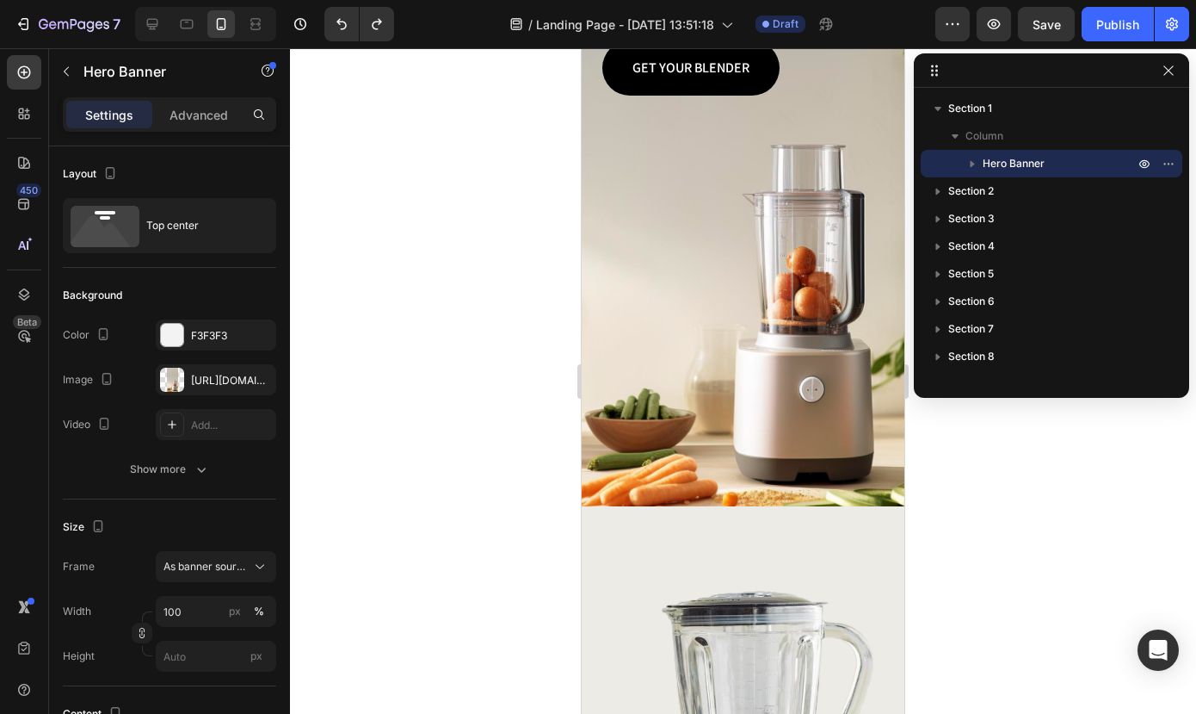
click at [700, 429] on div "Background Image" at bounding box center [743, 158] width 323 height 696
click at [612, 374] on div "Background Image" at bounding box center [743, 158] width 323 height 696
click at [609, 335] on div "Background Image" at bounding box center [743, 158] width 323 height 696
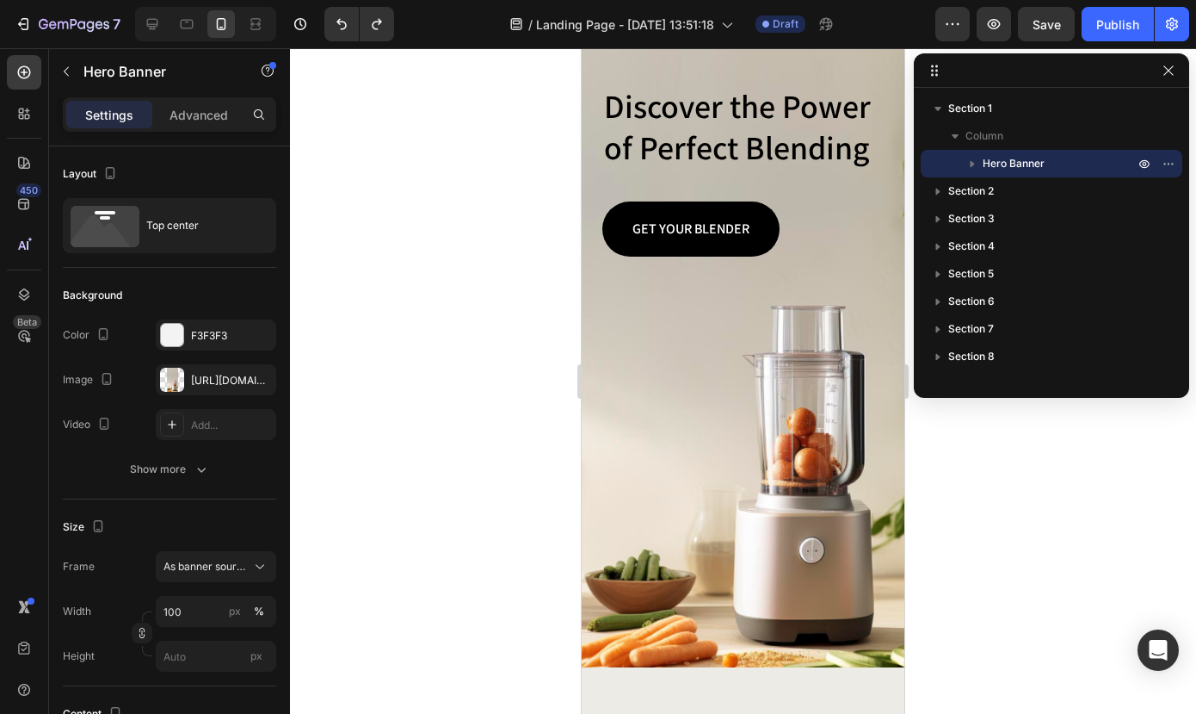
scroll to position [203, 0]
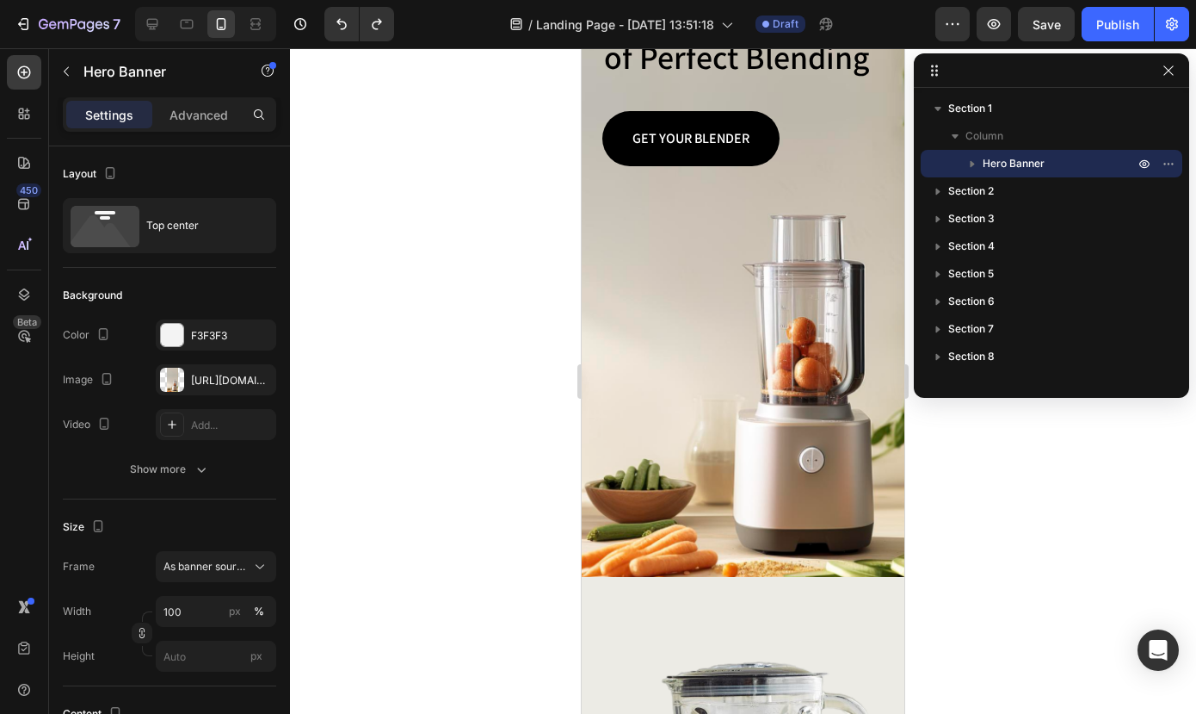
click at [830, 534] on div "Background Image" at bounding box center [743, 228] width 323 height 696
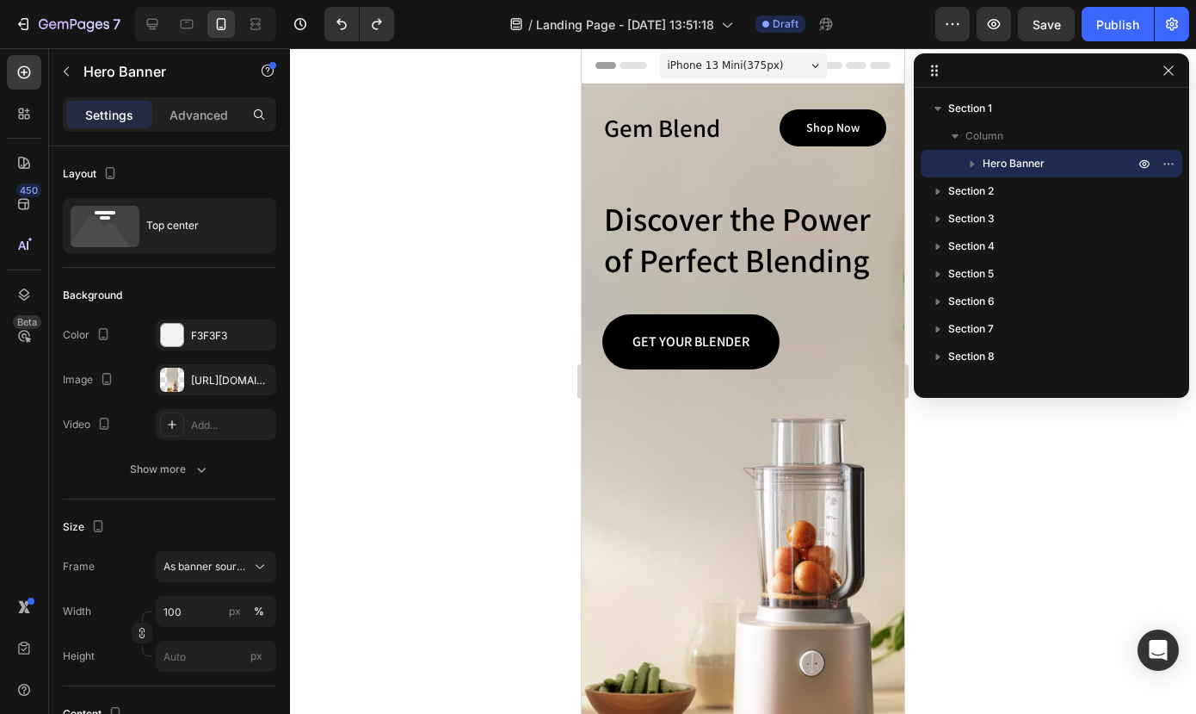
scroll to position [0, 0]
click at [988, 160] on span "Hero Banner" at bounding box center [1014, 163] width 62 height 17
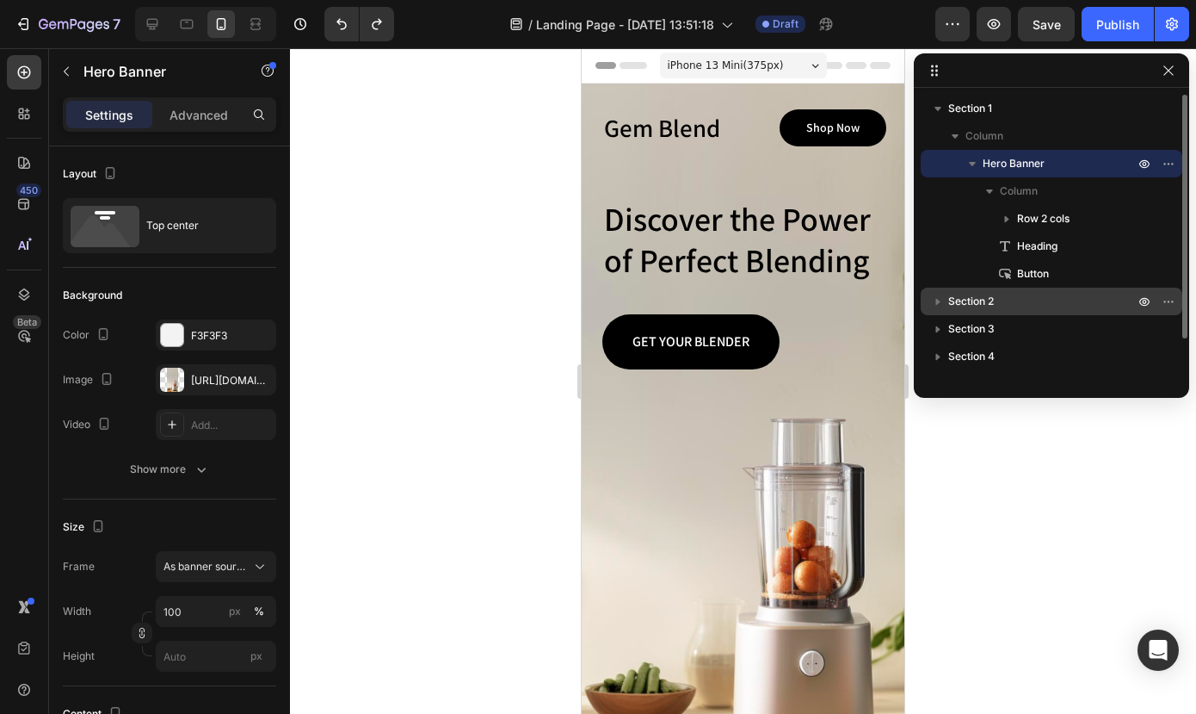
click at [932, 302] on icon "button" at bounding box center [938, 301] width 17 height 17
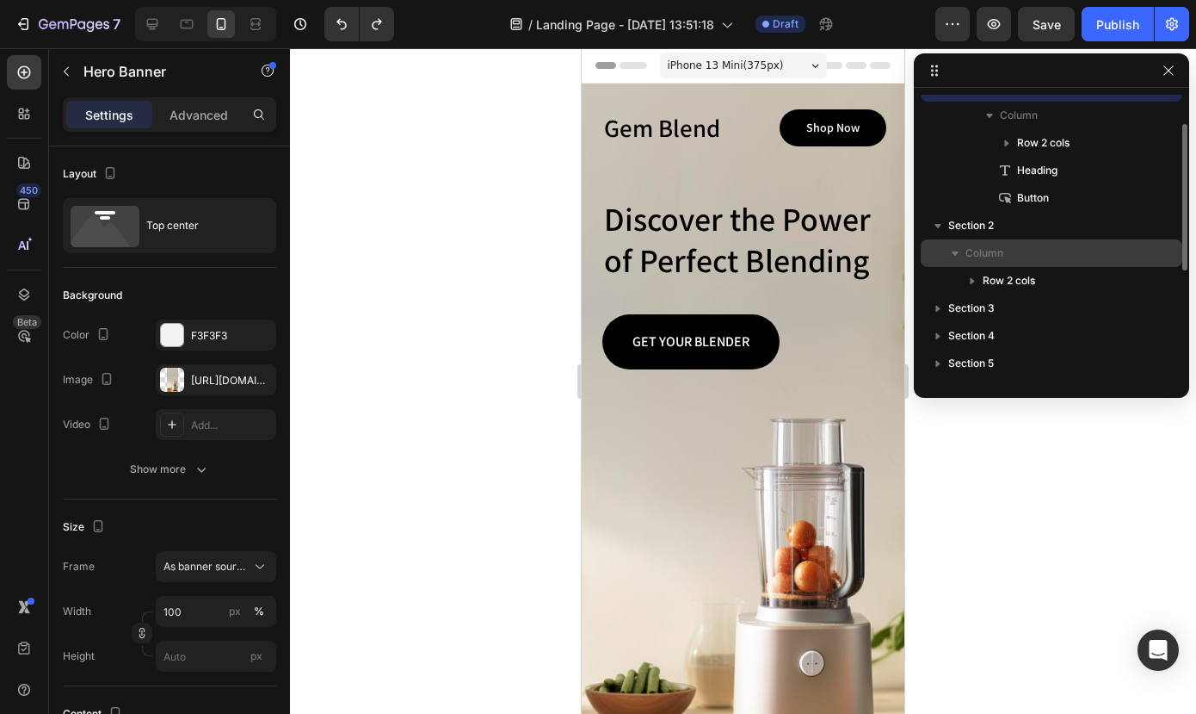
scroll to position [77, 0]
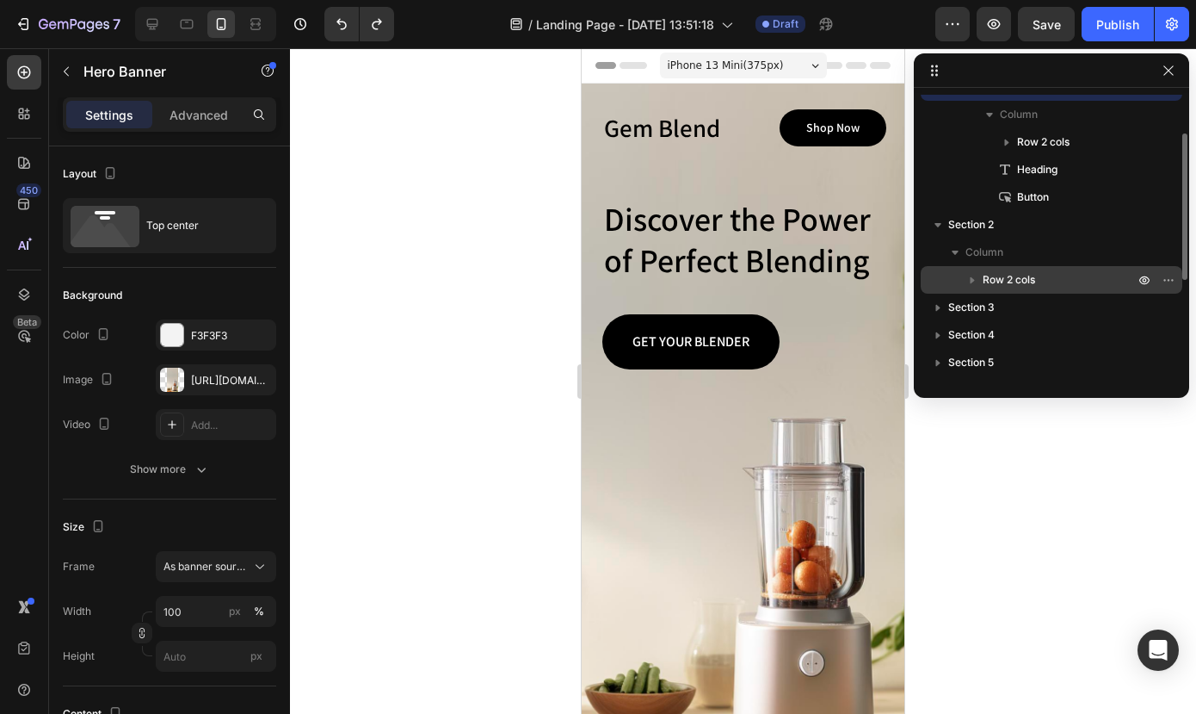
click at [998, 281] on span "Row 2 cols" at bounding box center [1009, 279] width 53 height 17
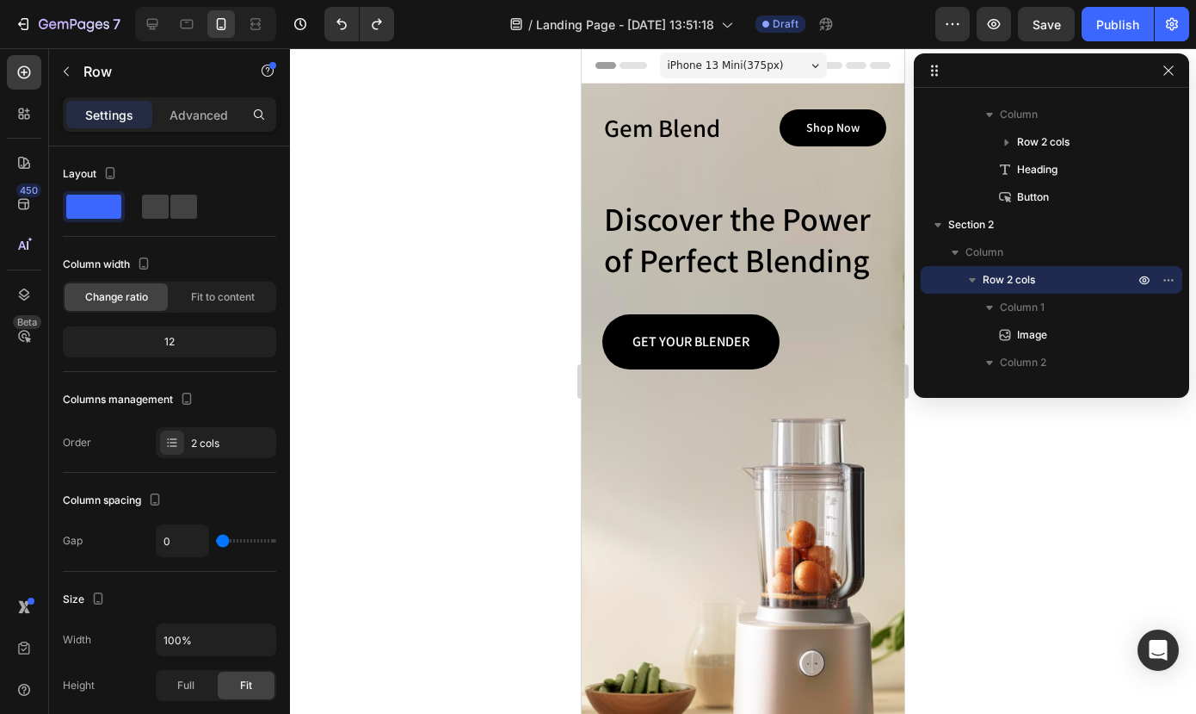
click at [730, 439] on div "Background Image" at bounding box center [743, 431] width 323 height 696
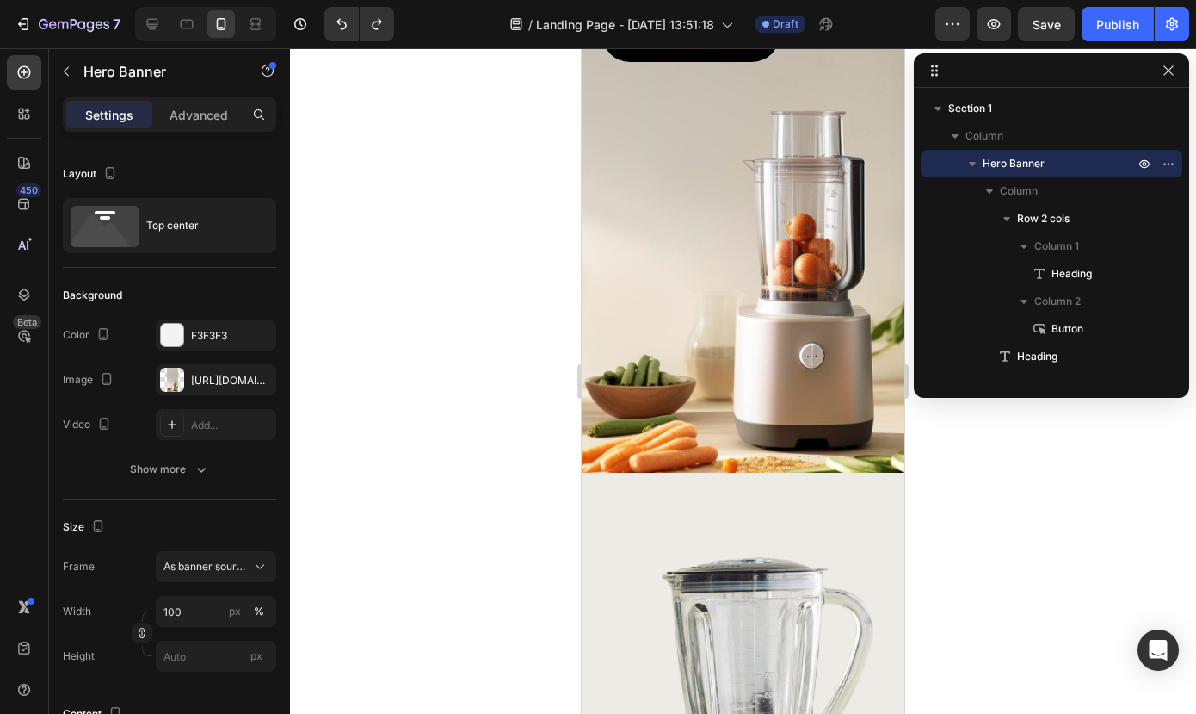
scroll to position [302, 0]
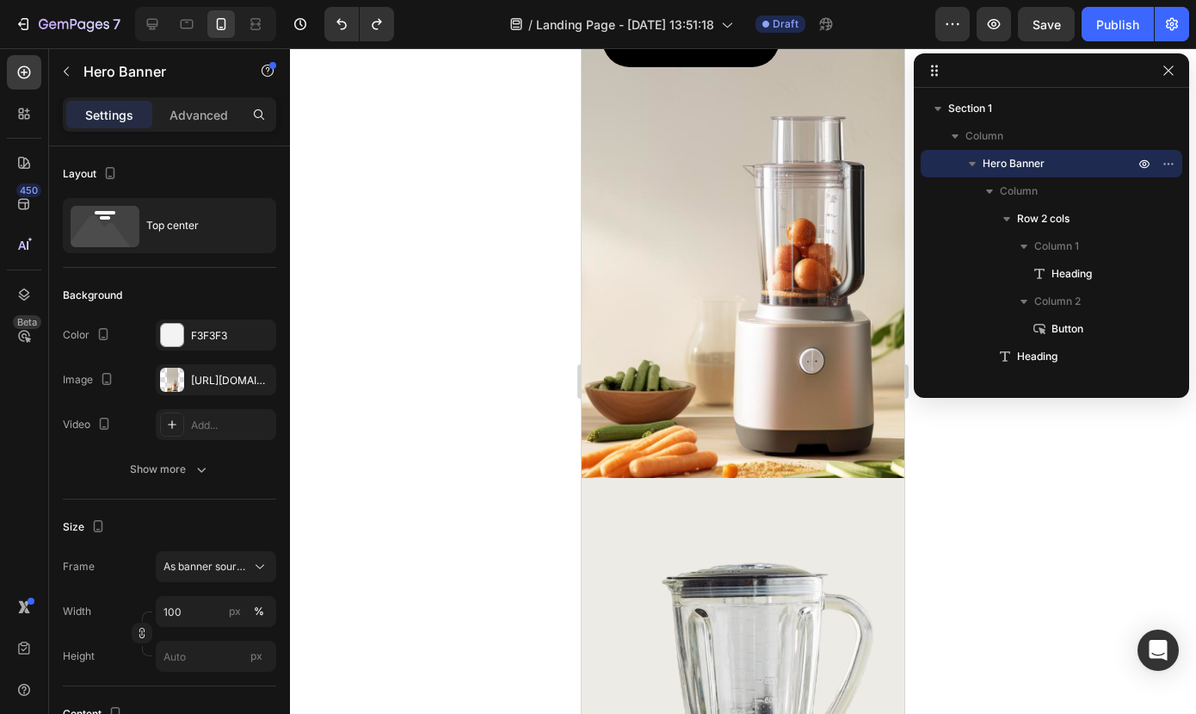
click at [704, 352] on div "Background Image" at bounding box center [743, 129] width 323 height 696
click at [172, 379] on div at bounding box center [172, 380] width 24 height 24
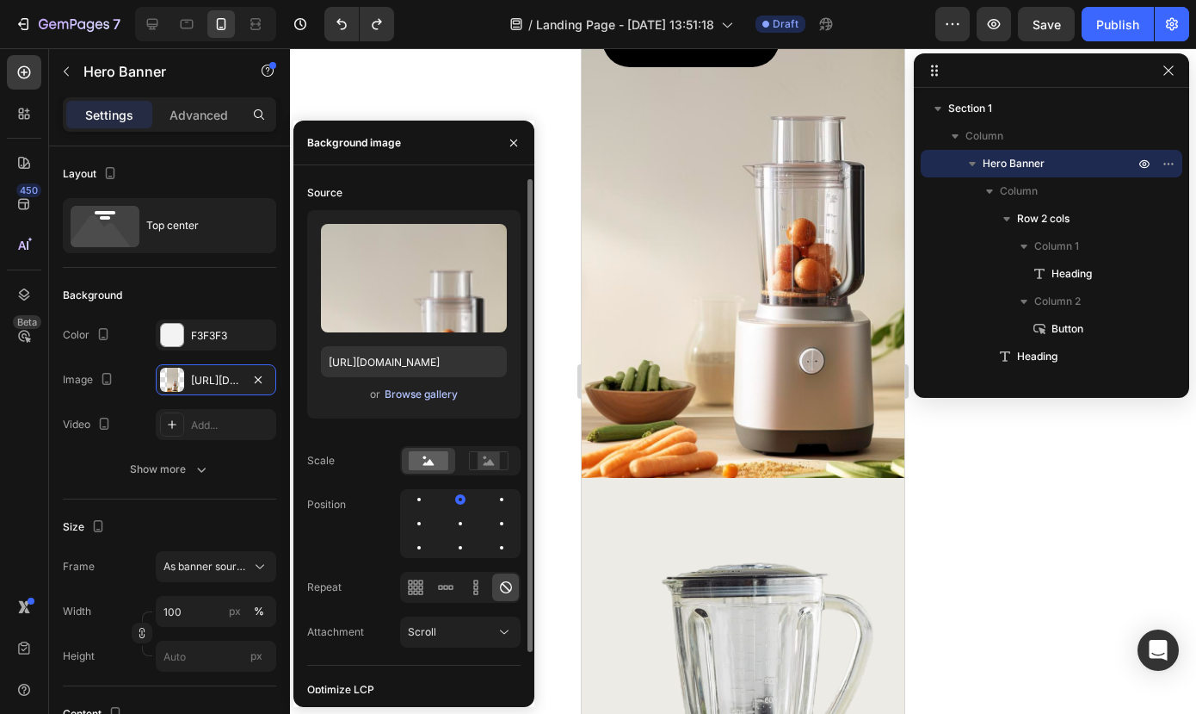
click at [407, 392] on div "Browse gallery" at bounding box center [421, 393] width 73 height 15
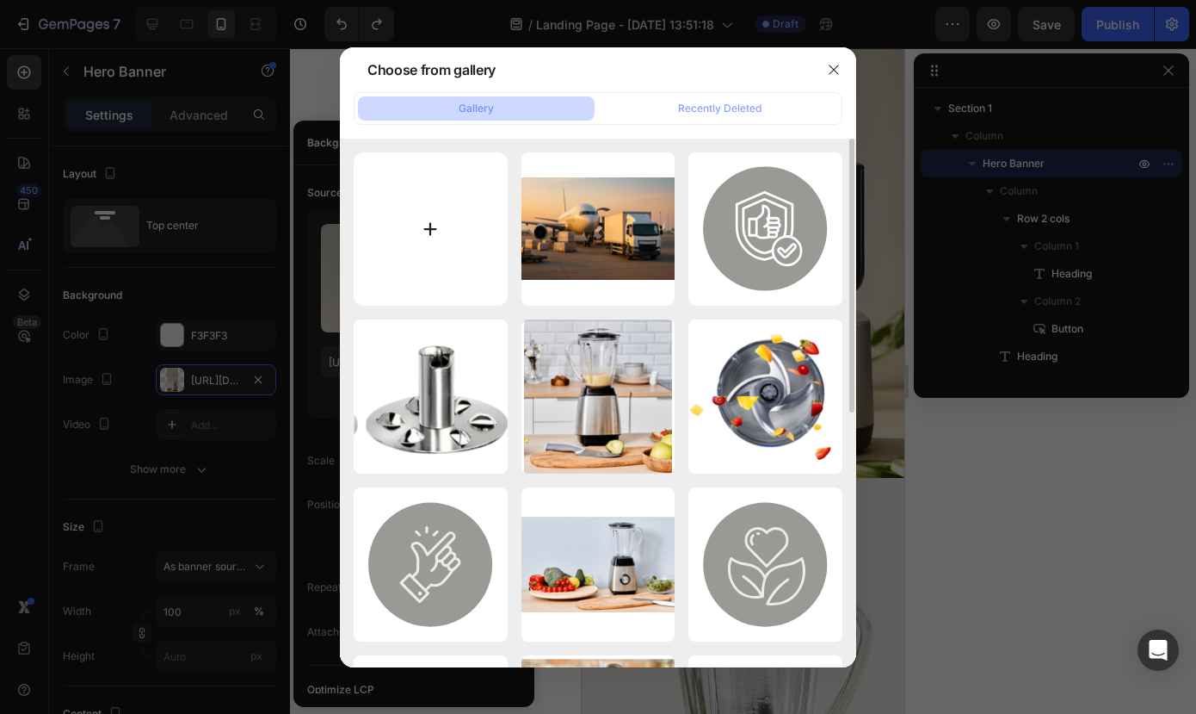
click at [435, 209] on input "file" at bounding box center [431, 229] width 154 height 154
type input "C:\fakepath\0B5FF312-4BBE-4201-9F94-327FC52E257B.PNG"
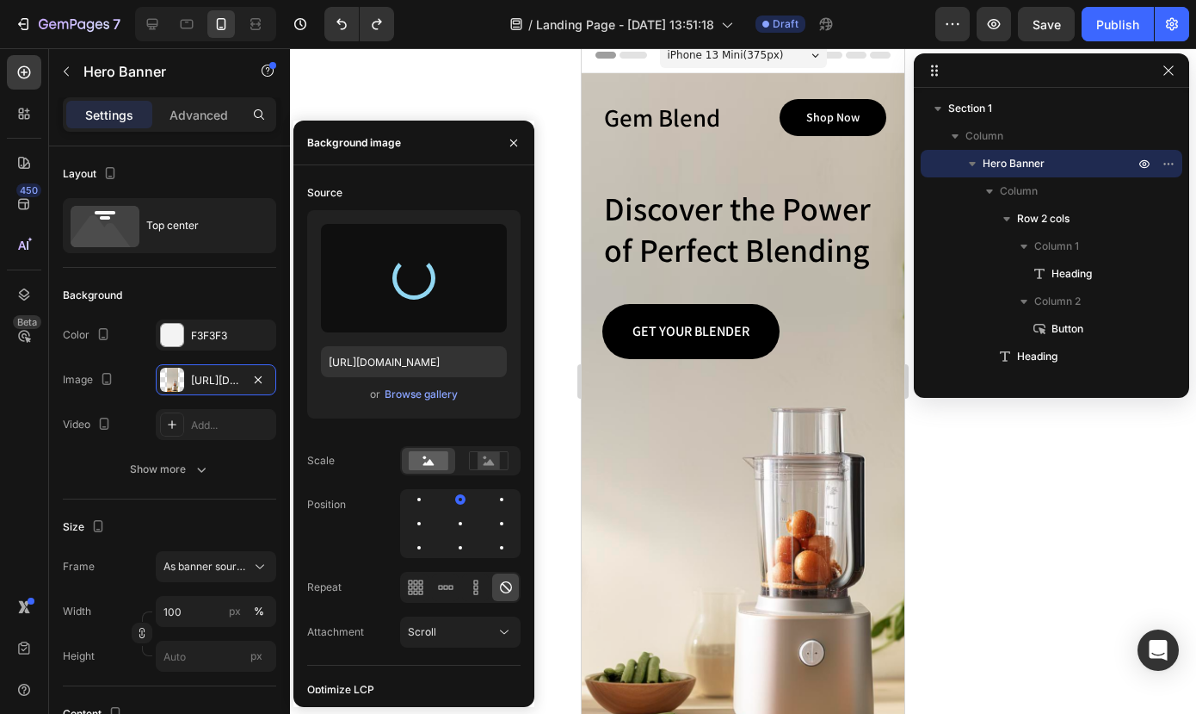
scroll to position [-3, 0]
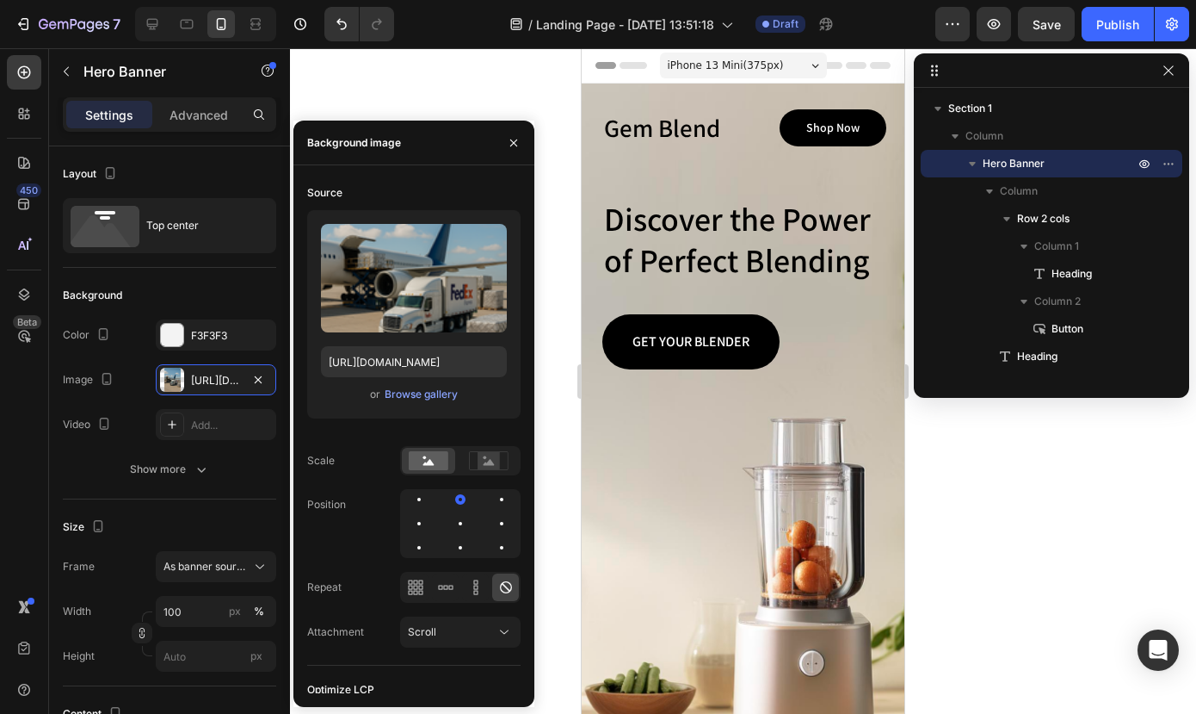
type input "[URL][DOMAIN_NAME]"
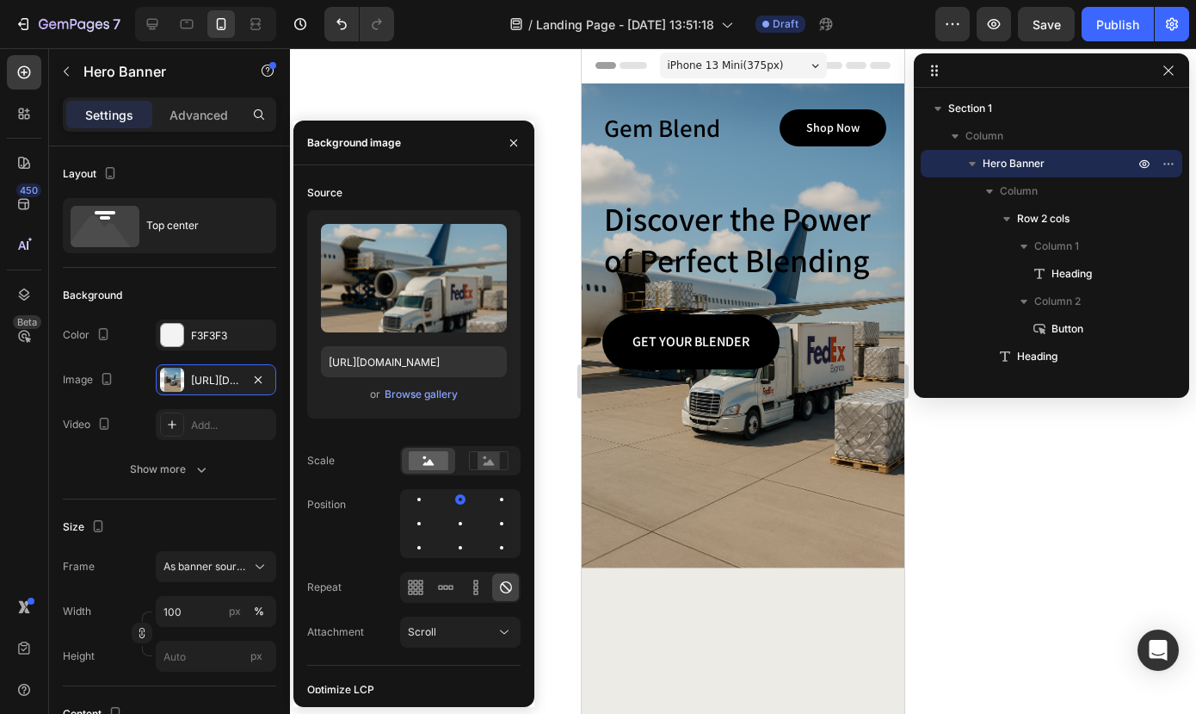
scroll to position [0, 0]
click at [144, 28] on icon at bounding box center [152, 23] width 17 height 17
type input "1170"
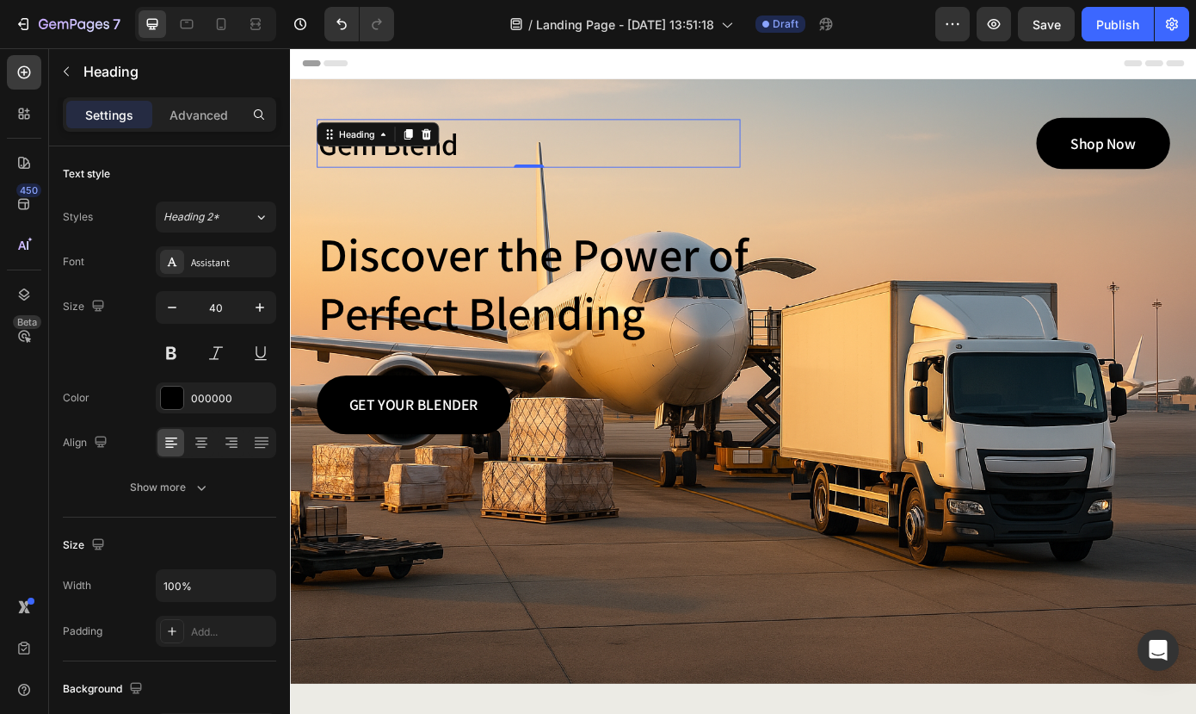
click at [493, 165] on h1 "Gem Blend" at bounding box center [561, 156] width 483 height 55
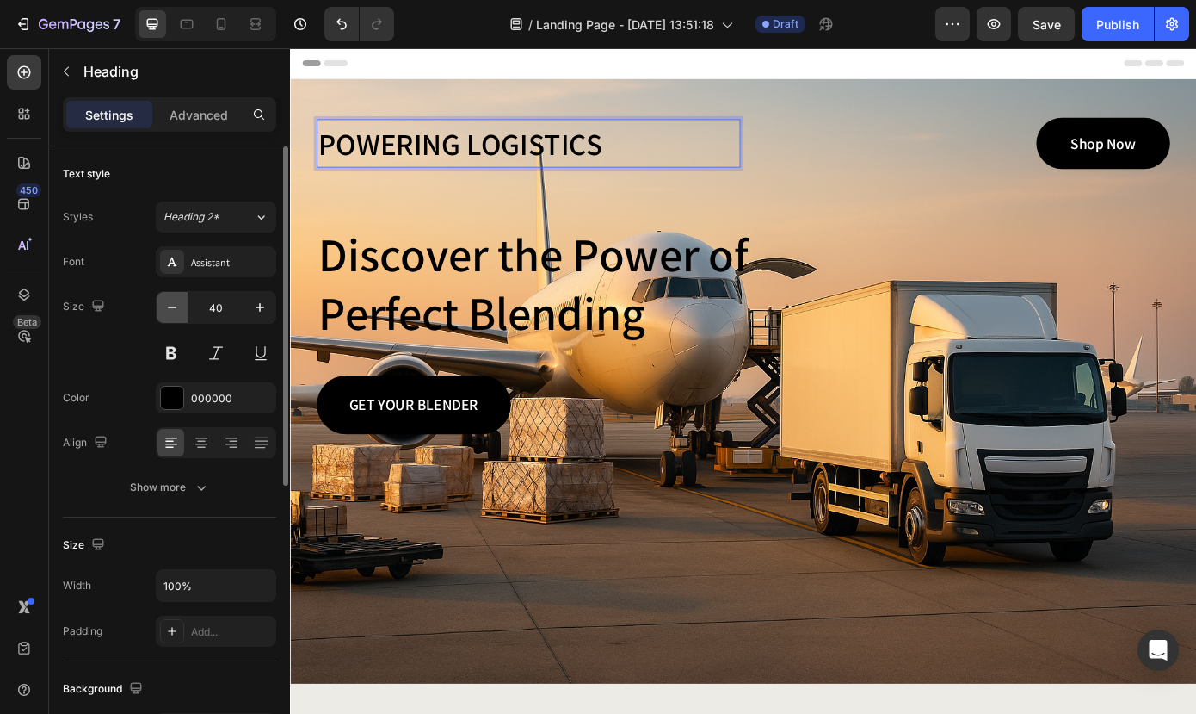
click at [173, 306] on icon "button" at bounding box center [172, 307] width 17 height 17
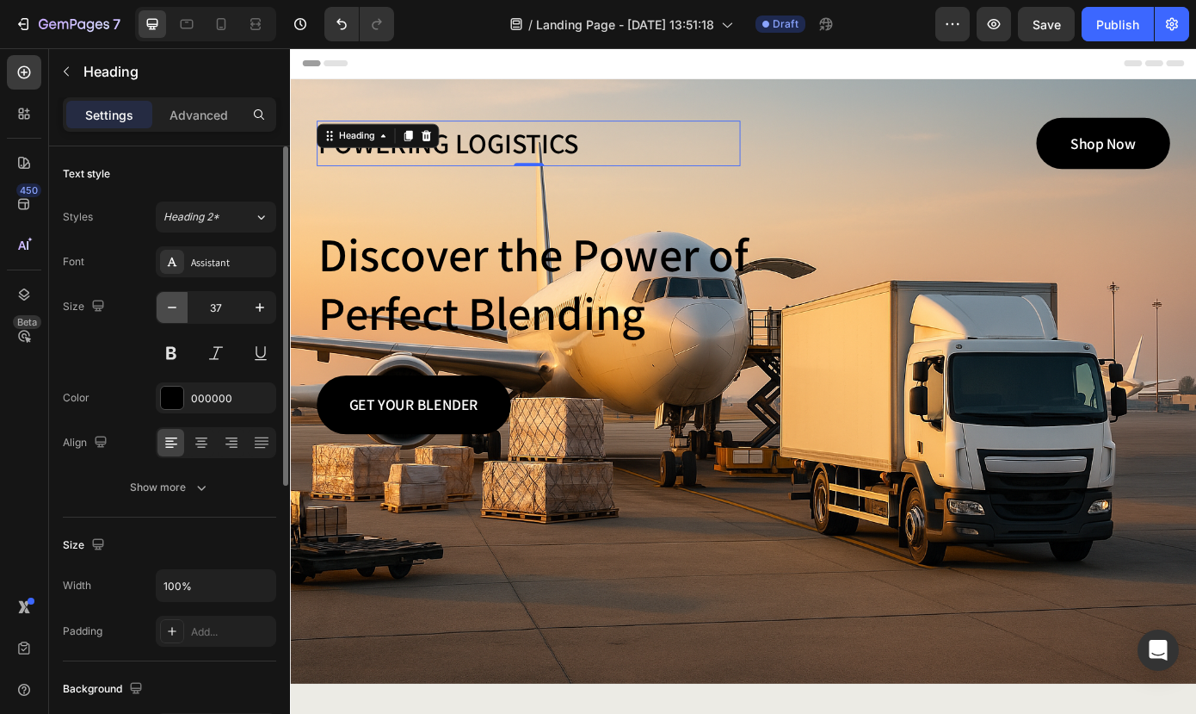
click at [173, 306] on icon "button" at bounding box center [172, 307] width 17 height 17
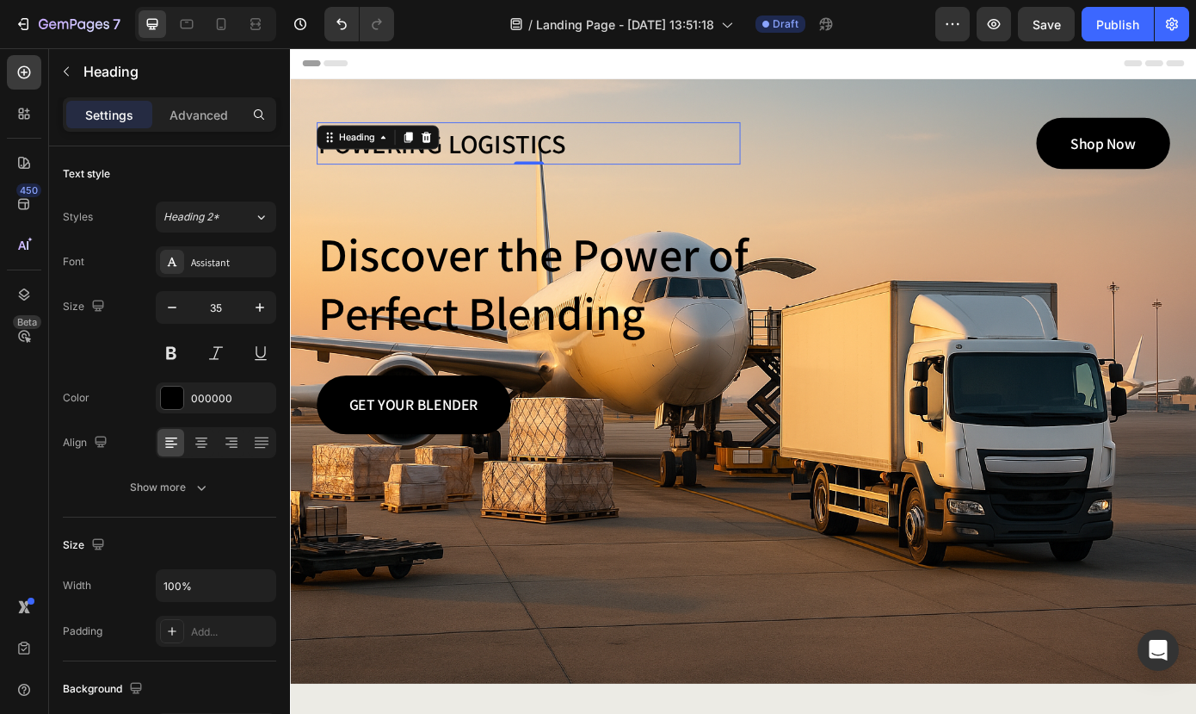
click at [621, 147] on p "POWERING LOGISTICS" at bounding box center [561, 157] width 479 height 46
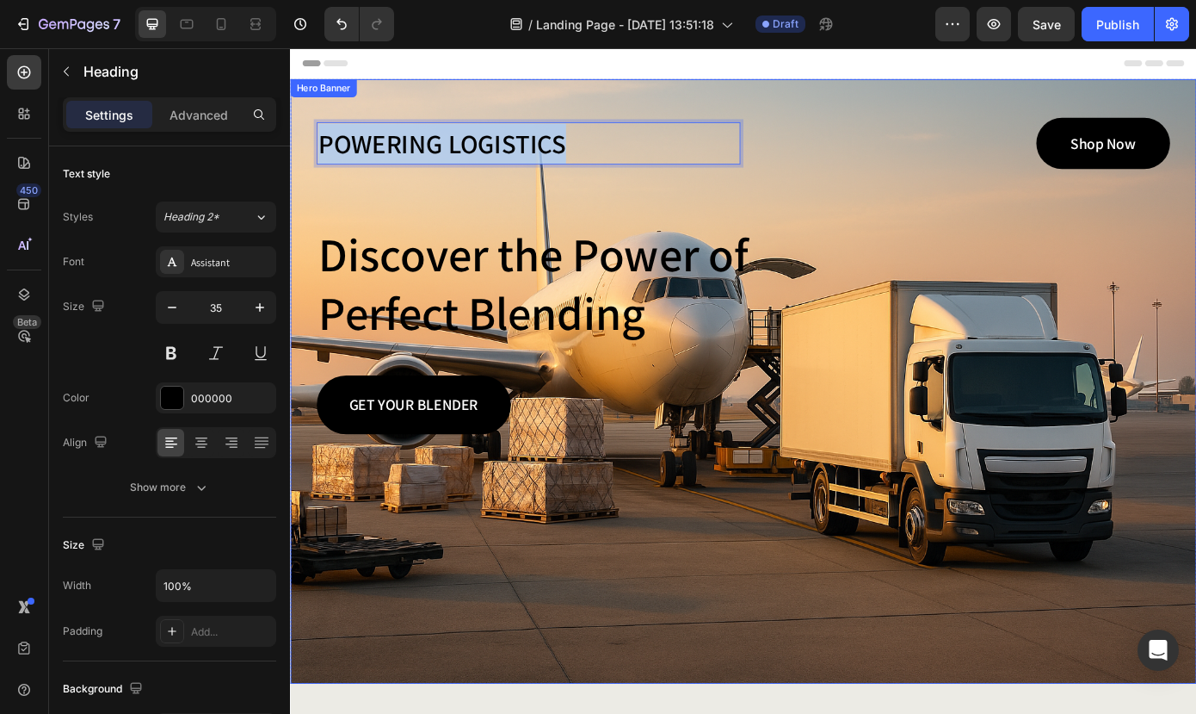
drag, startPoint x: 621, startPoint y: 147, endPoint x: 314, endPoint y: 145, distance: 307.3
click at [314, 145] on div "POWERING LOGISTICS Heading 0 Shop Now Button Row Discover the Power of Perfect …" at bounding box center [806, 285] width 1007 height 405
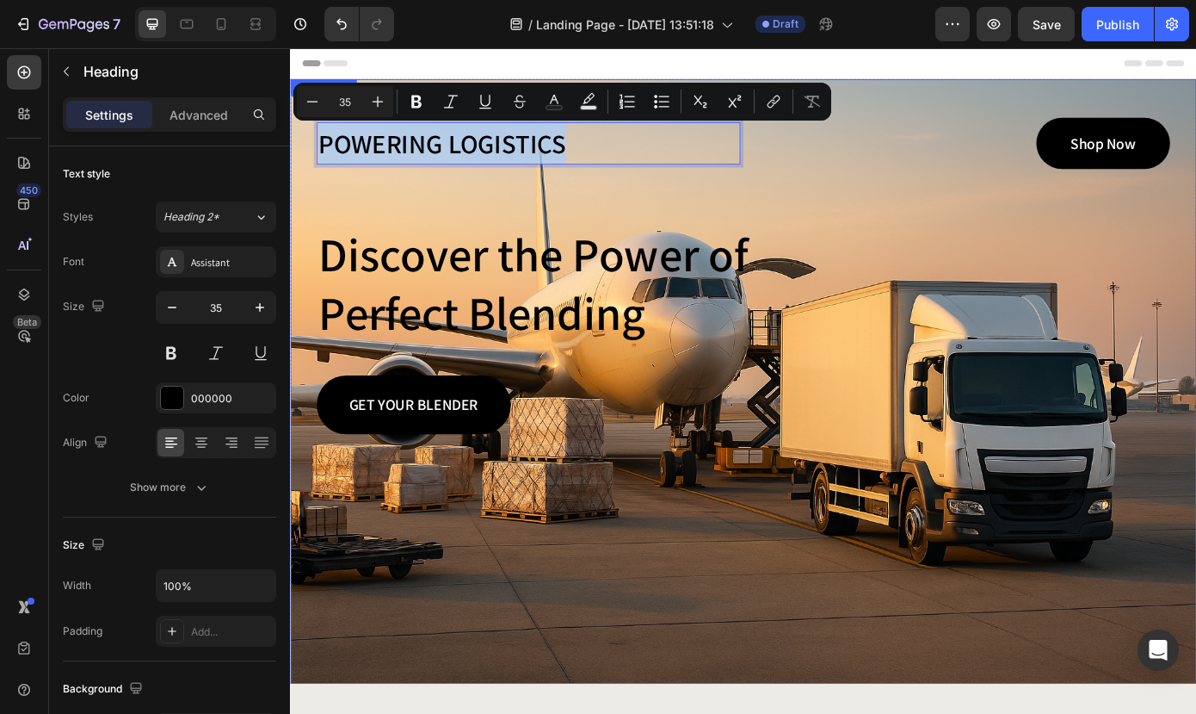
copy p "POWERING LOGISTICS"
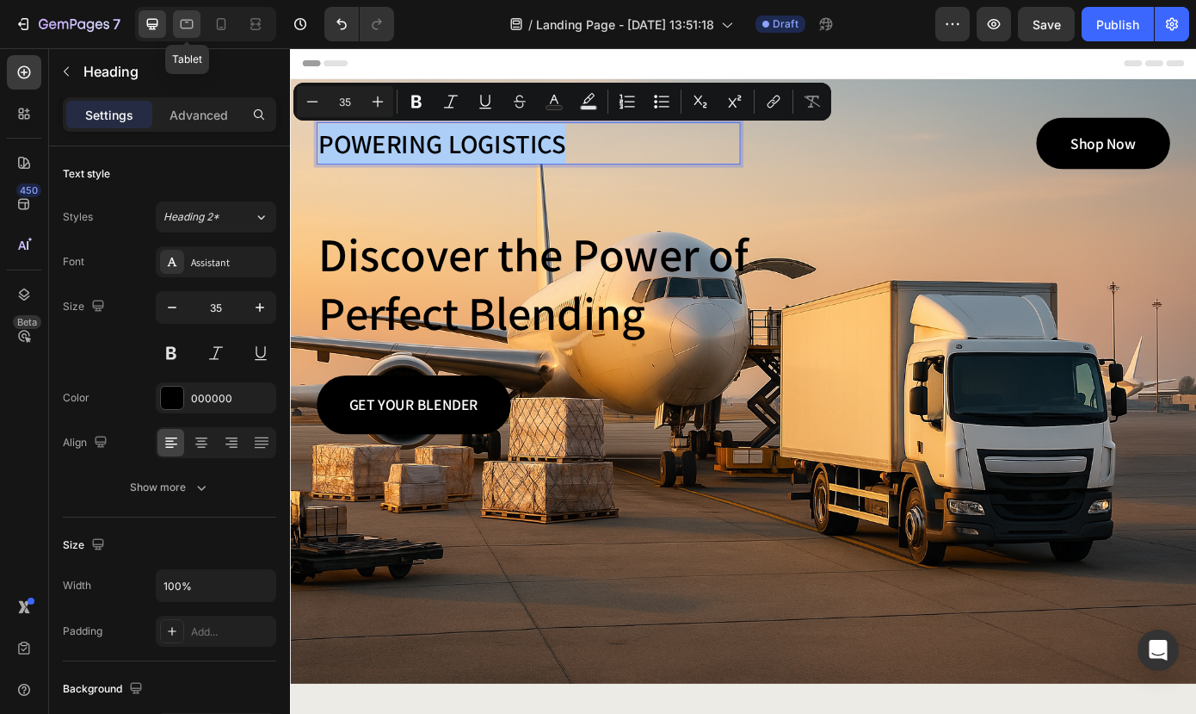
click at [188, 26] on icon at bounding box center [186, 23] width 17 height 17
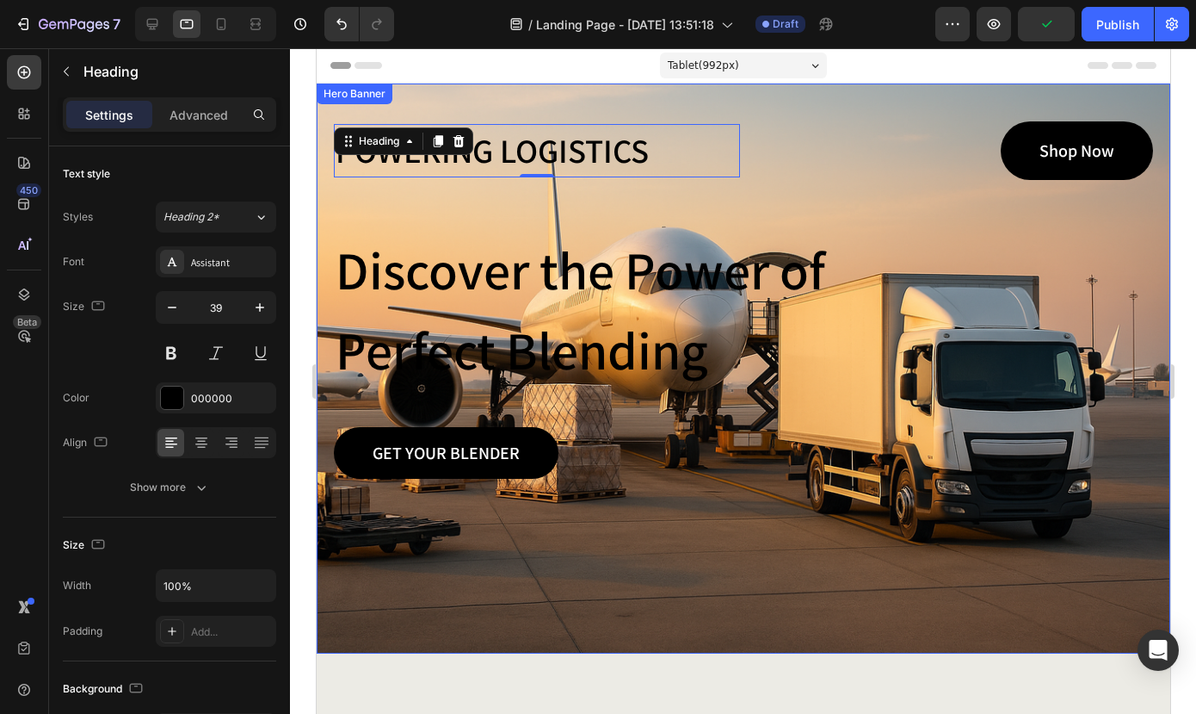
scroll to position [15, 0]
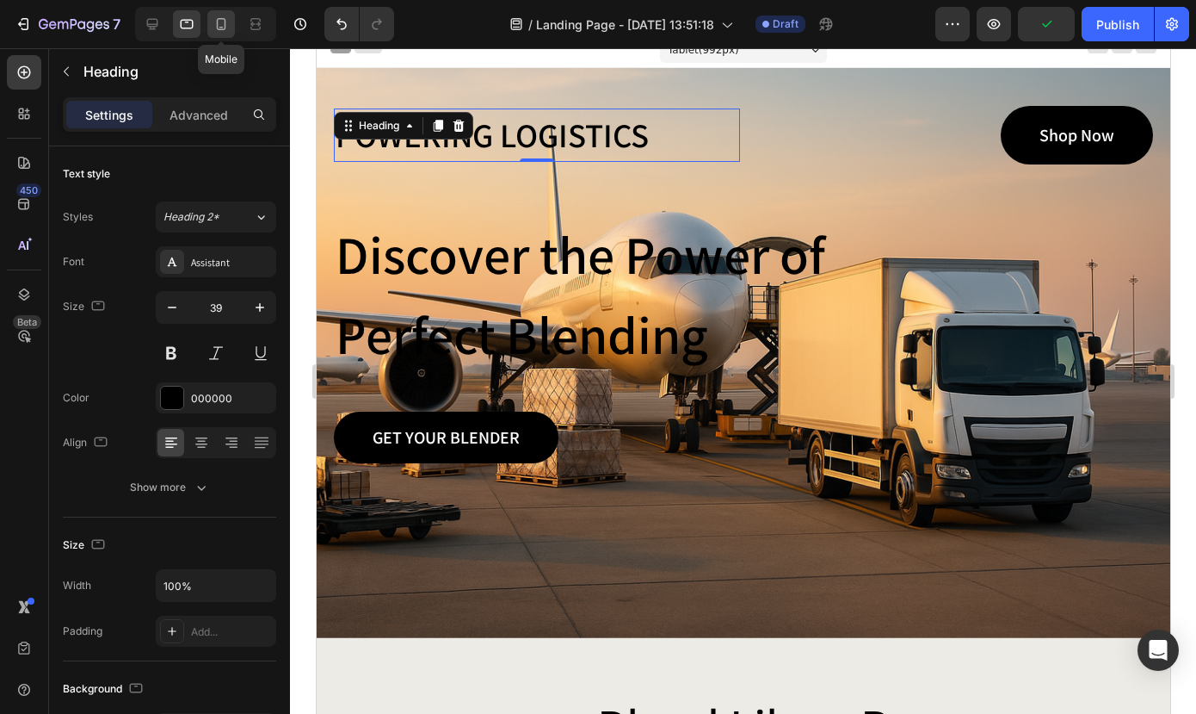
click at [227, 22] on icon at bounding box center [221, 23] width 17 height 17
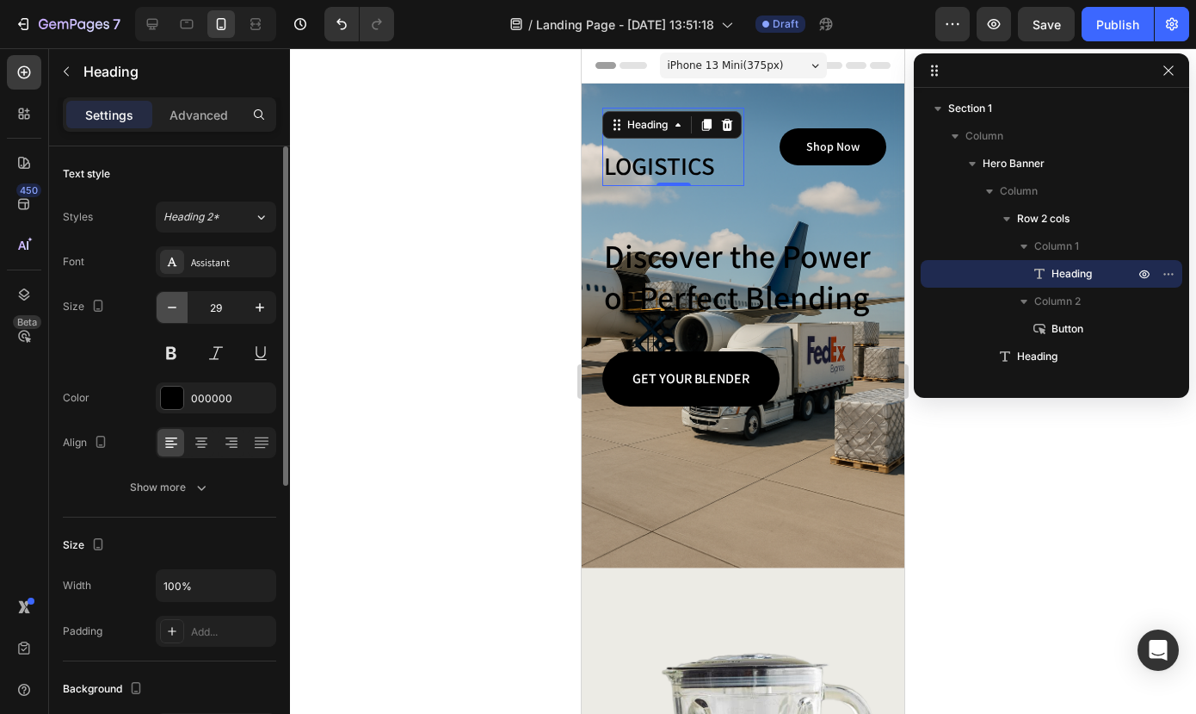
click at [170, 306] on icon "button" at bounding box center [172, 307] width 17 height 17
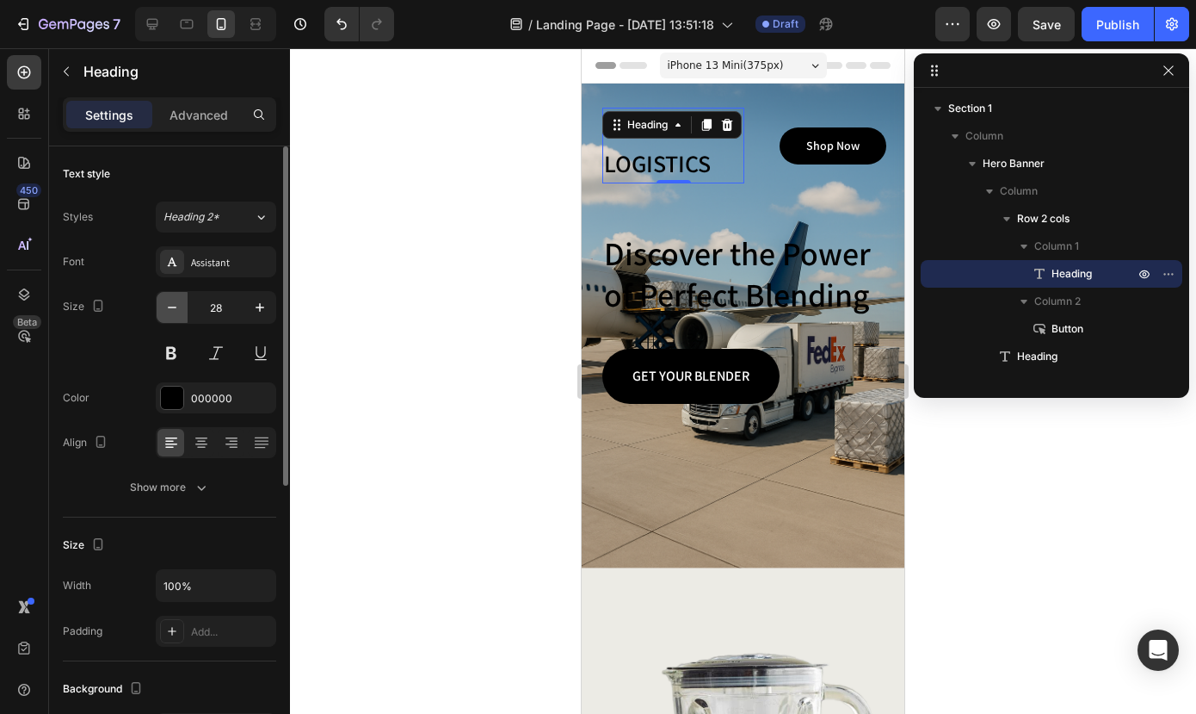
click at [170, 306] on icon "button" at bounding box center [172, 307] width 17 height 17
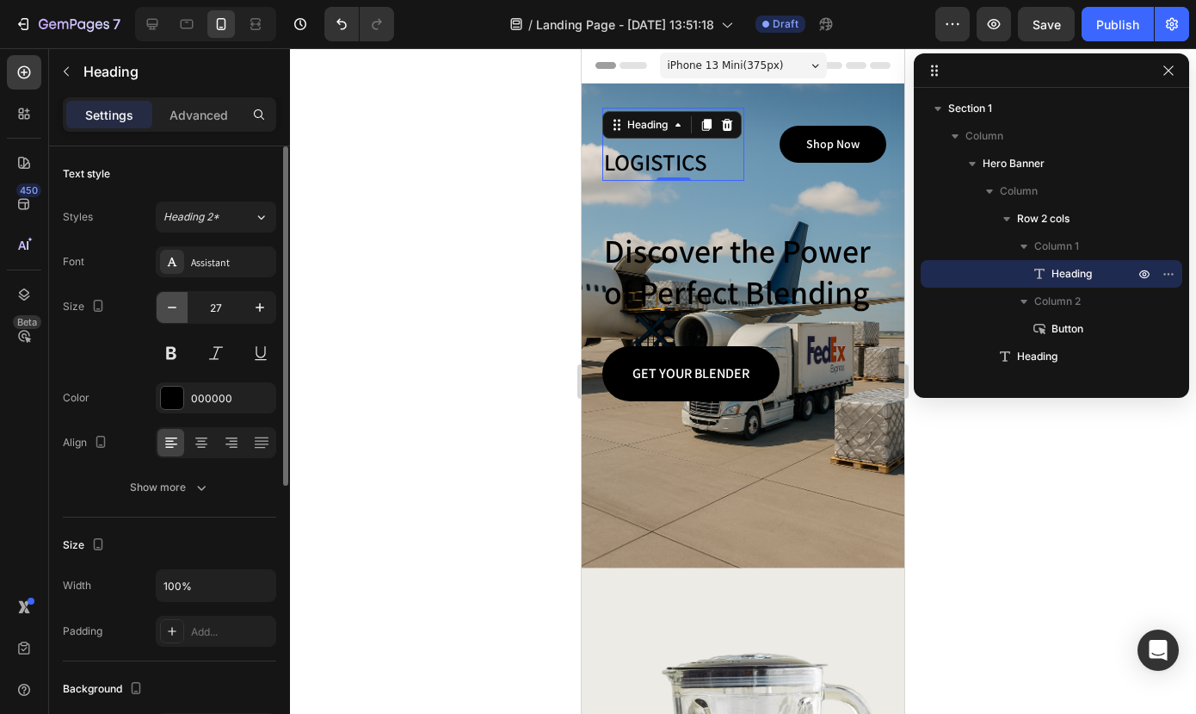
click at [170, 306] on icon "button" at bounding box center [172, 307] width 17 height 17
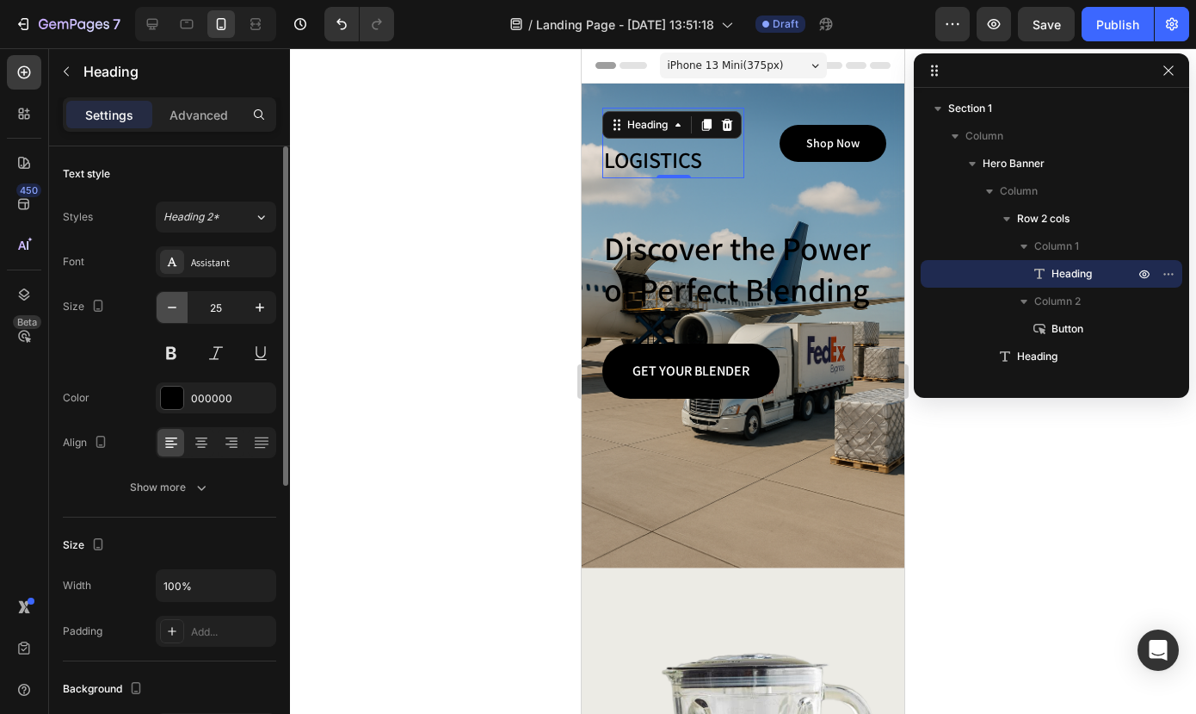
click at [170, 306] on icon "button" at bounding box center [172, 307] width 17 height 17
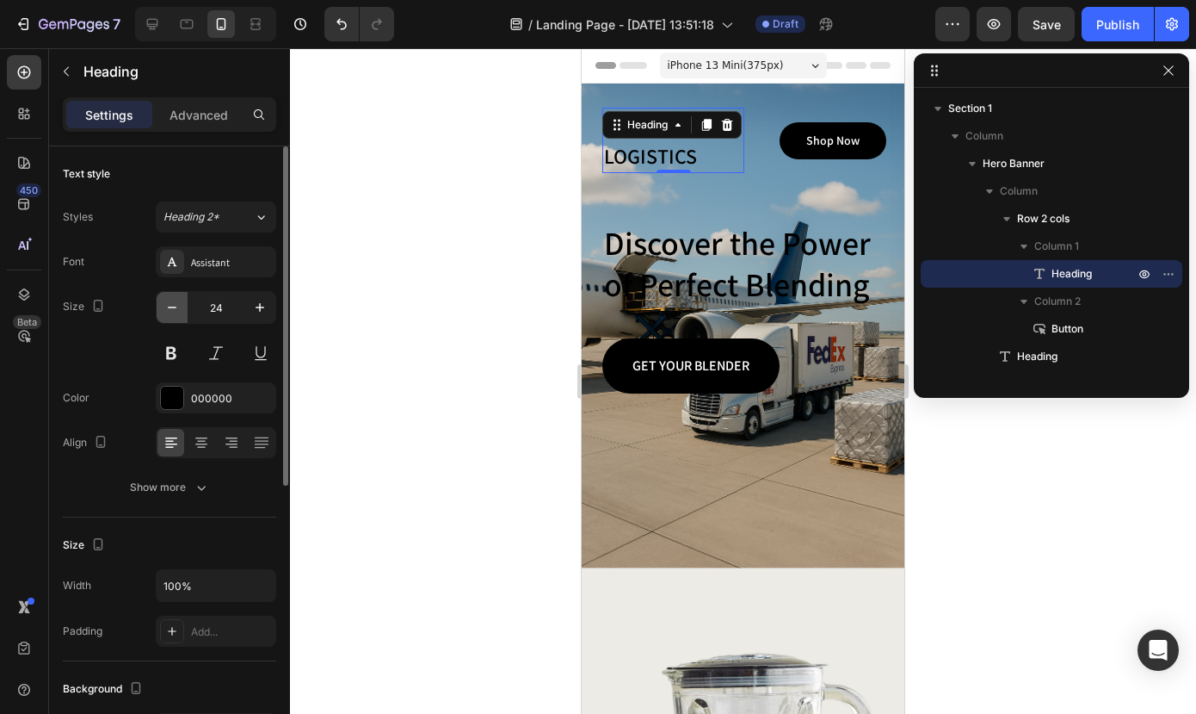
click at [170, 306] on icon "button" at bounding box center [172, 307] width 17 height 17
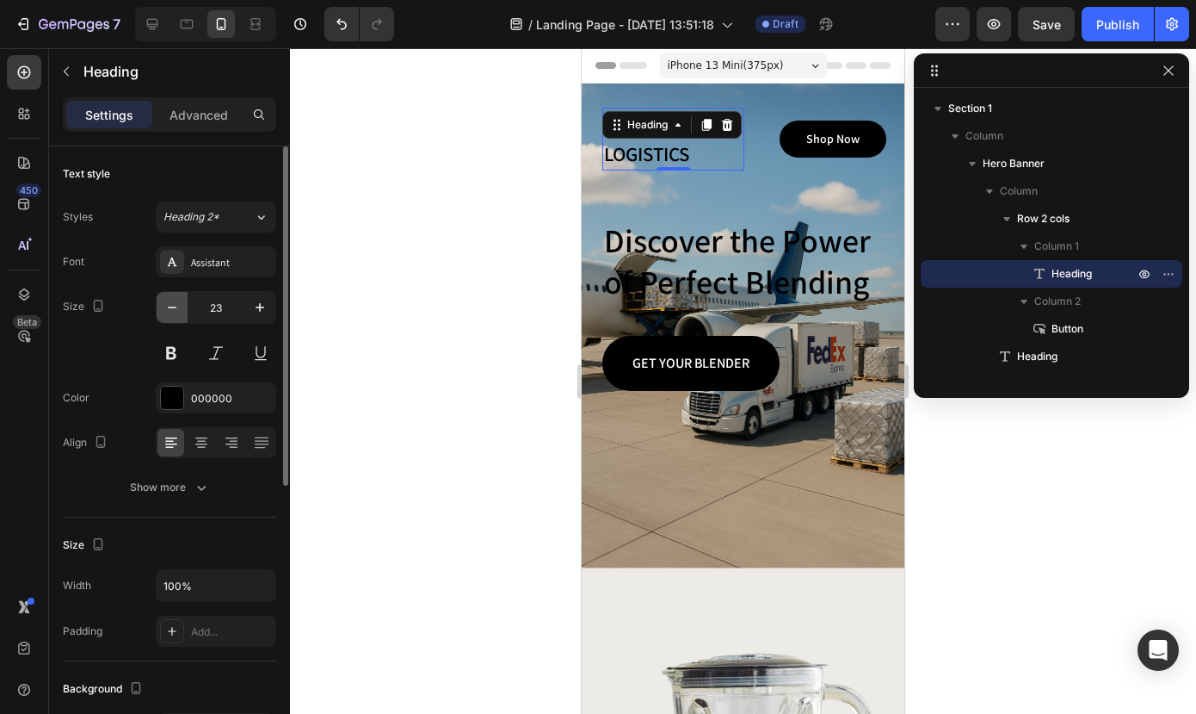
click at [170, 306] on icon "button" at bounding box center [172, 307] width 17 height 17
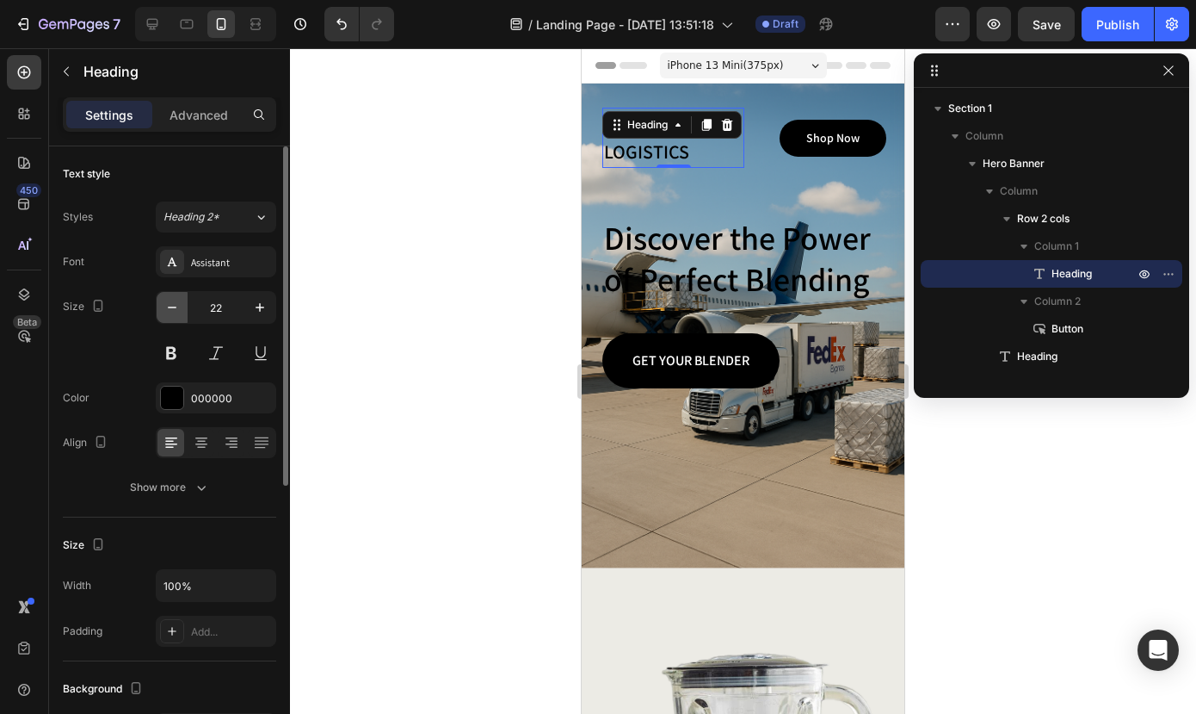
click at [170, 306] on icon "button" at bounding box center [172, 307] width 17 height 17
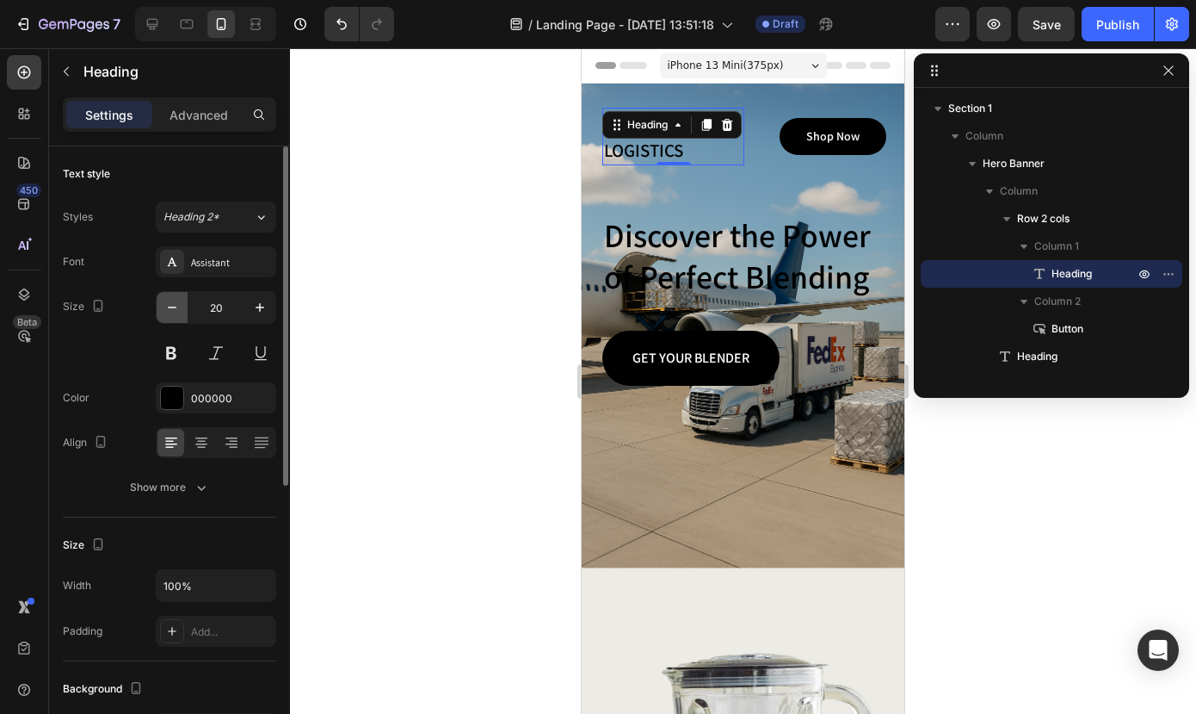
click at [170, 306] on icon "button" at bounding box center [172, 307] width 17 height 17
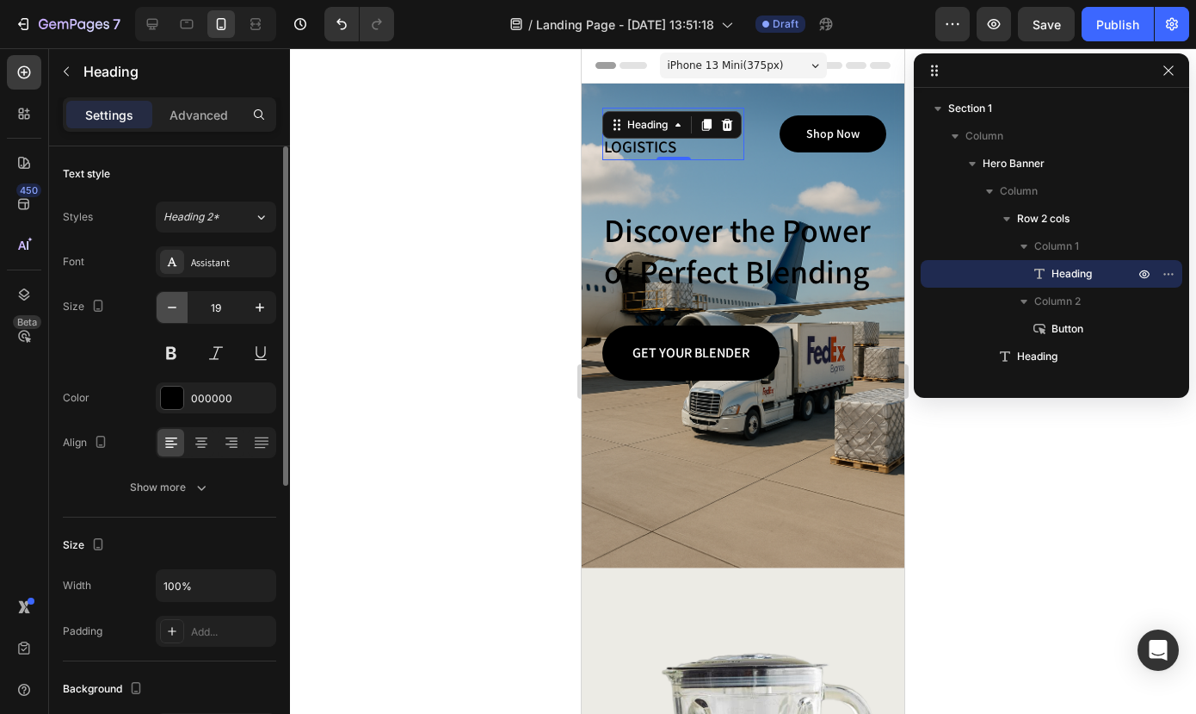
click at [170, 306] on icon "button" at bounding box center [172, 307] width 17 height 17
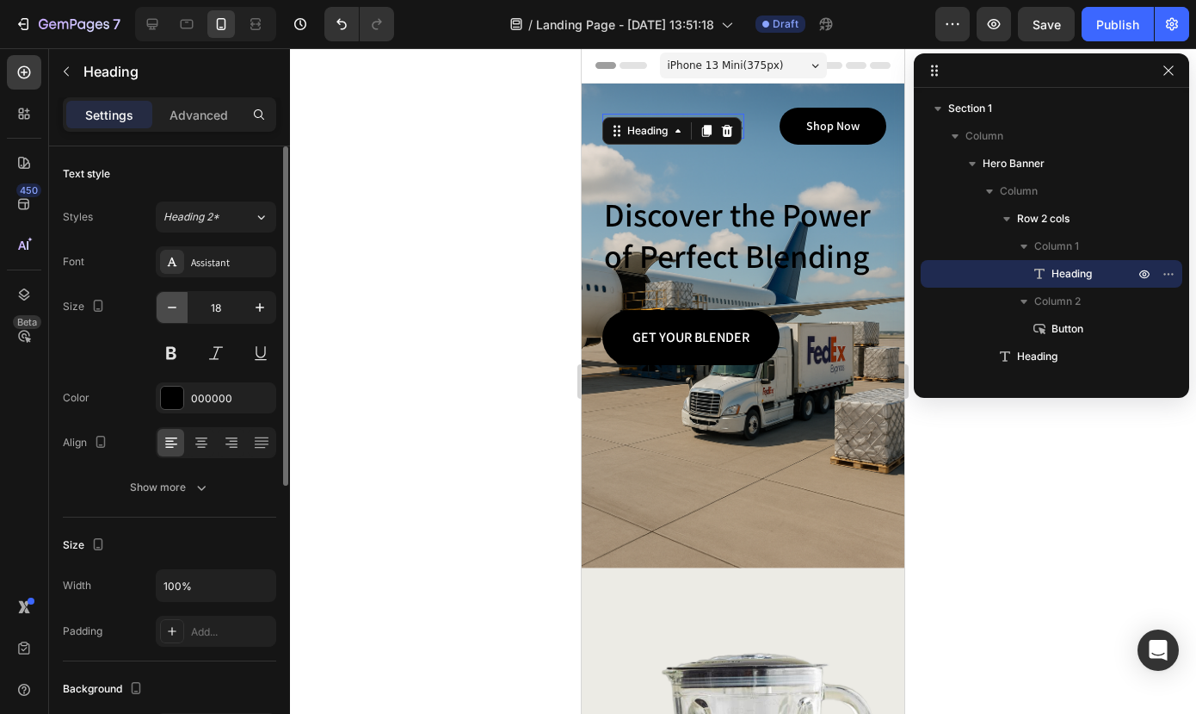
type input "17"
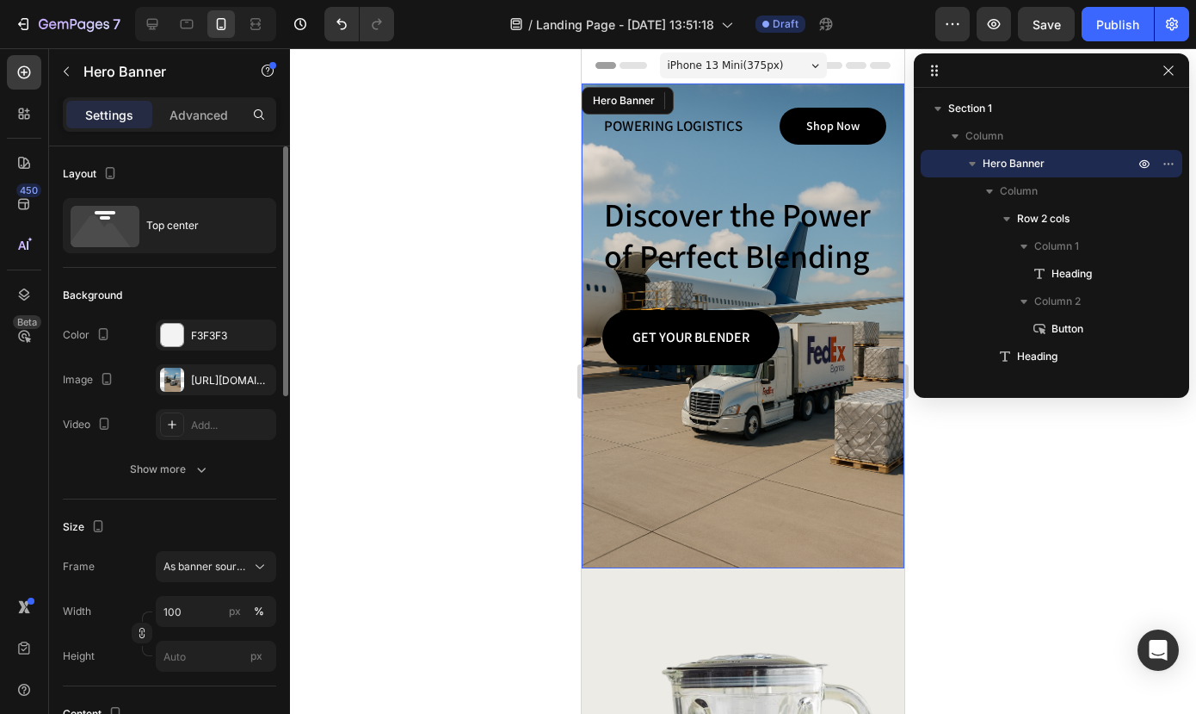
click at [651, 162] on div "POWERING LOGISTICS Heading 0 Shop Now Button Row Discover the Power of Perfect …" at bounding box center [744, 236] width 284 height 257
click at [154, 21] on icon at bounding box center [152, 23] width 17 height 17
type input "1170"
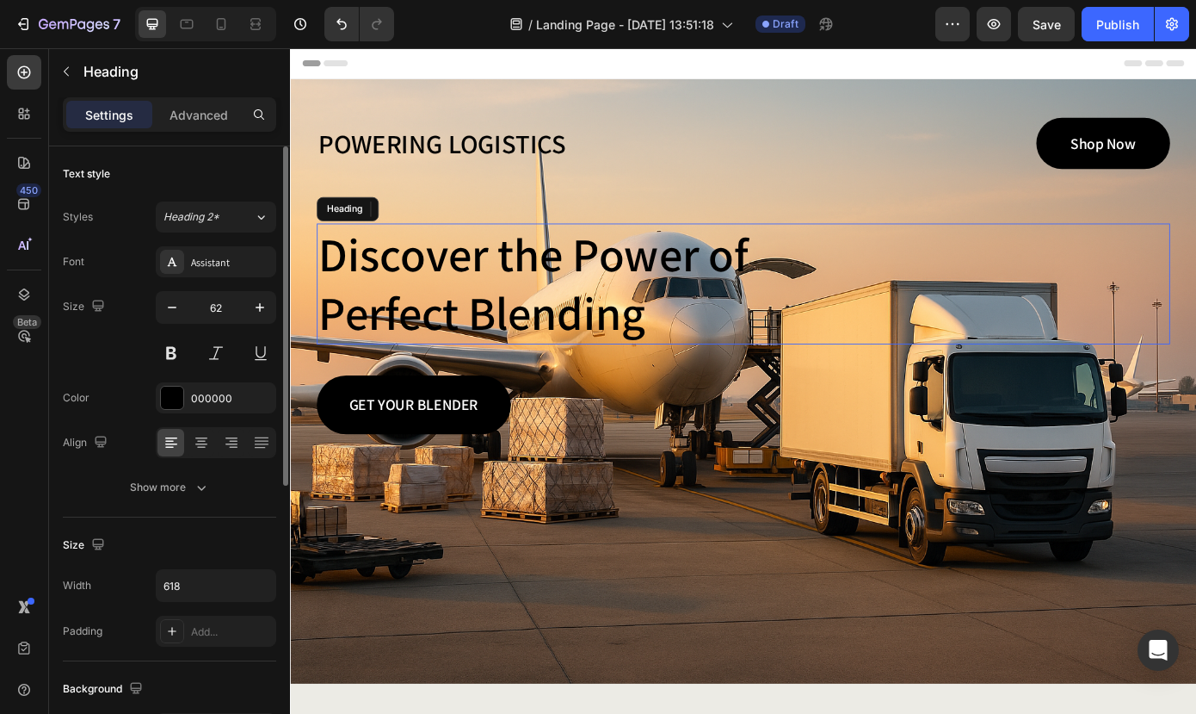
click at [426, 296] on h2 "Discover the Power of Perfect Blending" at bounding box center [586, 317] width 532 height 138
click at [343, 268] on p "Discover the Power of Perfect Blending" at bounding box center [586, 317] width 528 height 134
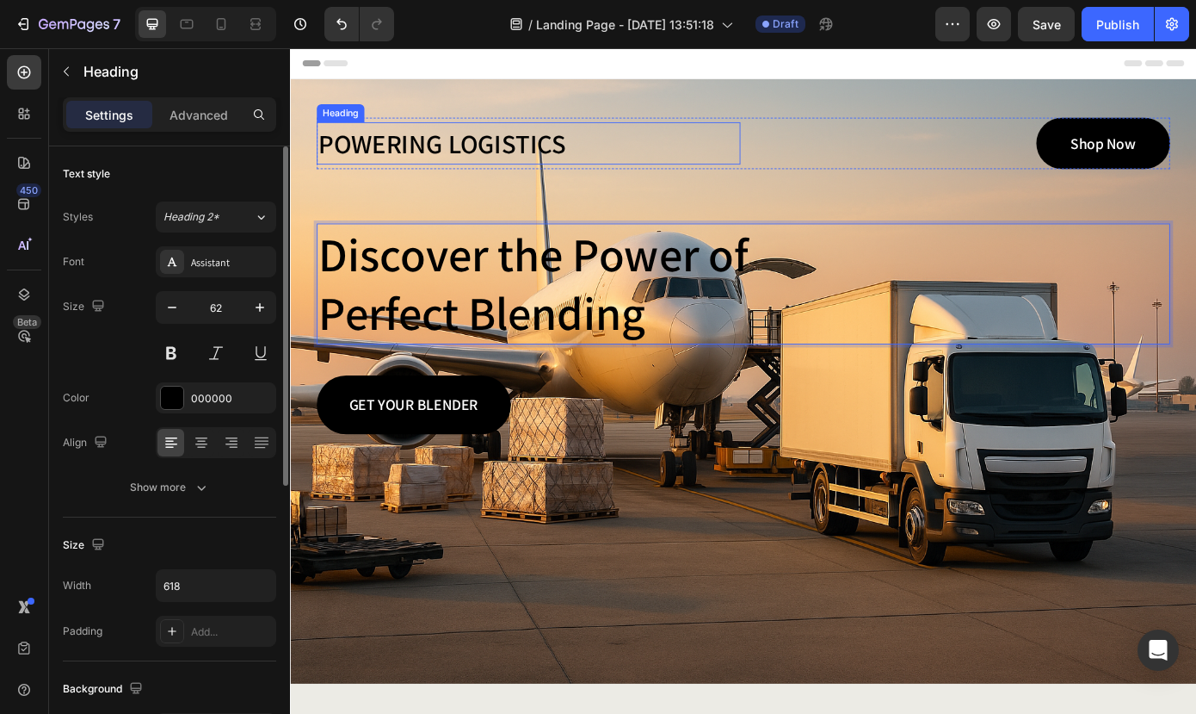
click at [618, 151] on p "POWERING LOGISTICS" at bounding box center [561, 157] width 479 height 46
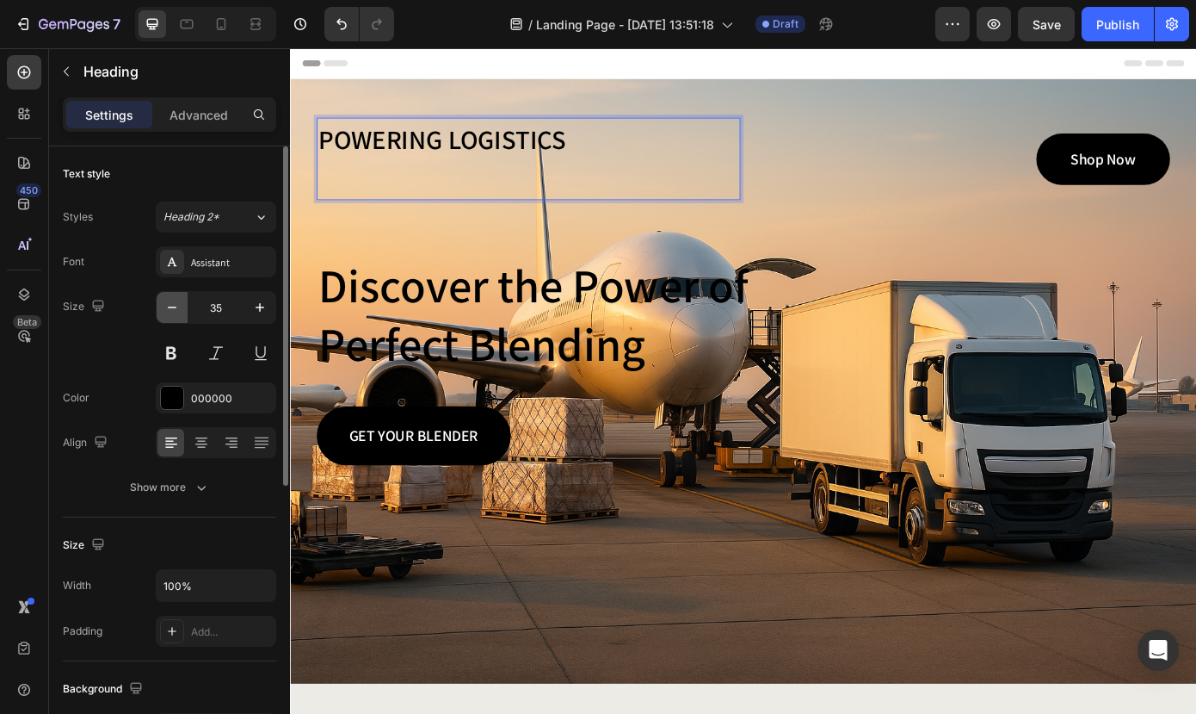
click at [170, 314] on icon "button" at bounding box center [172, 307] width 17 height 17
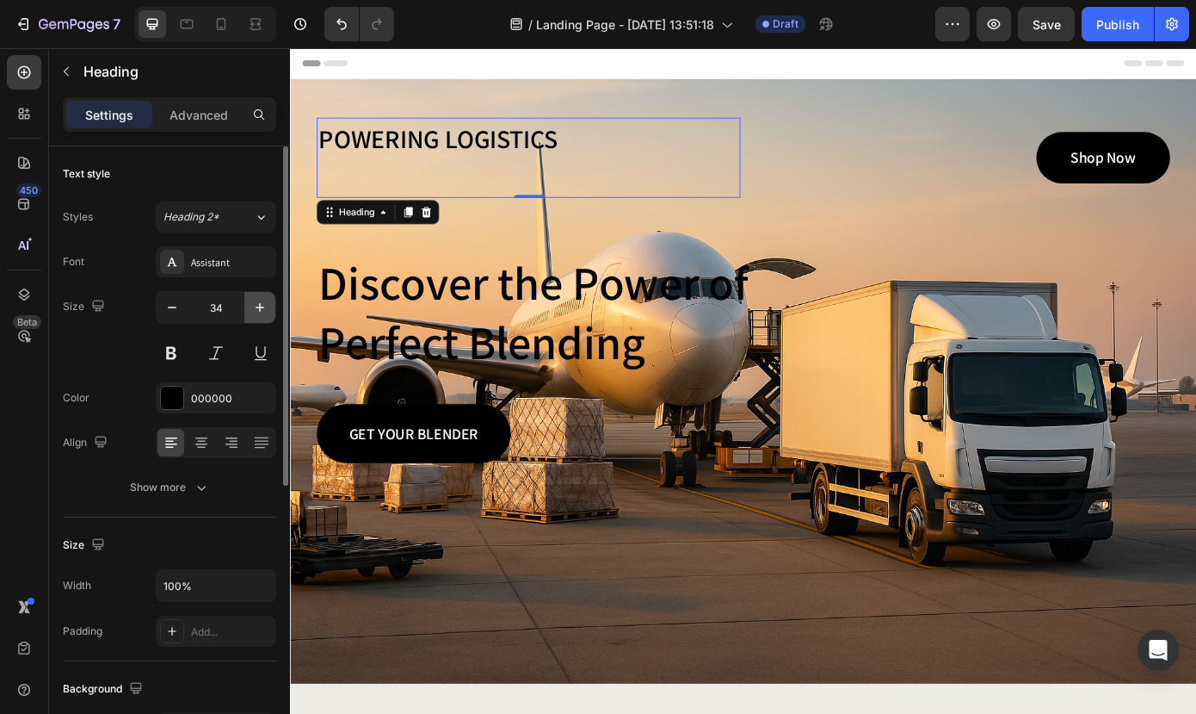
click at [258, 310] on icon "button" at bounding box center [259, 307] width 17 height 17
type input "35"
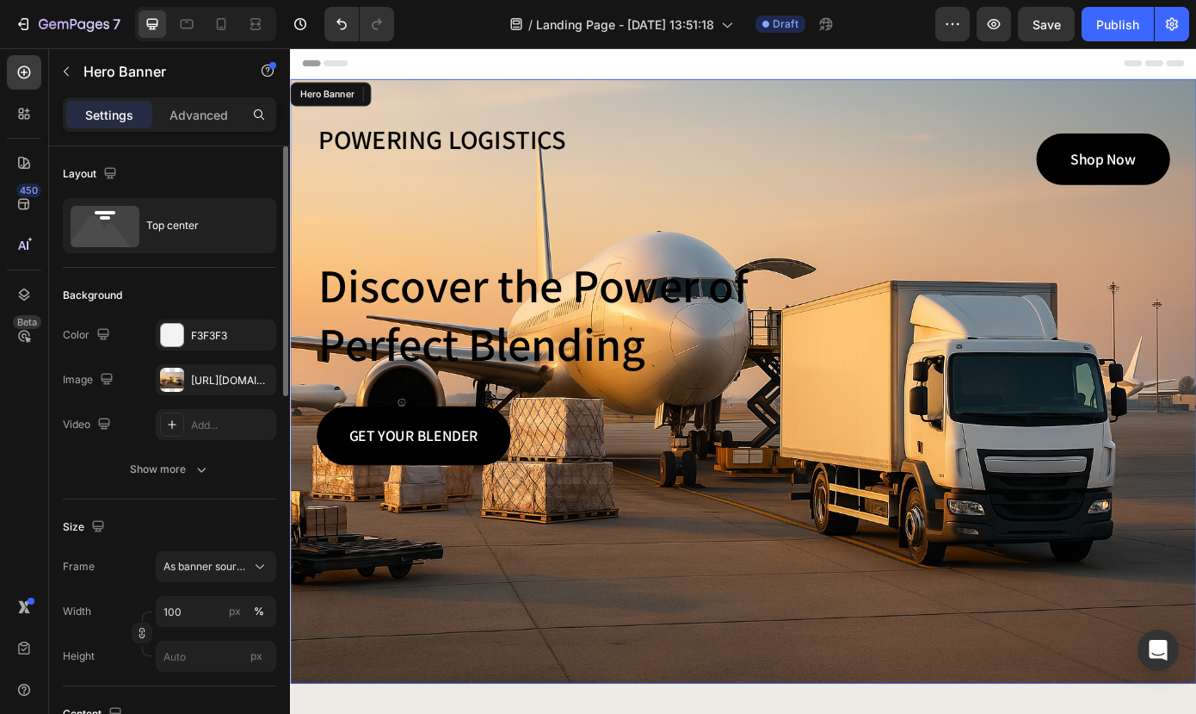
click at [597, 272] on div "POWERING LOGISTICS Heading 0 Shop Now Button Row Discover the Power of Perfect …" at bounding box center [806, 325] width 973 height 396
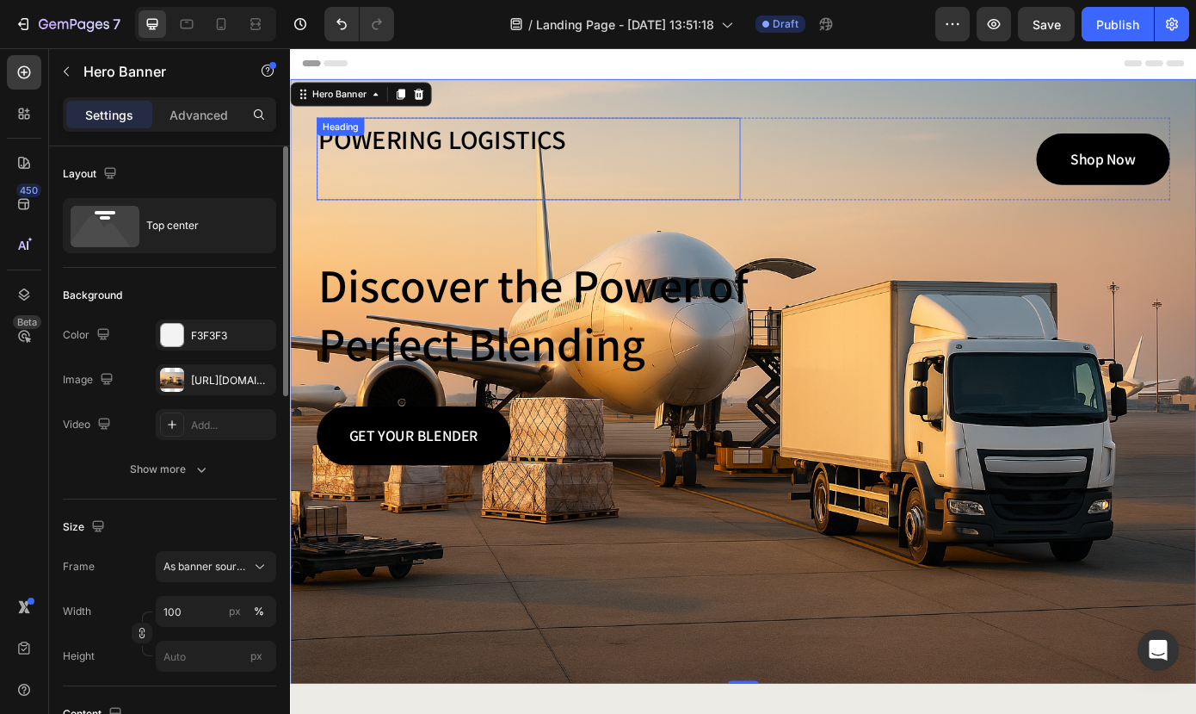
click at [621, 135] on p "POWERING LOGISTICS" at bounding box center [561, 174] width 479 height 90
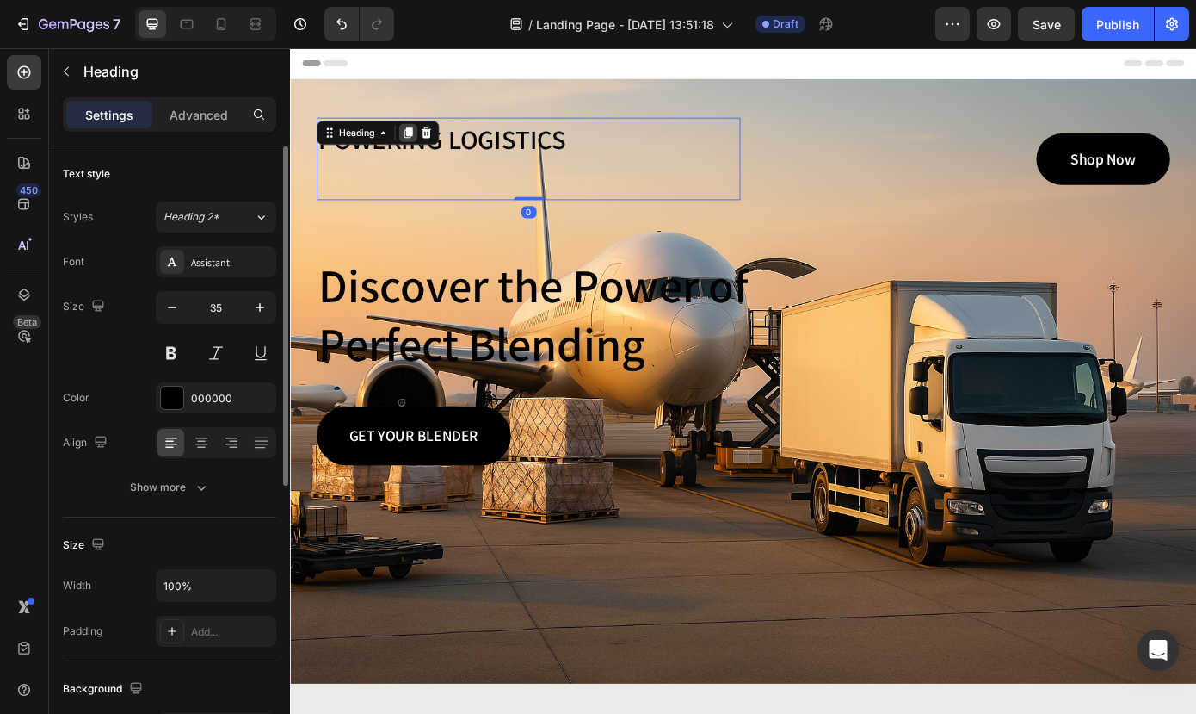
click at [425, 145] on icon at bounding box center [424, 145] width 9 height 12
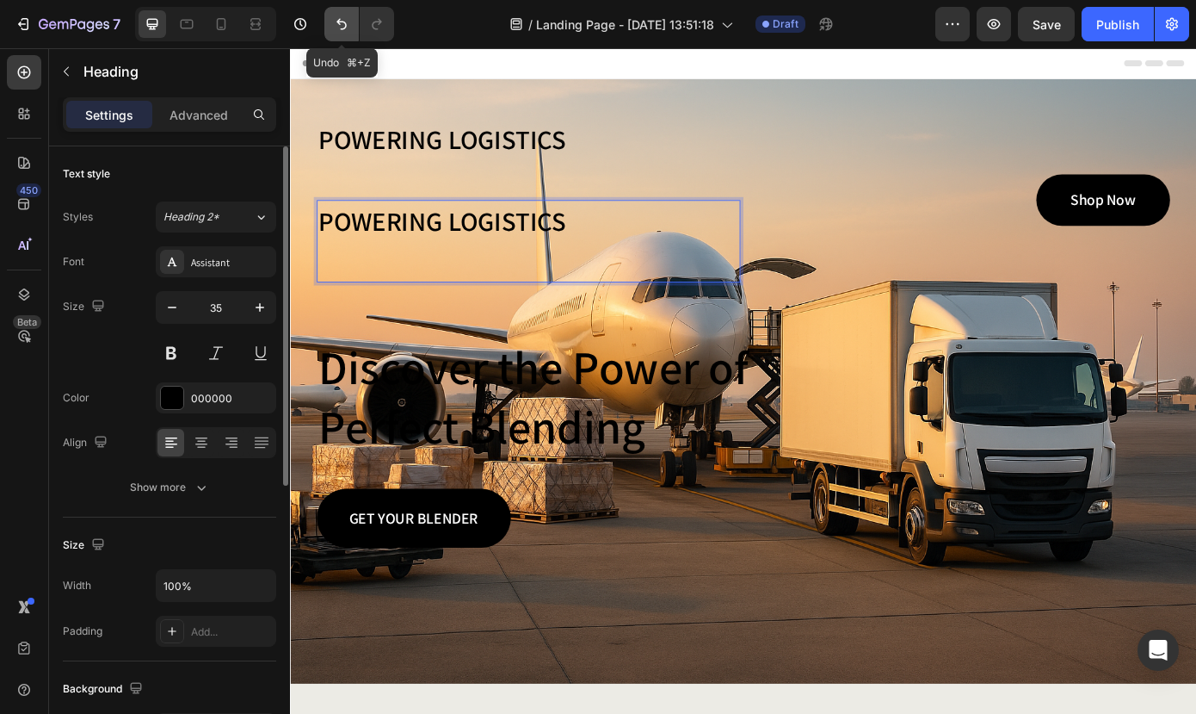
click at [339, 25] on icon "Undo/Redo" at bounding box center [341, 23] width 17 height 17
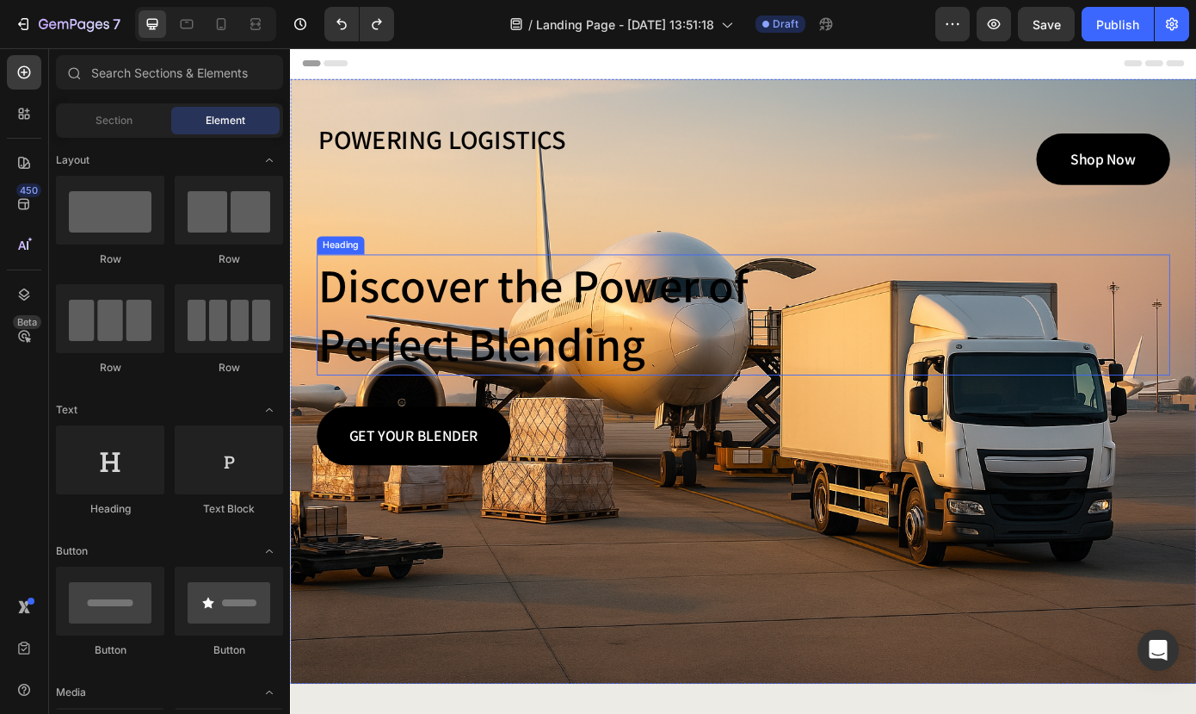
click at [448, 348] on p "Discover the Power of Perfect Blending" at bounding box center [586, 352] width 528 height 134
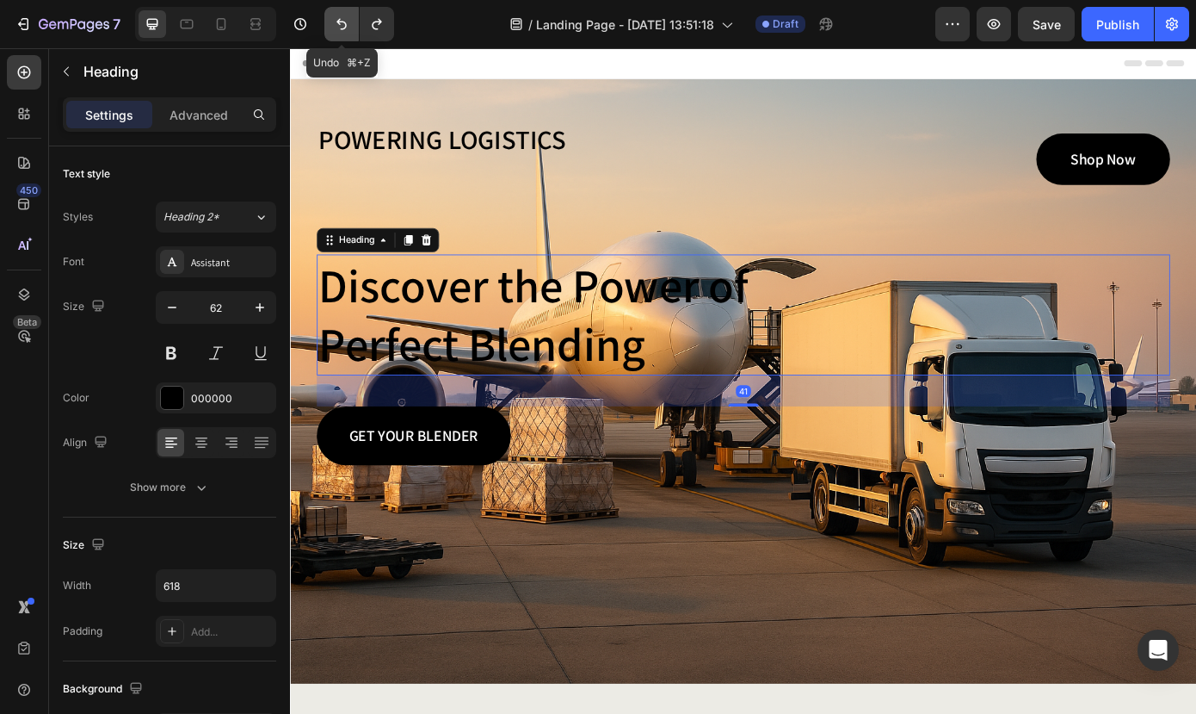
click at [346, 30] on icon "Undo/Redo" at bounding box center [341, 23] width 17 height 17
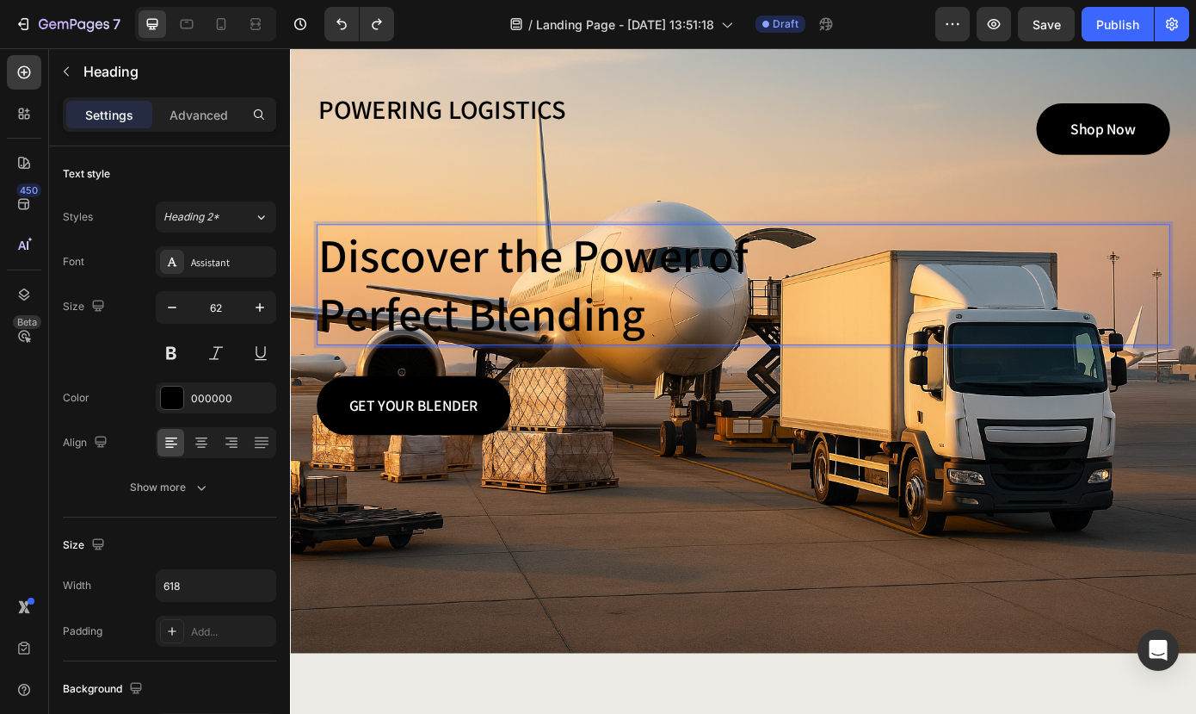
scroll to position [39, 0]
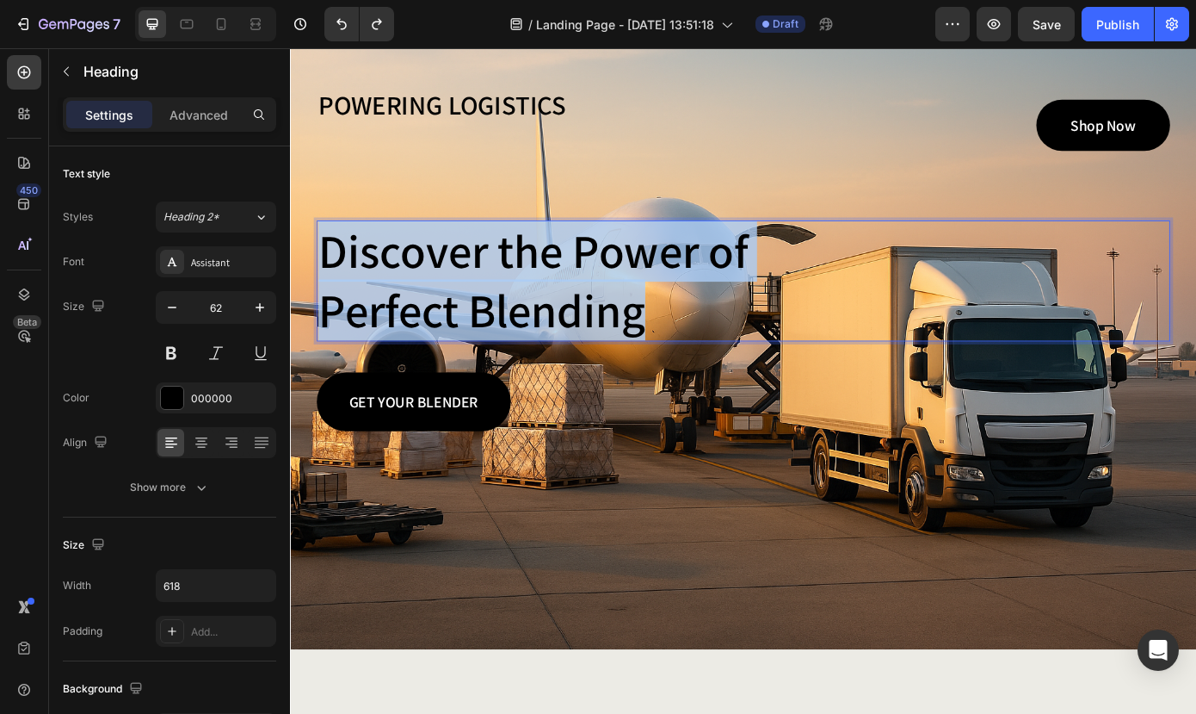
drag, startPoint x: 325, startPoint y: 266, endPoint x: 718, endPoint y: 355, distance: 402.5
click at [718, 355] on p "Discover the Power of Perfect Blending" at bounding box center [586, 313] width 528 height 134
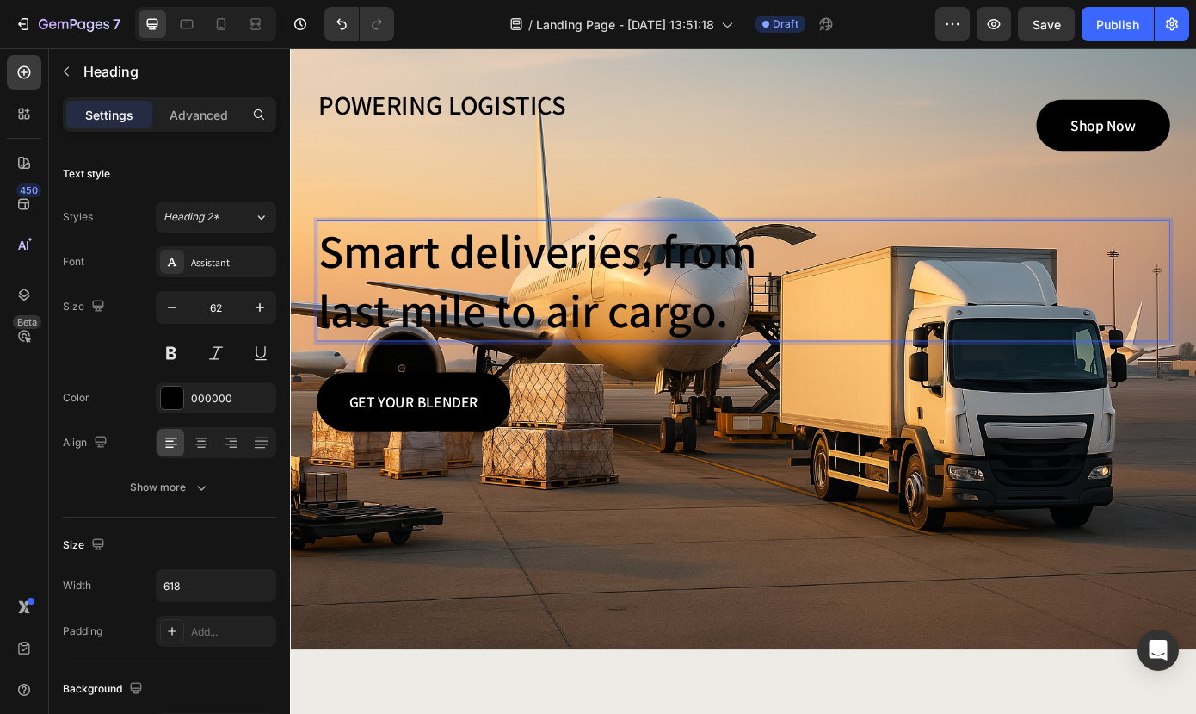
click at [628, 246] on p "Smart deliveries, from last mile to air cargo." at bounding box center [586, 313] width 528 height 134
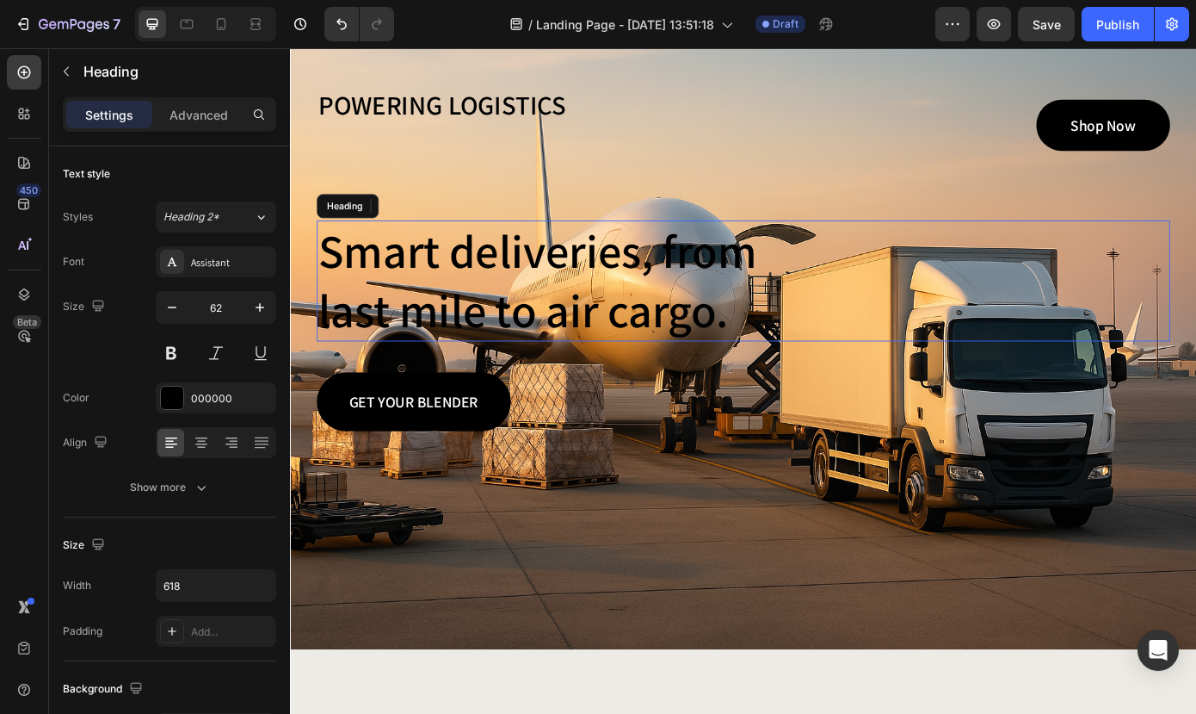
click at [788, 365] on p "Smart deliveries, from last mile to air cargo." at bounding box center [586, 313] width 528 height 134
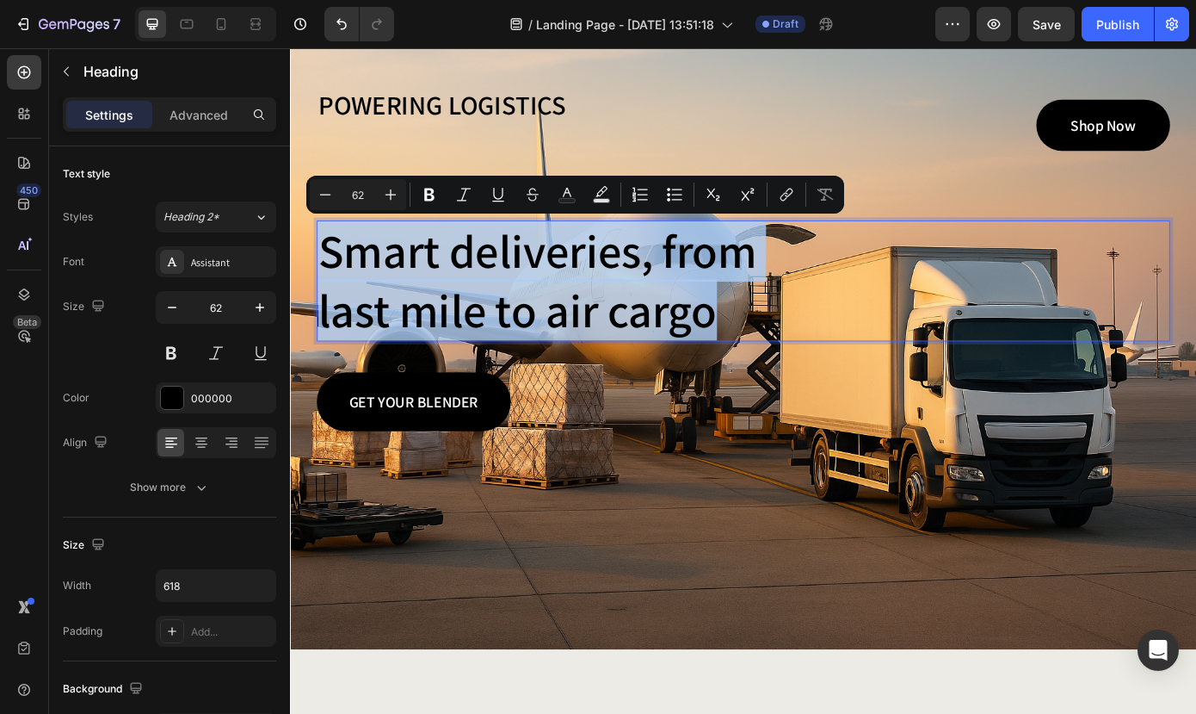
drag, startPoint x: 821, startPoint y: 349, endPoint x: 324, endPoint y: 272, distance: 503.5
click at [324, 272] on p "Smart deliveries, from last mile to air cargo" at bounding box center [586, 313] width 528 height 134
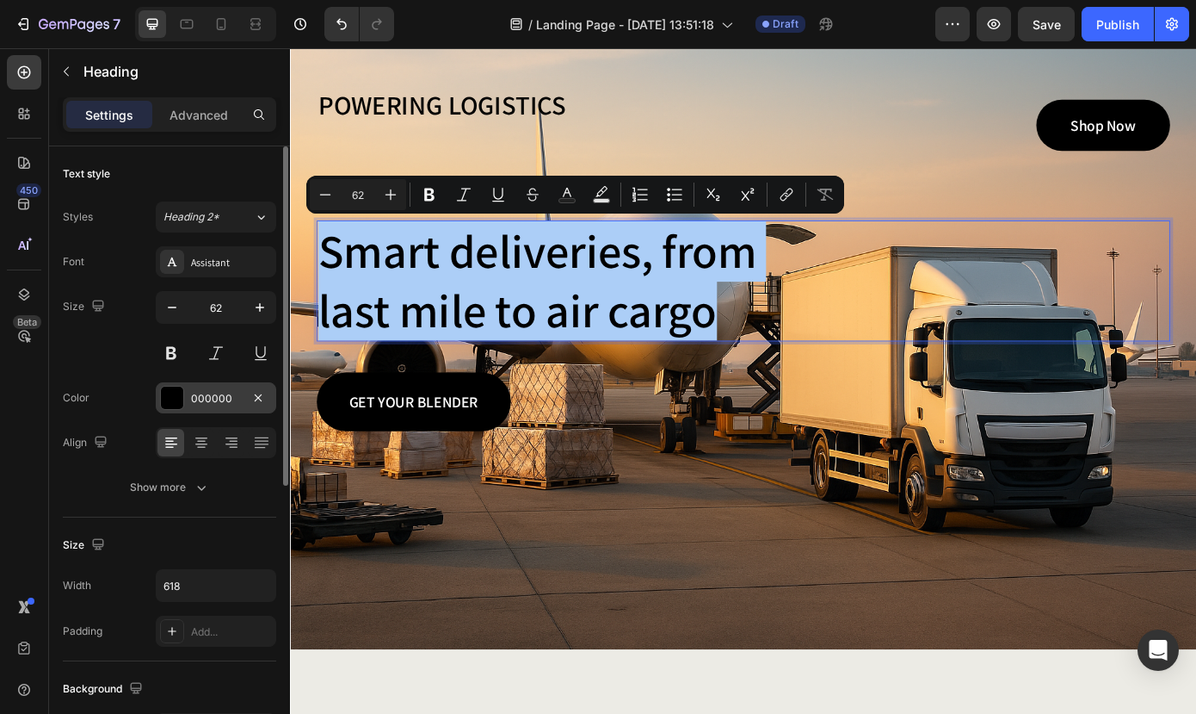
click at [175, 397] on div at bounding box center [172, 397] width 22 height 22
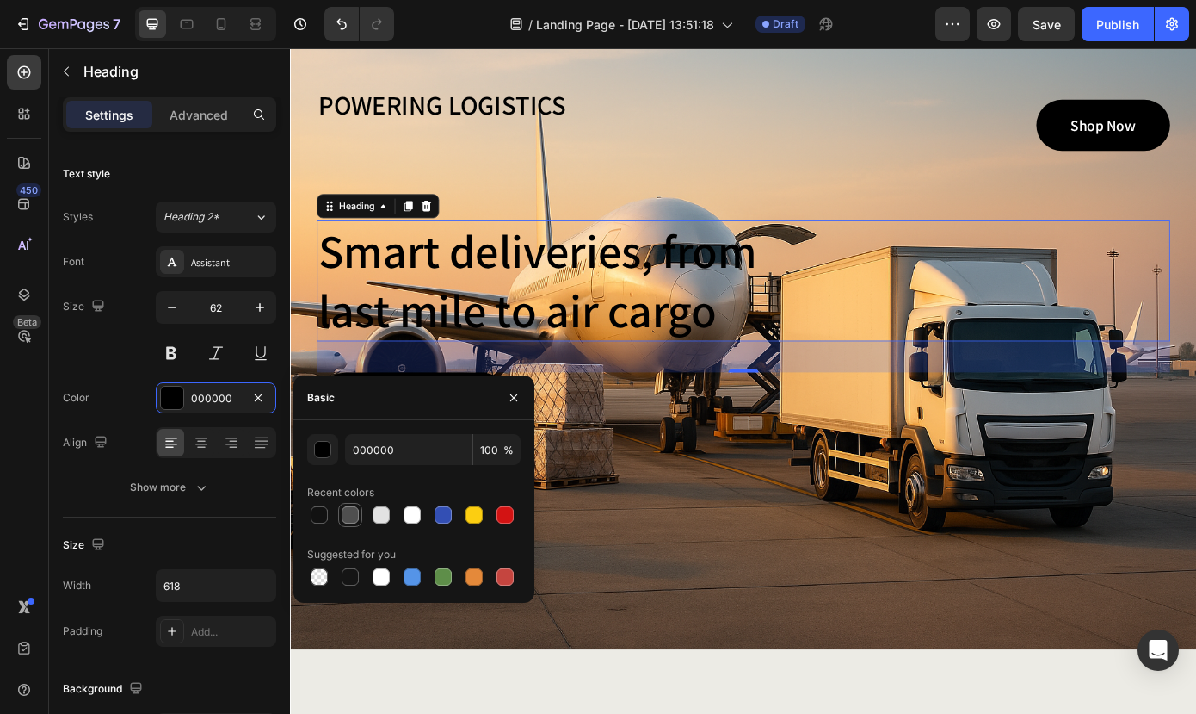
click at [352, 516] on div at bounding box center [350, 514] width 17 height 17
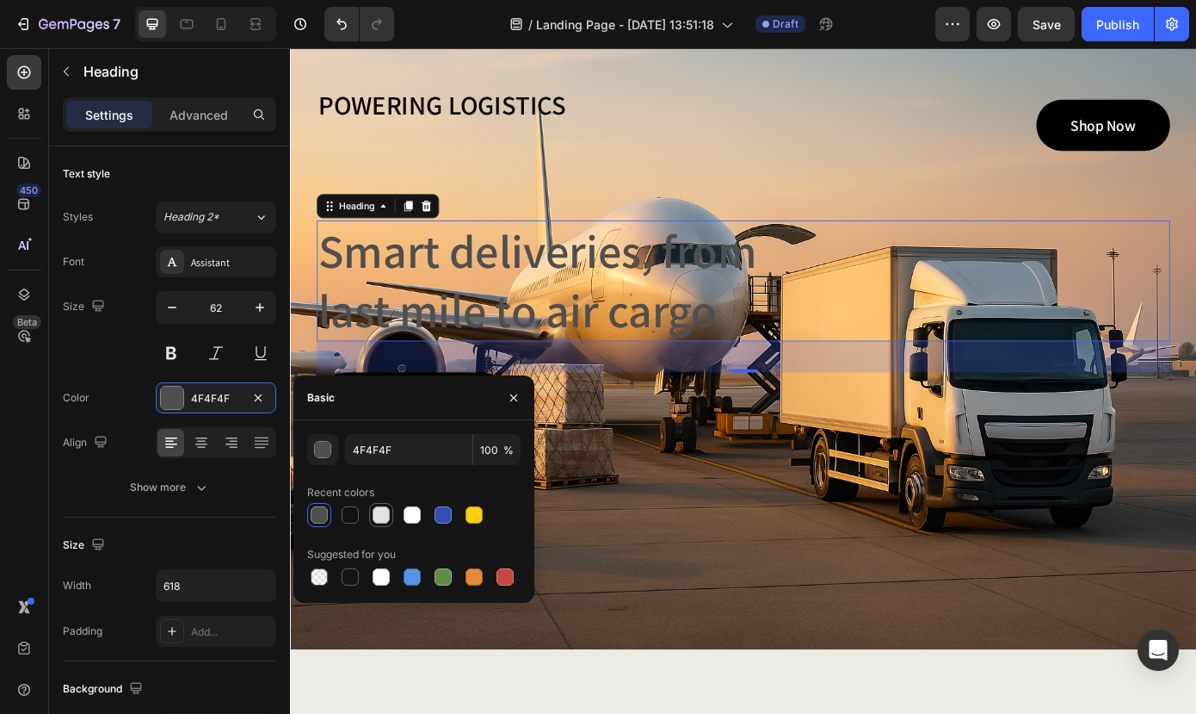
click at [380, 510] on div at bounding box center [381, 514] width 17 height 17
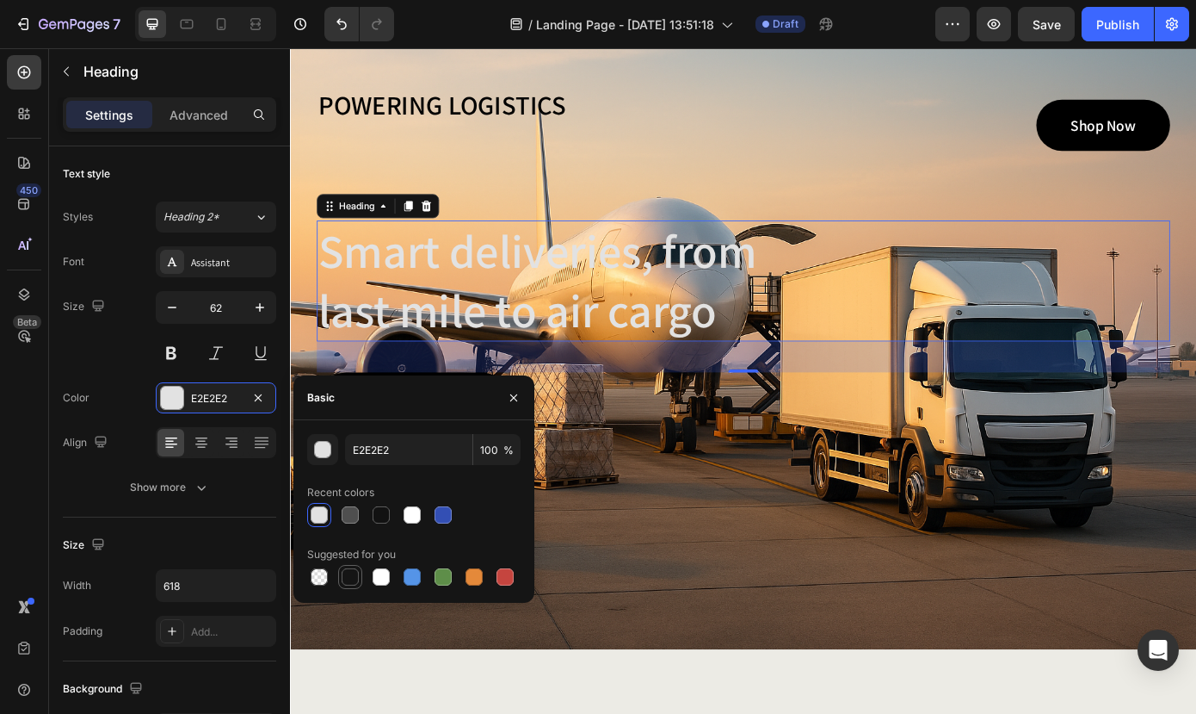
click at [349, 584] on div at bounding box center [350, 576] width 17 height 17
type input "151515"
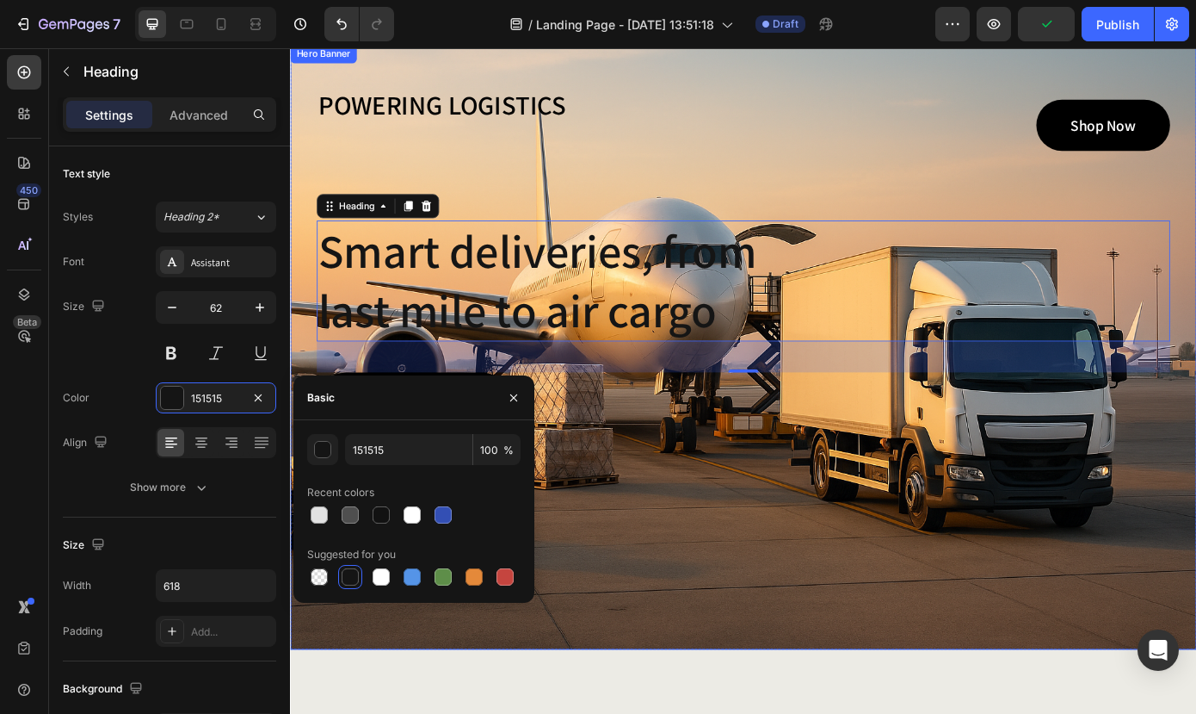
click at [534, 188] on div "POWERING LOGISTICS Heading Shop Now Button Row Smart deliveries, from last mile…" at bounding box center [806, 287] width 973 height 396
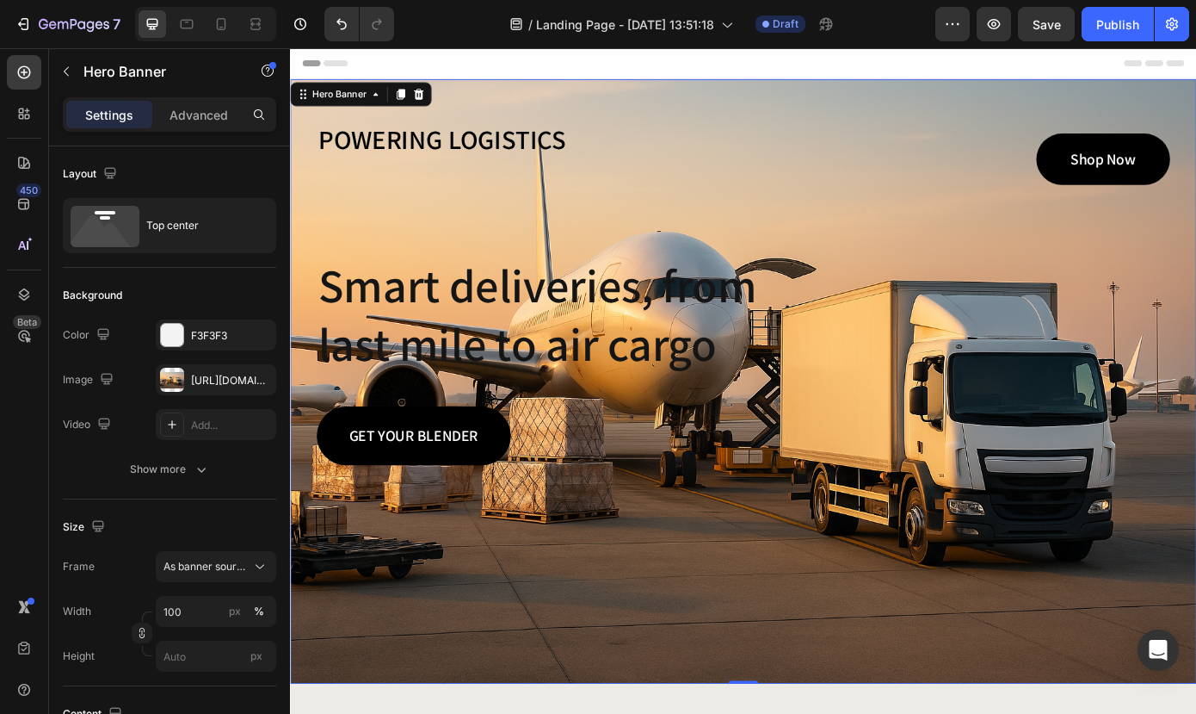
scroll to position [0, 0]
click at [1181, 174] on p "Shop Now" at bounding box center [1216, 175] width 75 height 26
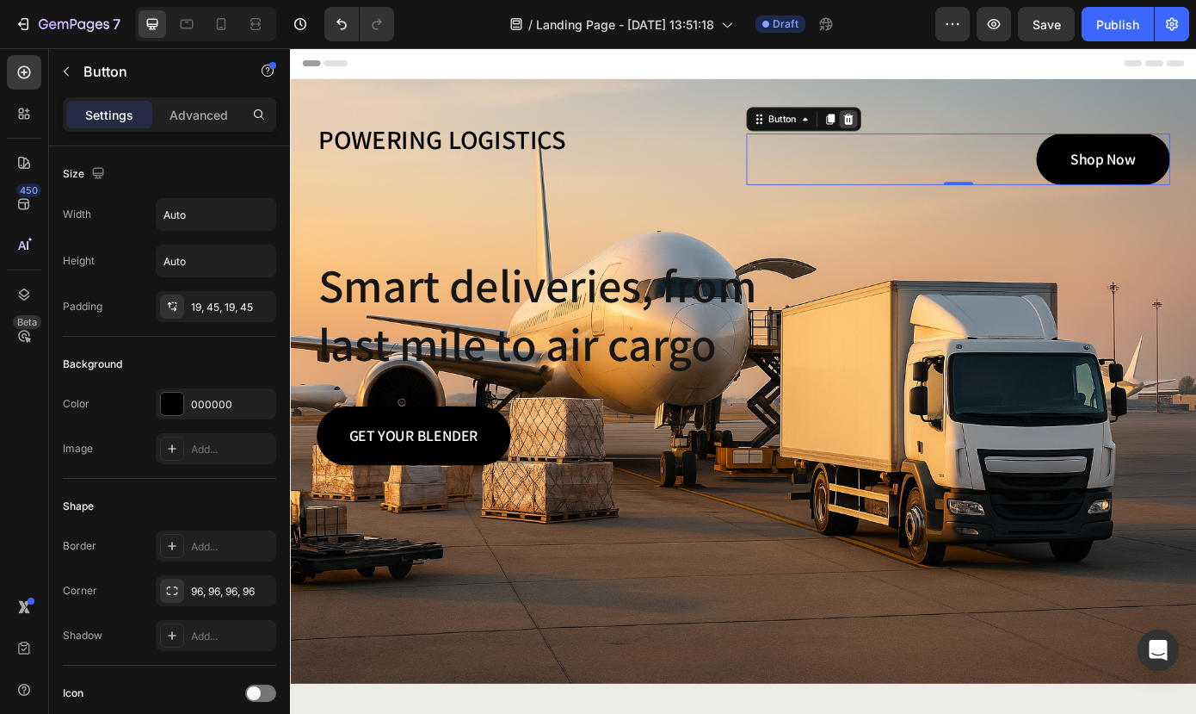
click at [930, 130] on icon at bounding box center [926, 128] width 11 height 12
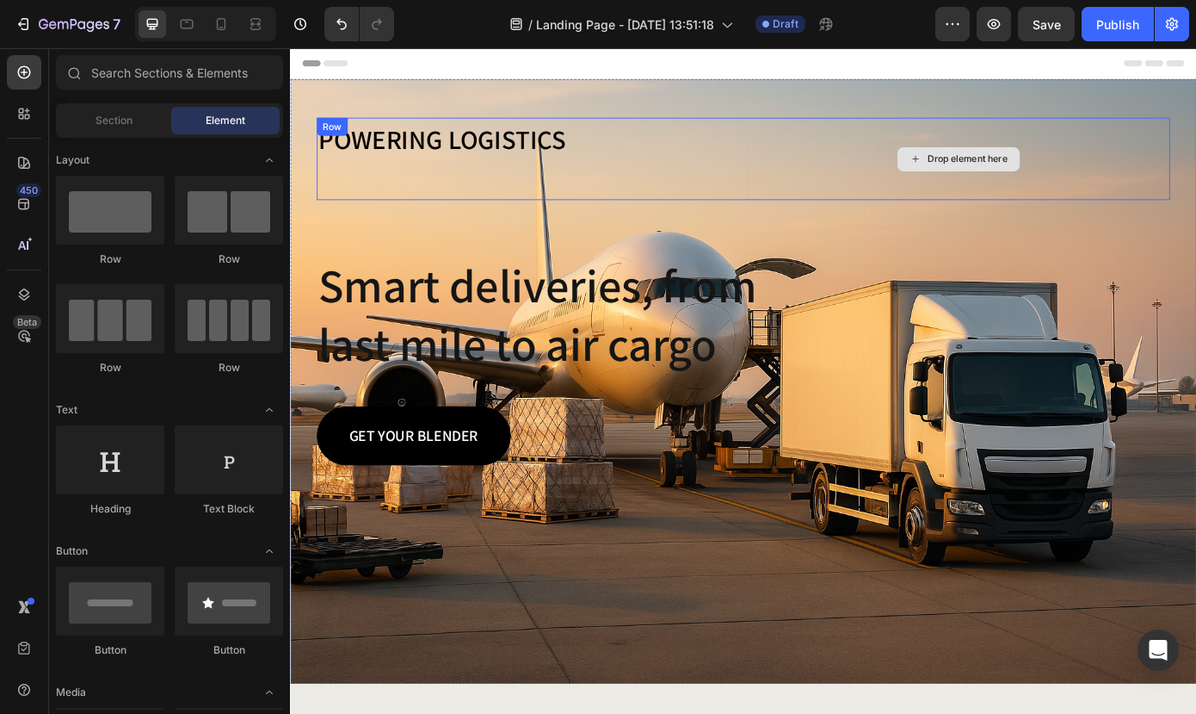
click at [816, 217] on div "Drop element here" at bounding box center [1051, 174] width 483 height 94
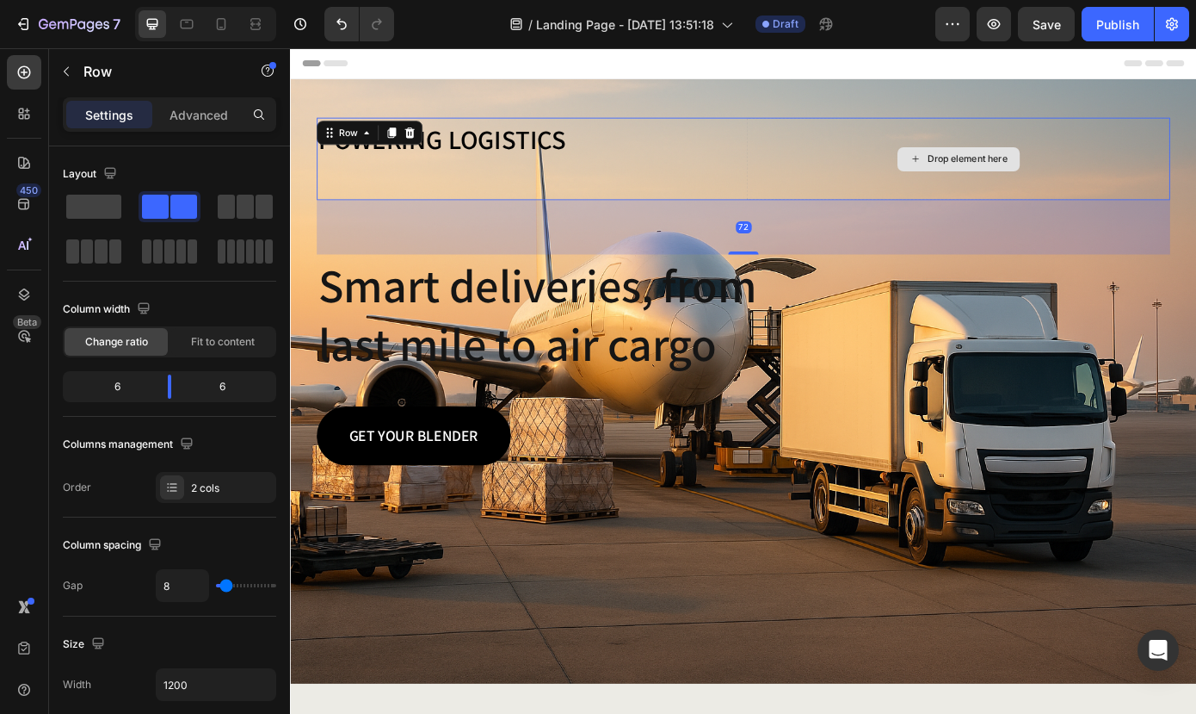
click at [830, 175] on div "Drop element here" at bounding box center [1051, 174] width 483 height 94
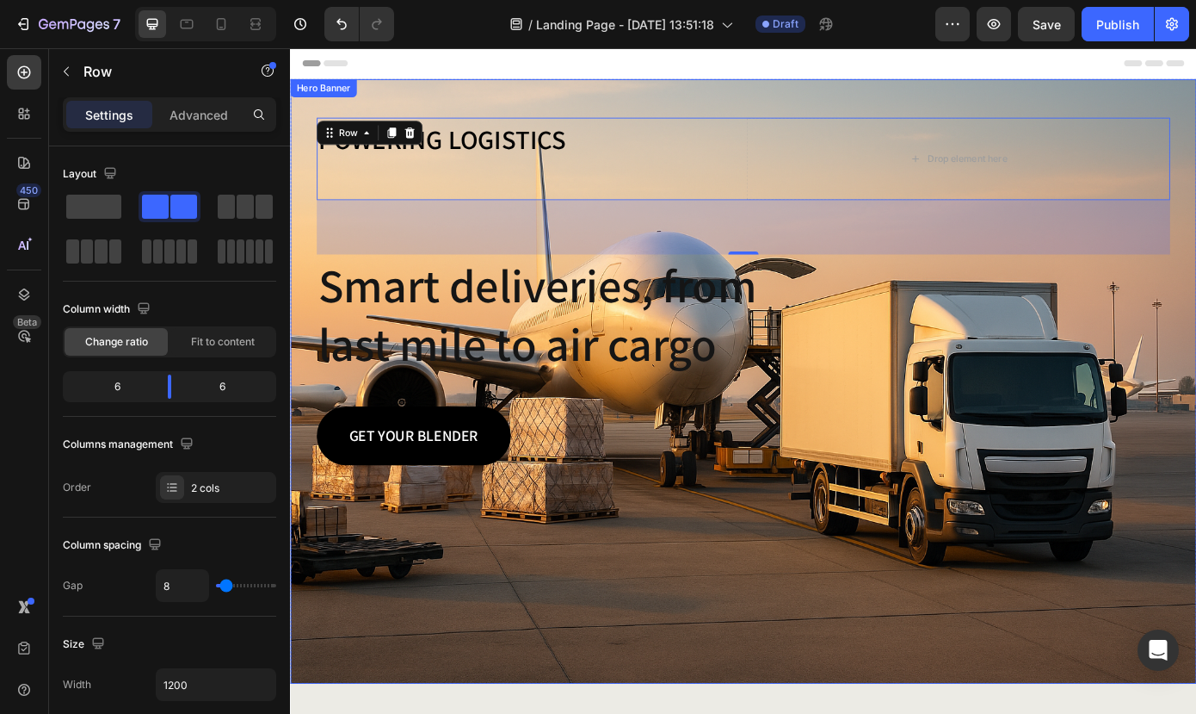
click at [760, 579] on div "Background Image" at bounding box center [806, 427] width 1033 height 689
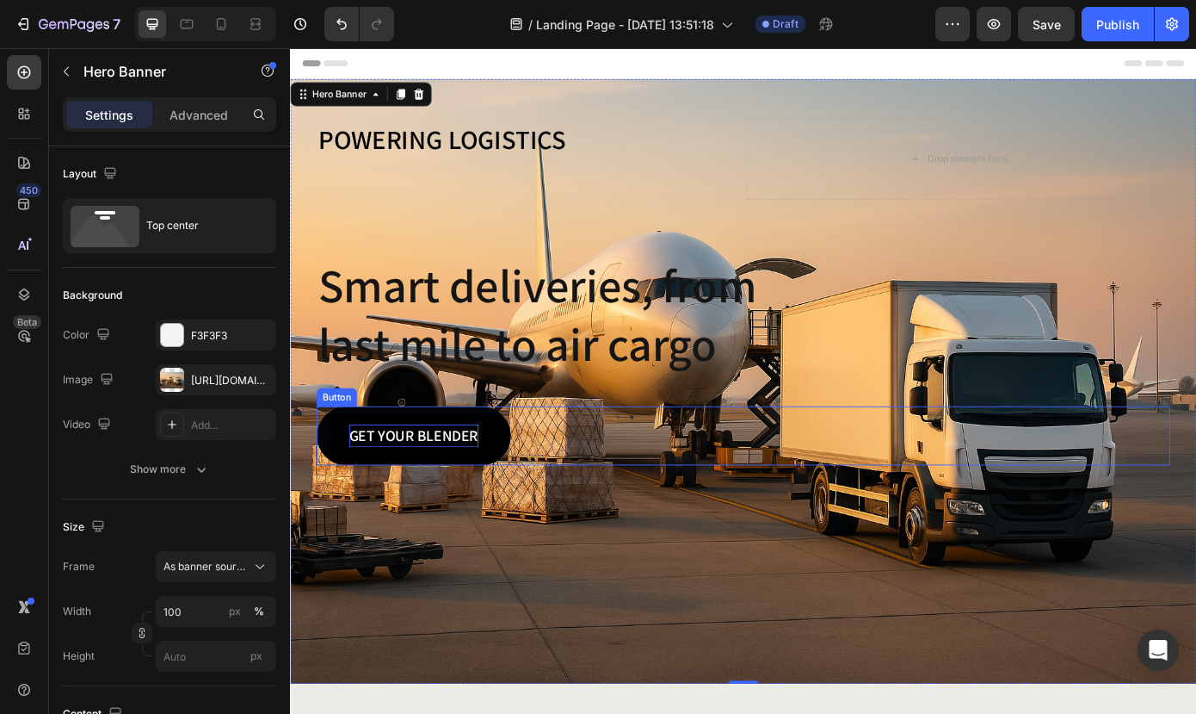
click at [470, 497] on p "GET YOUR BLENDER" at bounding box center [430, 490] width 147 height 26
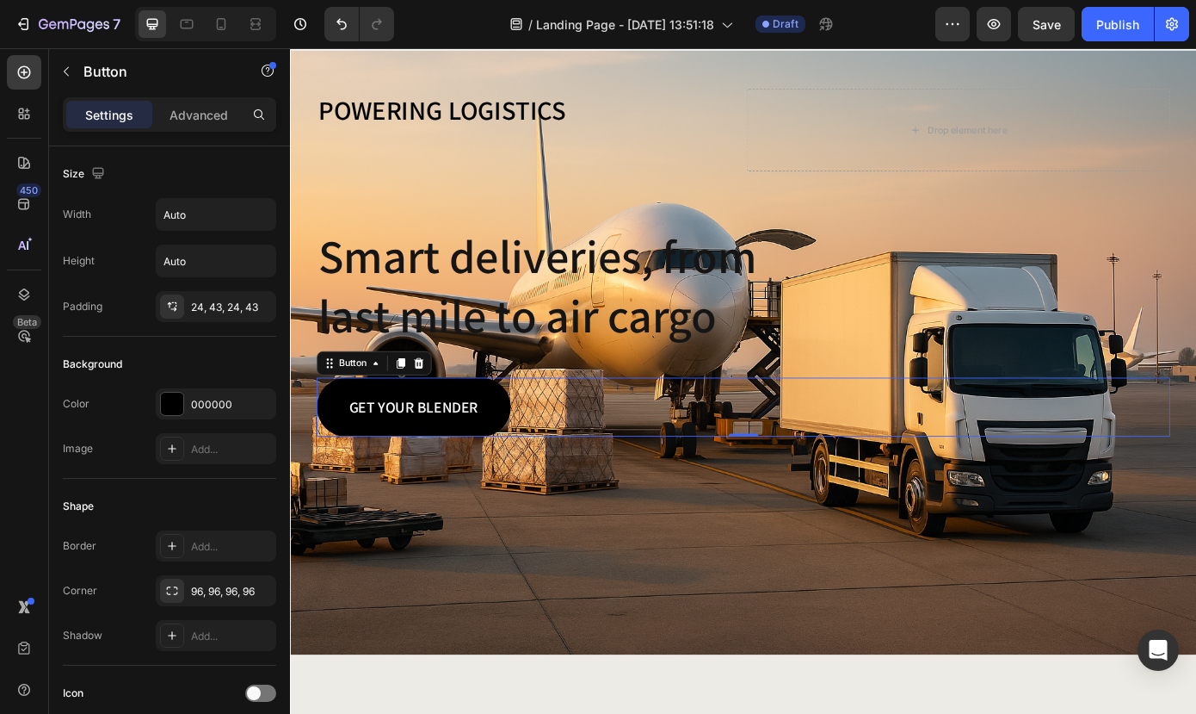
scroll to position [37, 0]
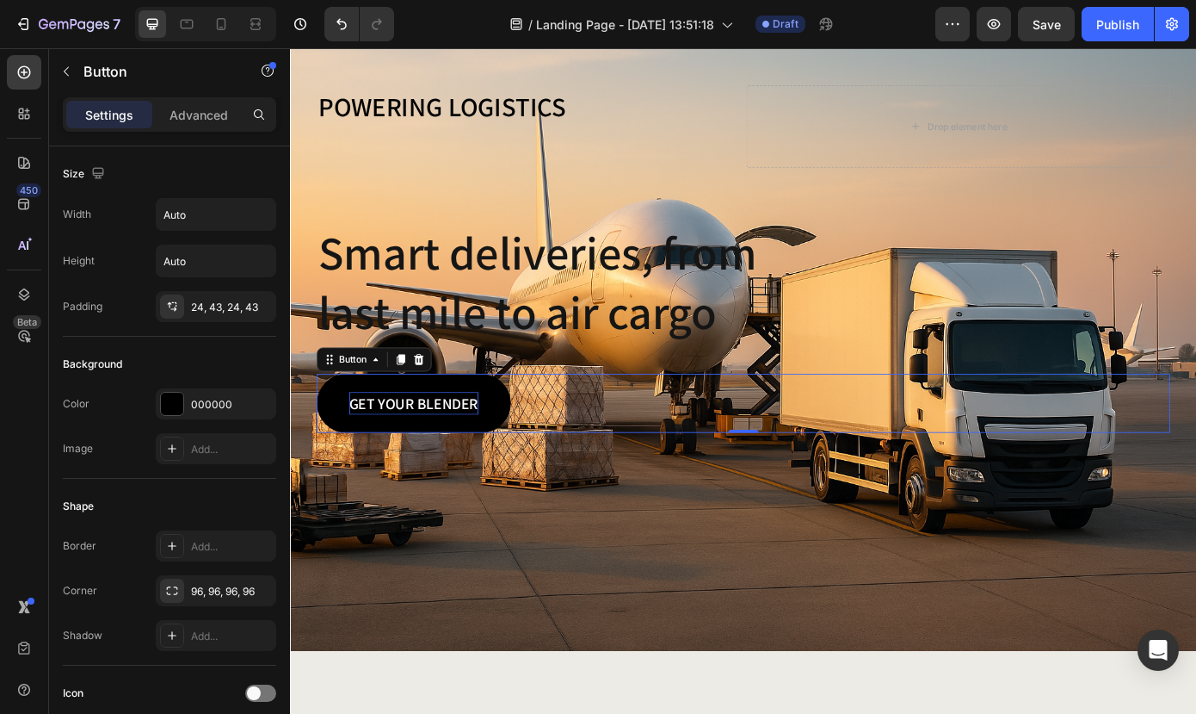
click at [492, 455] on p "GET YOUR BLENDER" at bounding box center [430, 453] width 147 height 26
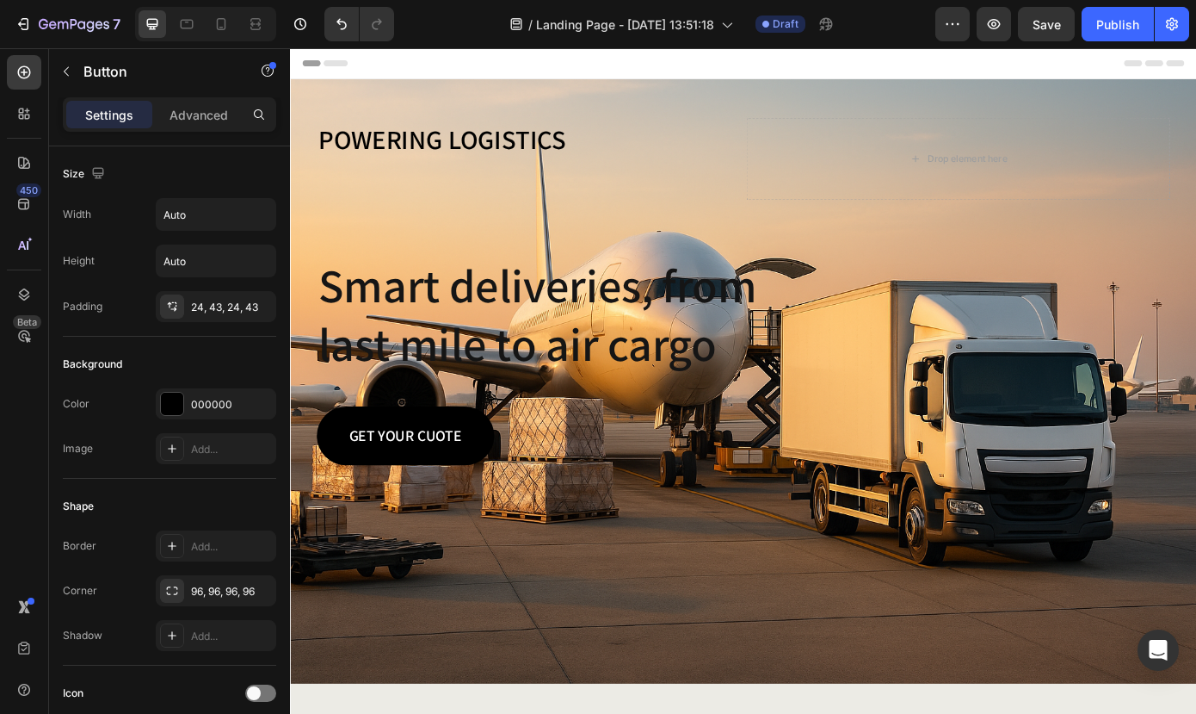
scroll to position [0, 0]
